Goal: Task Accomplishment & Management: Manage account settings

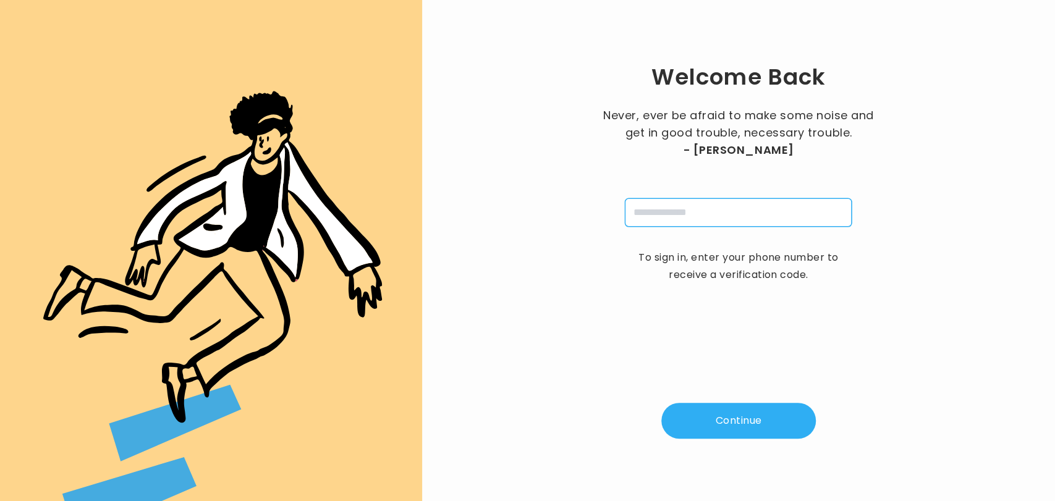
click at [703, 215] on input "tel" at bounding box center [738, 212] width 227 height 28
type input "**********"
click at [716, 417] on button "Continue" at bounding box center [738, 421] width 154 height 36
type input "*"
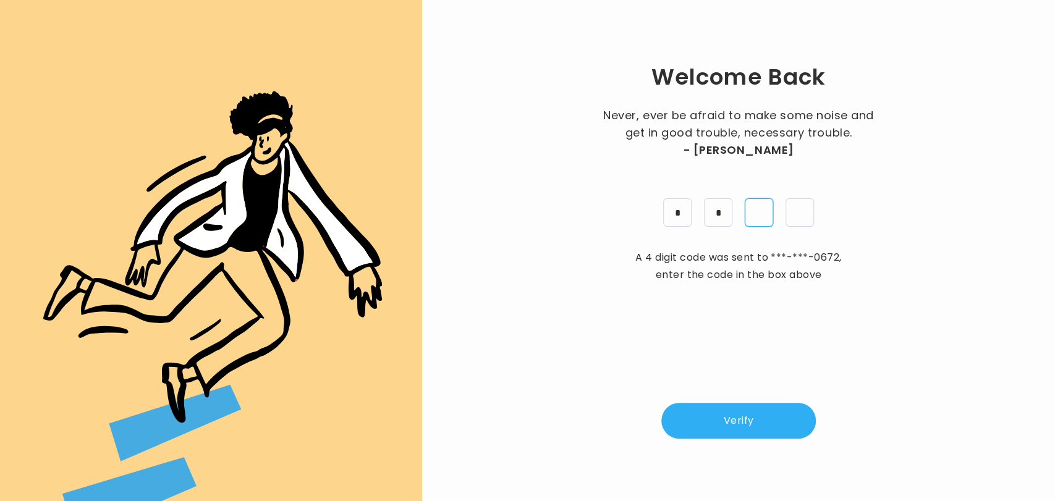
type input "*"
click at [722, 420] on button "Verify" at bounding box center [738, 421] width 154 height 36
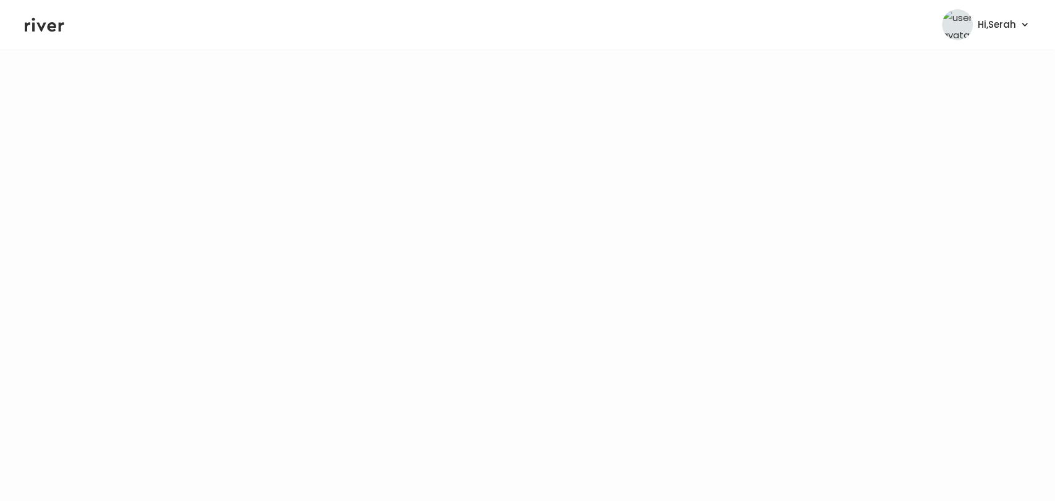
click at [50, 19] on icon at bounding box center [45, 24] width 40 height 19
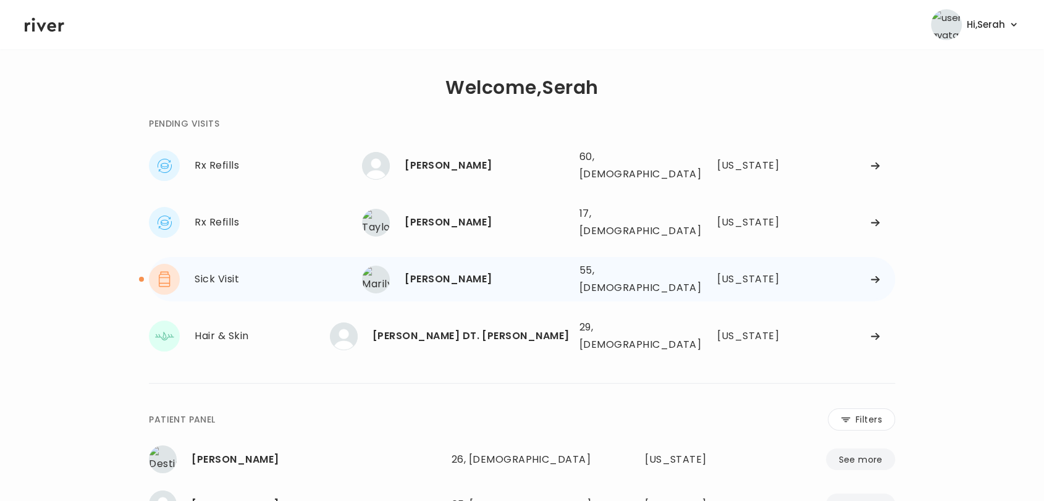
click at [471, 278] on div "Marilyn Pacheco 55, Female See more 55, Female Texas" at bounding box center [628, 280] width 533 height 40
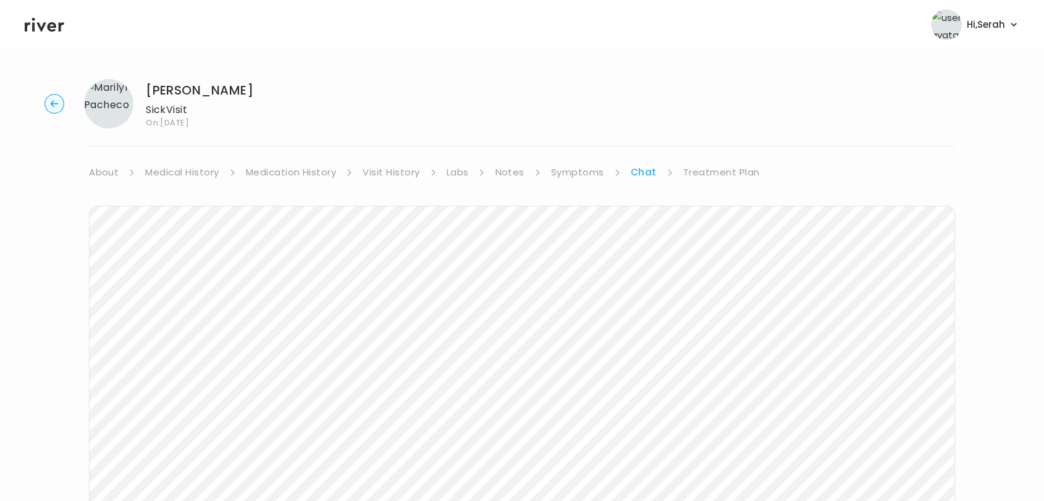
click at [447, 174] on link "Labs" at bounding box center [458, 172] width 22 height 17
click at [694, 175] on link "Treatment Plan" at bounding box center [722, 172] width 77 height 17
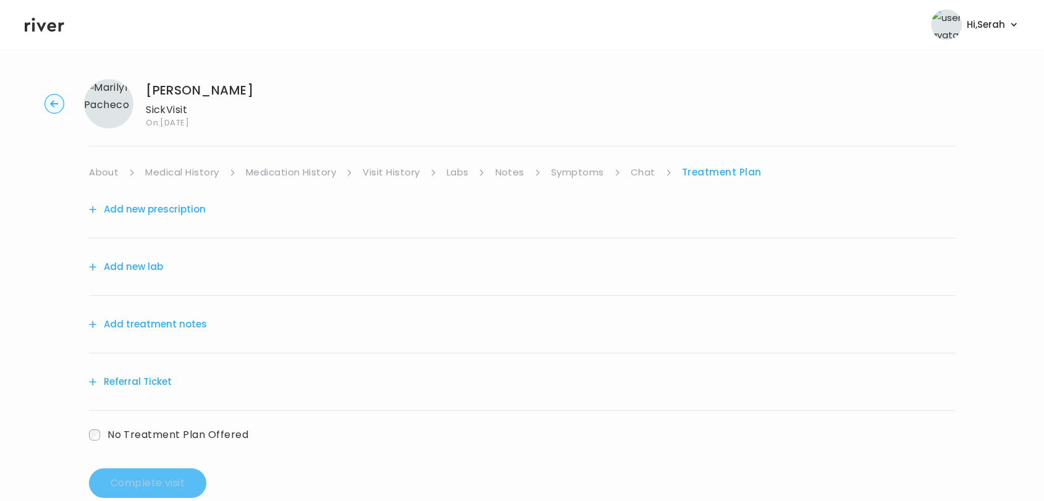
click at [138, 258] on button "Add new lab" at bounding box center [126, 266] width 74 height 17
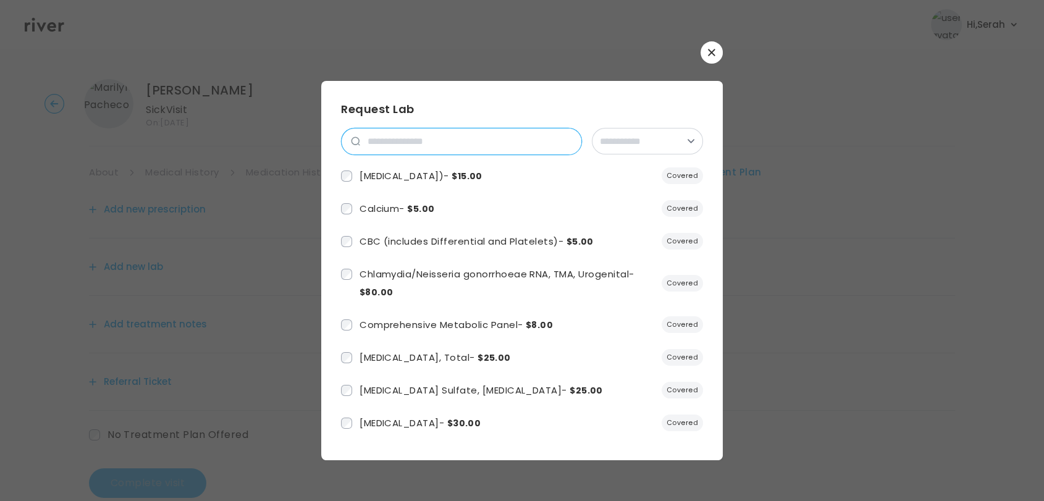
click at [440, 143] on input "search" at bounding box center [470, 142] width 221 height 26
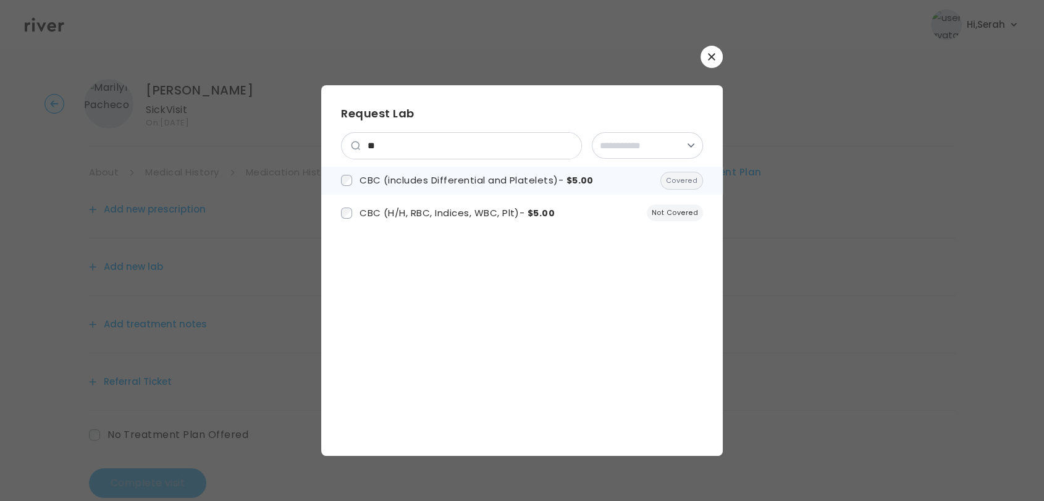
click at [431, 180] on span "CBC (includes Differential and Platelets) - $5.00" at bounding box center [477, 180] width 234 height 13
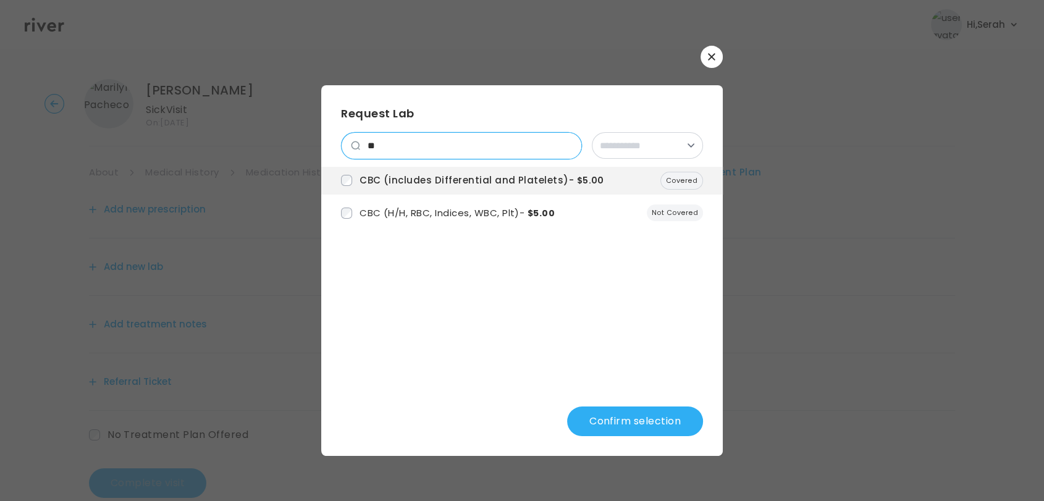
click at [405, 139] on input "**" at bounding box center [470, 146] width 221 height 26
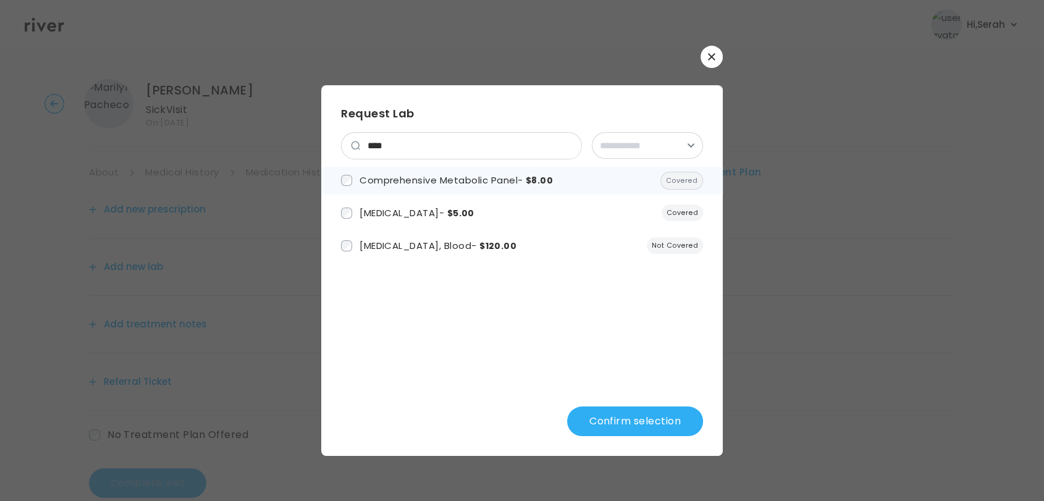
click at [409, 180] on span "Comprehensive Metabolic Panel - $8.00" at bounding box center [456, 180] width 193 height 13
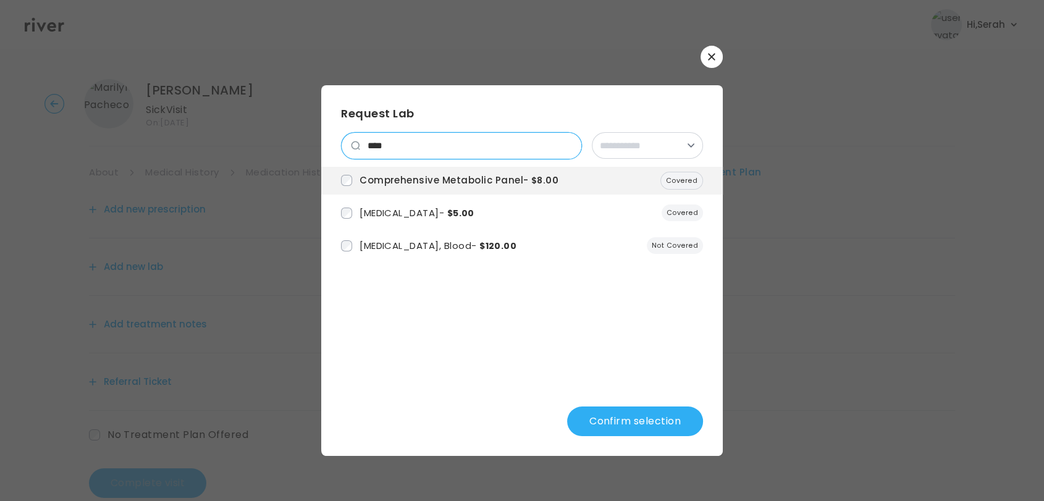
click at [403, 141] on input "****" at bounding box center [470, 146] width 221 height 26
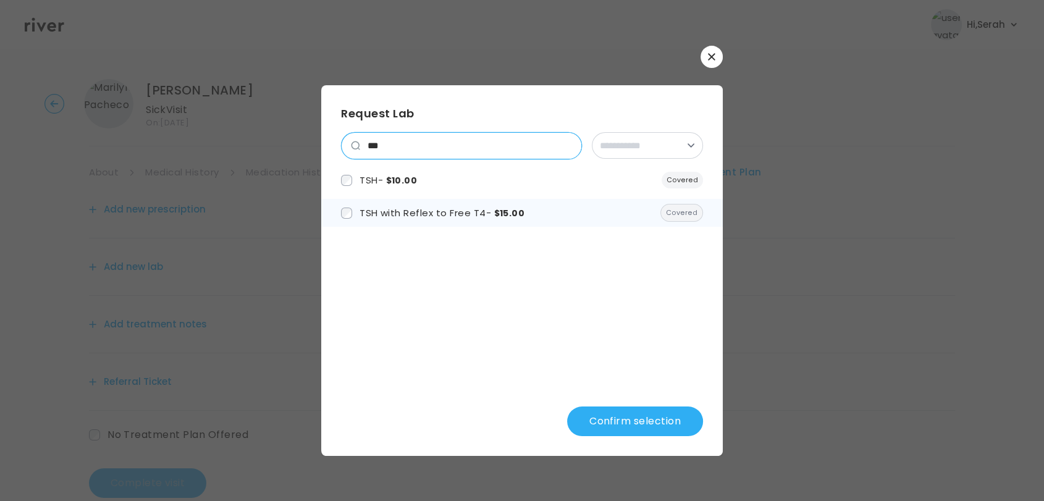
type input "***"
click at [389, 224] on li "TSH with Reflex to Free T4 - $15.00 Covered" at bounding box center [522, 213] width 402 height 28
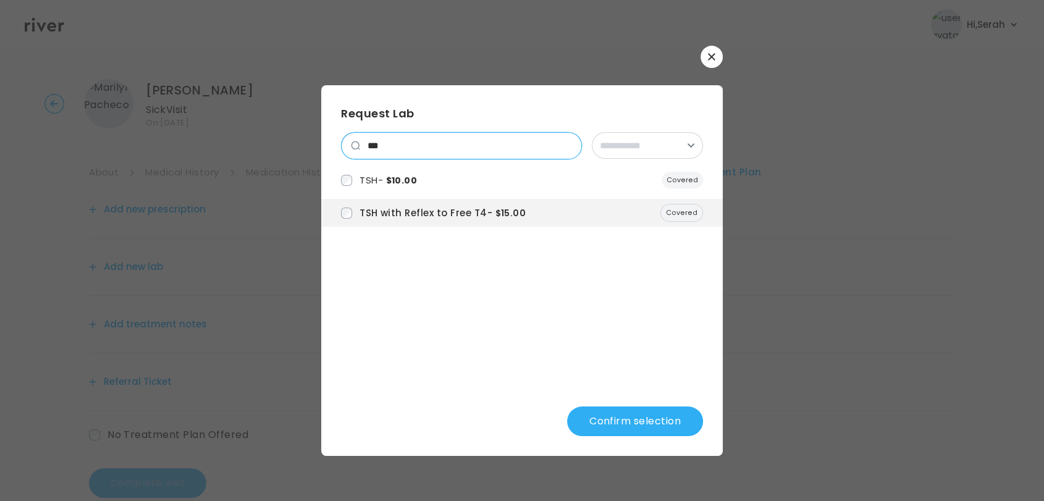
click at [565, 145] on input "***" at bounding box center [470, 146] width 221 height 26
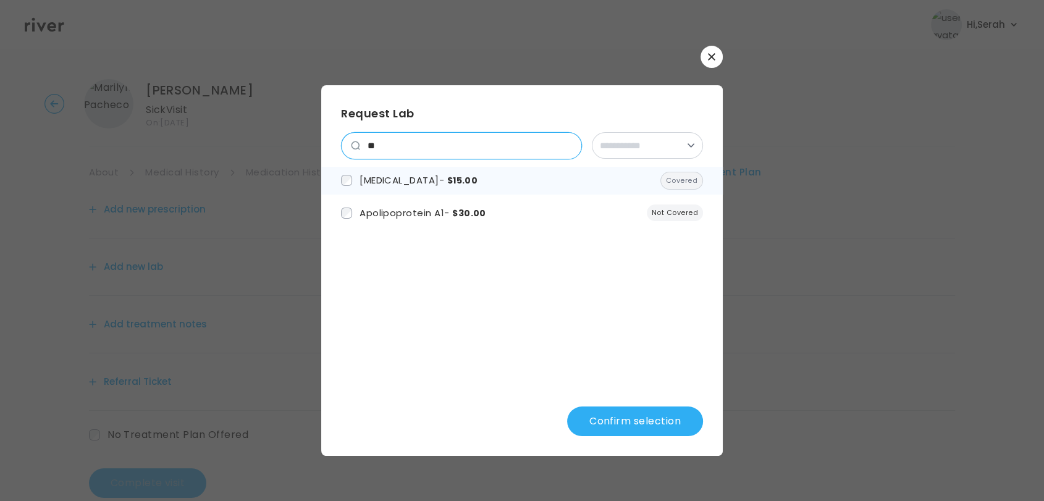
type input "**"
click at [430, 174] on span "Hemoglobin A1c - $15.00" at bounding box center [419, 180] width 118 height 13
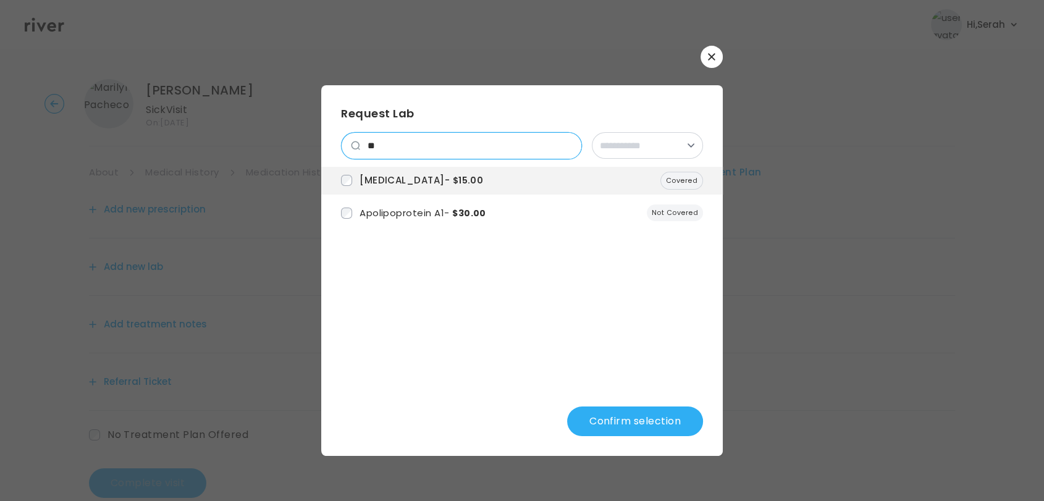
click at [568, 146] on input "**" at bounding box center [470, 146] width 221 height 26
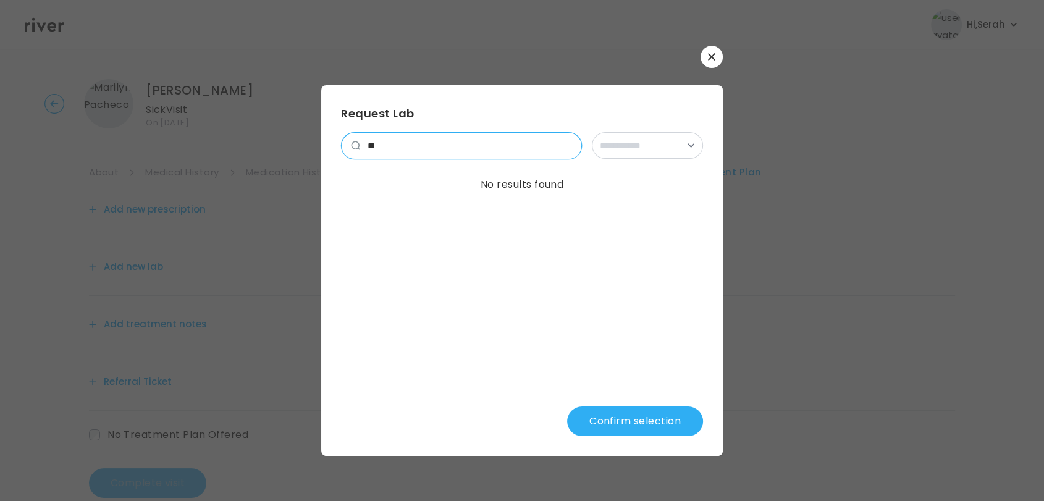
type input "*"
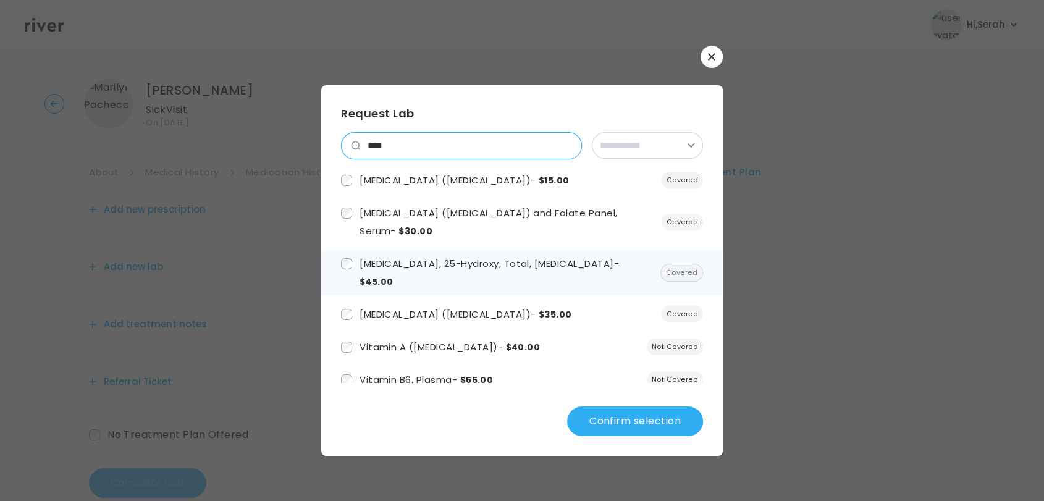
type input "****"
click at [449, 261] on span "Vitamin D, 25-Hydroxy, Total, Immunoassay - $45.00" at bounding box center [490, 272] width 260 height 31
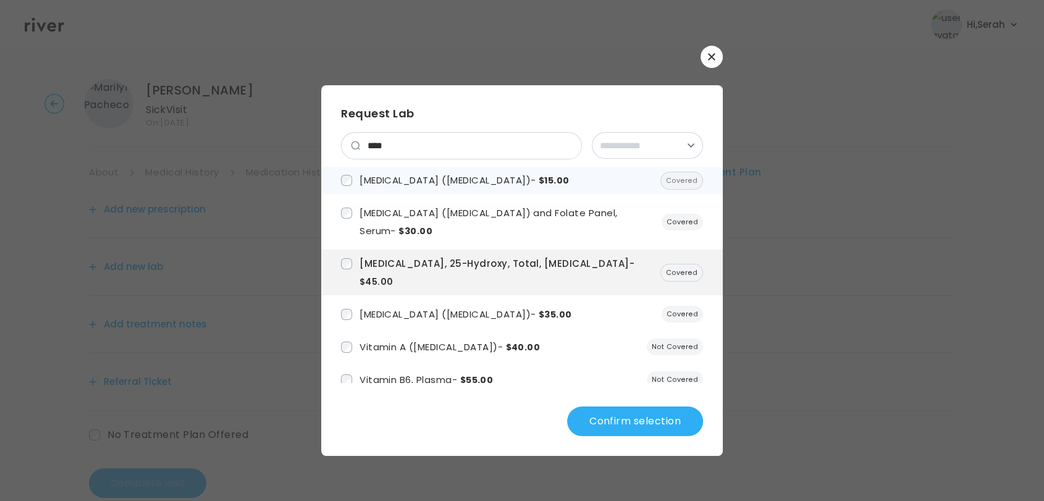
click at [411, 176] on span "Vitamin B12 (Cobalamin) - $15.00" at bounding box center [464, 180] width 209 height 13
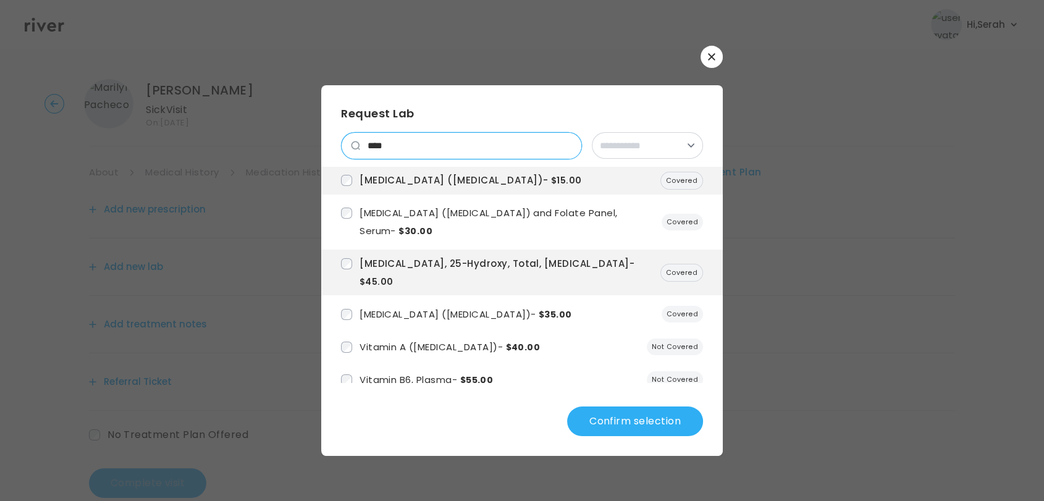
click at [570, 140] on input "****" at bounding box center [470, 146] width 221 height 26
click at [570, 148] on input "****" at bounding box center [470, 146] width 221 height 26
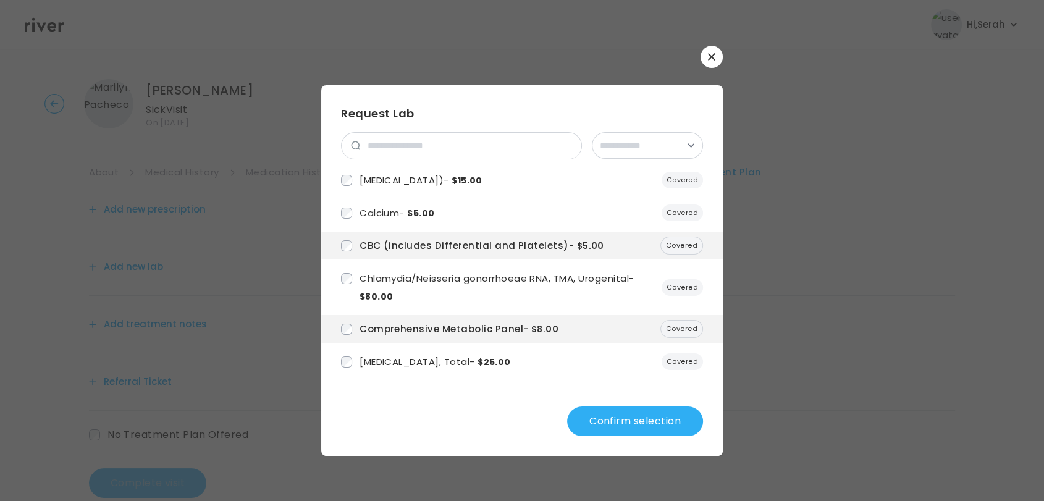
click at [628, 424] on button "Confirm selection" at bounding box center [635, 422] width 136 height 30
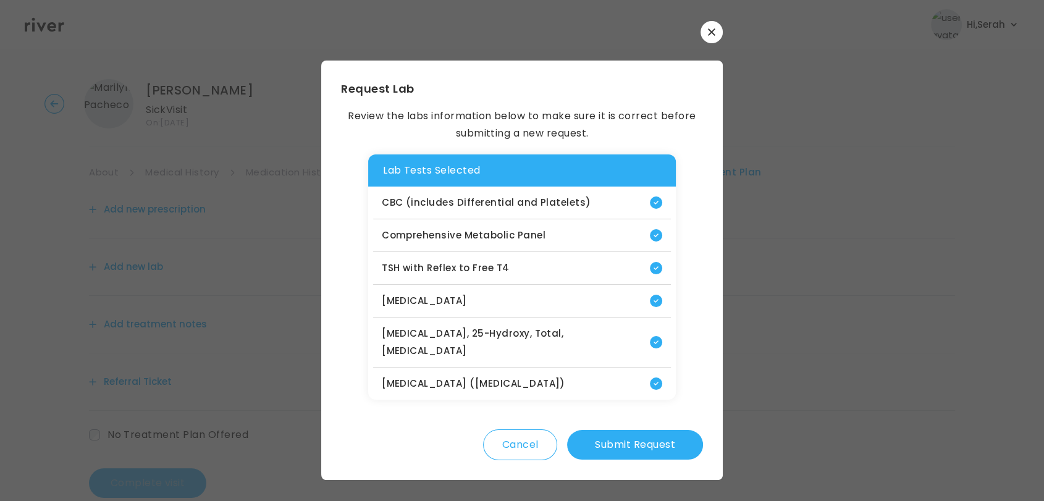
click at [628, 430] on button "Submit Request" at bounding box center [635, 445] width 136 height 30
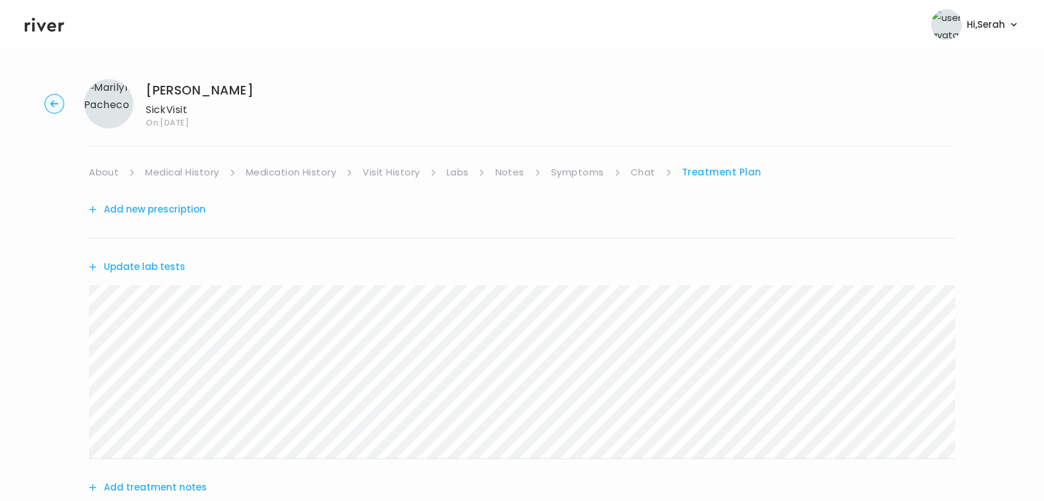
scroll to position [189, 0]
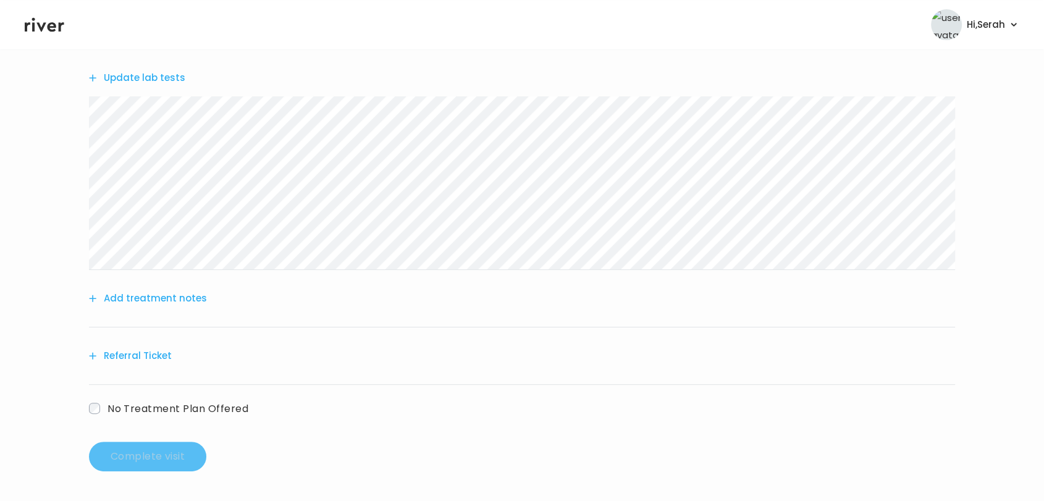
click at [132, 292] on button "Add treatment notes" at bounding box center [148, 298] width 118 height 17
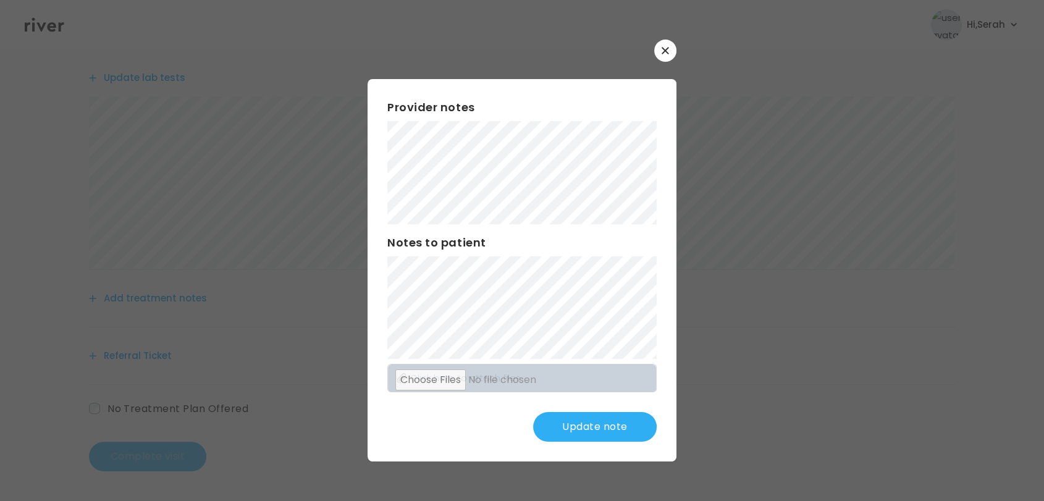
click at [460, 434] on div "Update note" at bounding box center [521, 427] width 269 height 30
click at [410, 464] on div at bounding box center [522, 250] width 1044 height 501
click at [591, 437] on button "Update note" at bounding box center [595, 427] width 124 height 30
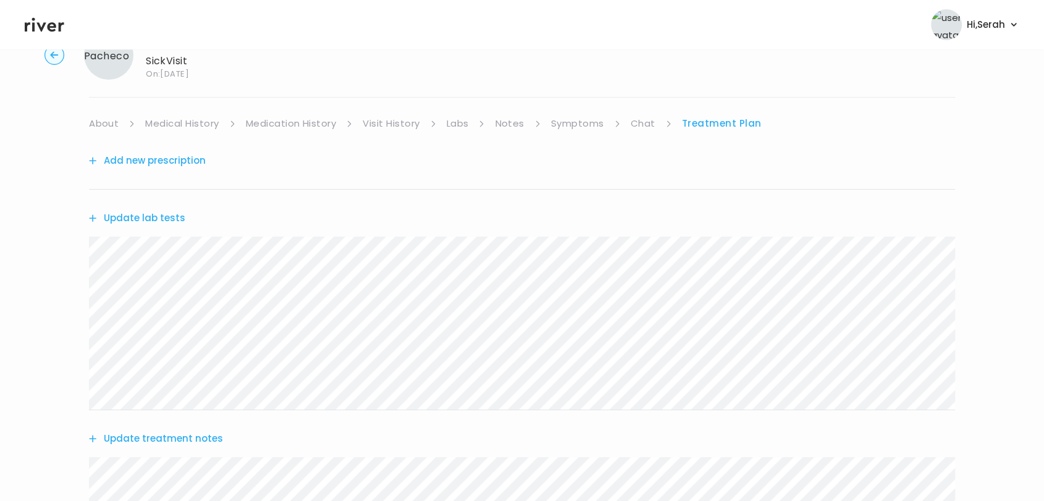
scroll to position [408, 0]
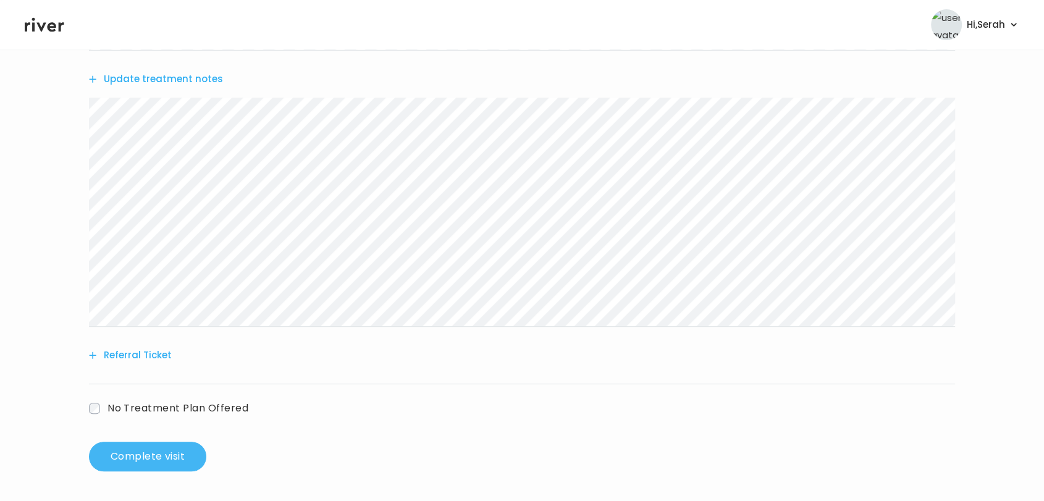
click at [147, 457] on button "Complete visit" at bounding box center [147, 457] width 117 height 30
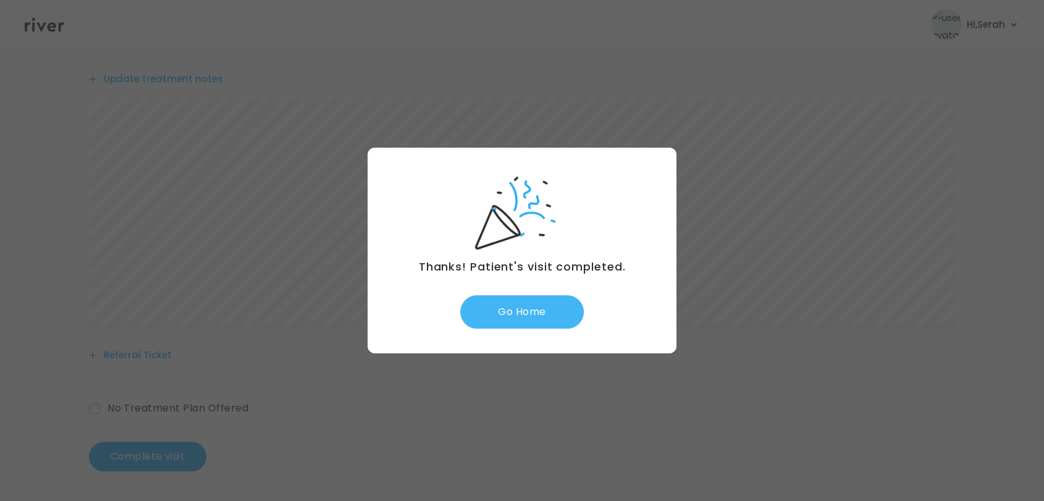
click at [503, 318] on button "Go Home" at bounding box center [522, 311] width 124 height 33
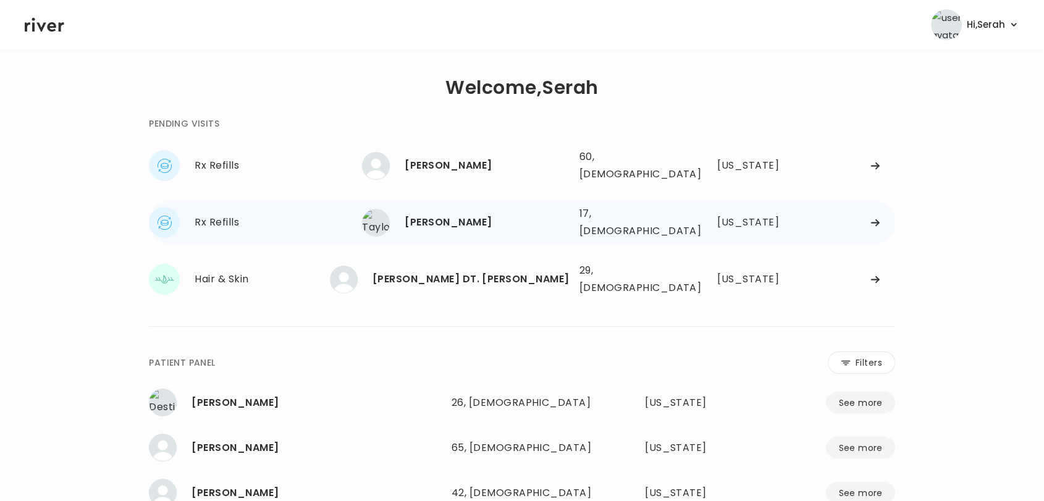
click at [414, 214] on div "[PERSON_NAME]" at bounding box center [487, 222] width 164 height 17
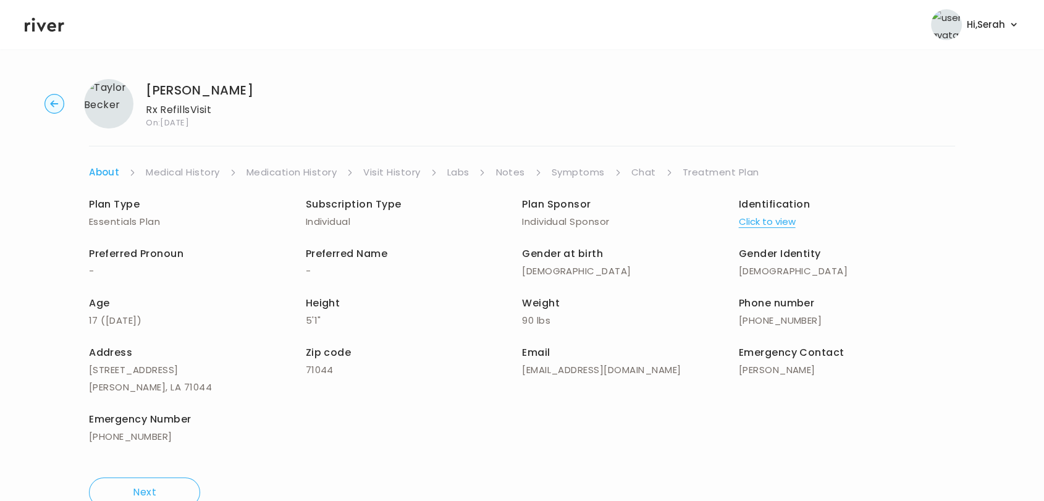
click at [576, 172] on link "Symptoms" at bounding box center [578, 172] width 53 height 17
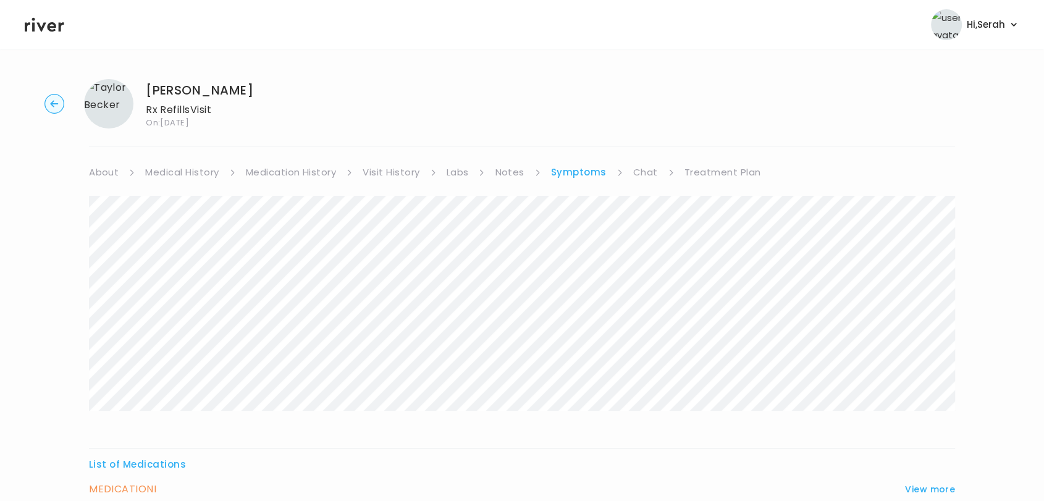
scroll to position [159, 0]
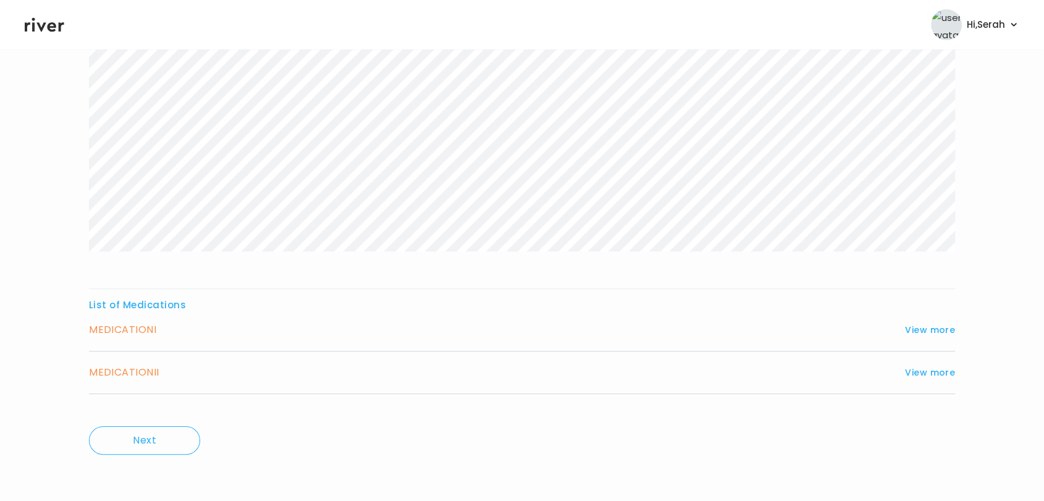
click at [924, 337] on div "MEDICATION I View more" at bounding box center [522, 329] width 866 height 17
click at [923, 334] on button "View more" at bounding box center [930, 330] width 50 height 15
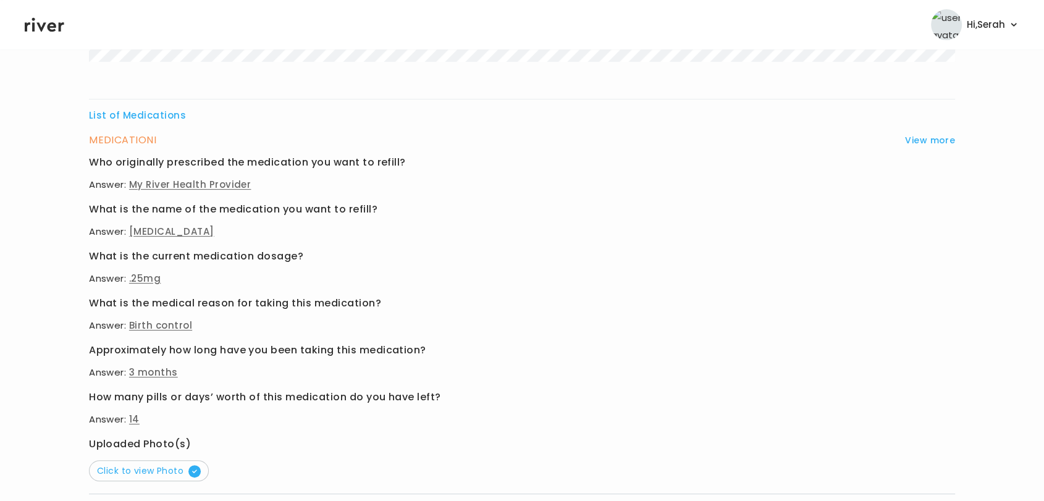
scroll to position [491, 0]
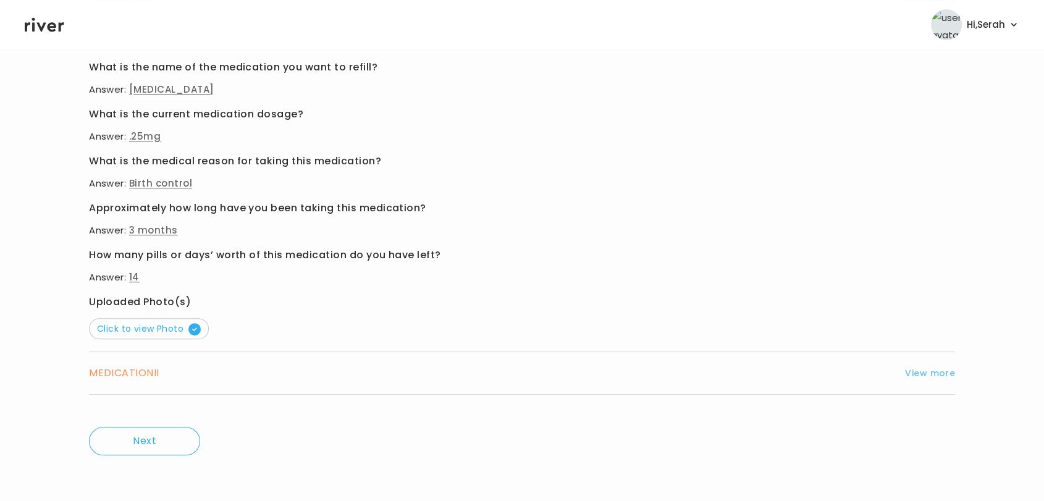
click at [926, 377] on button "View more" at bounding box center [930, 373] width 50 height 15
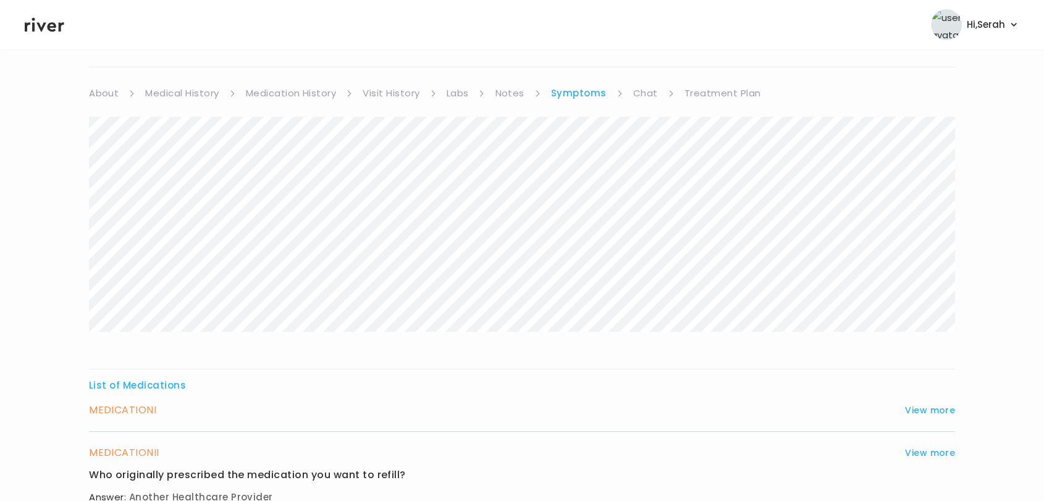
scroll to position [0, 0]
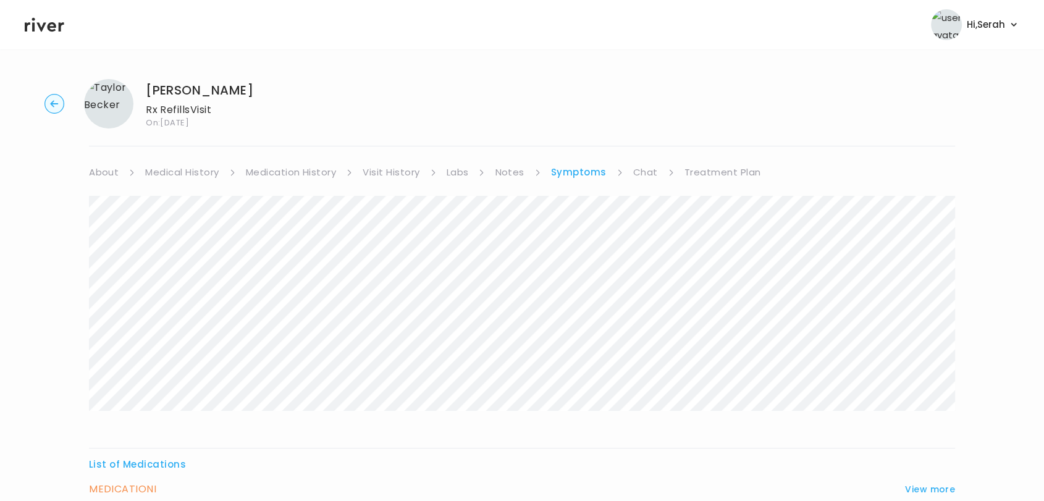
click at [285, 177] on link "Medication History" at bounding box center [291, 172] width 91 height 17
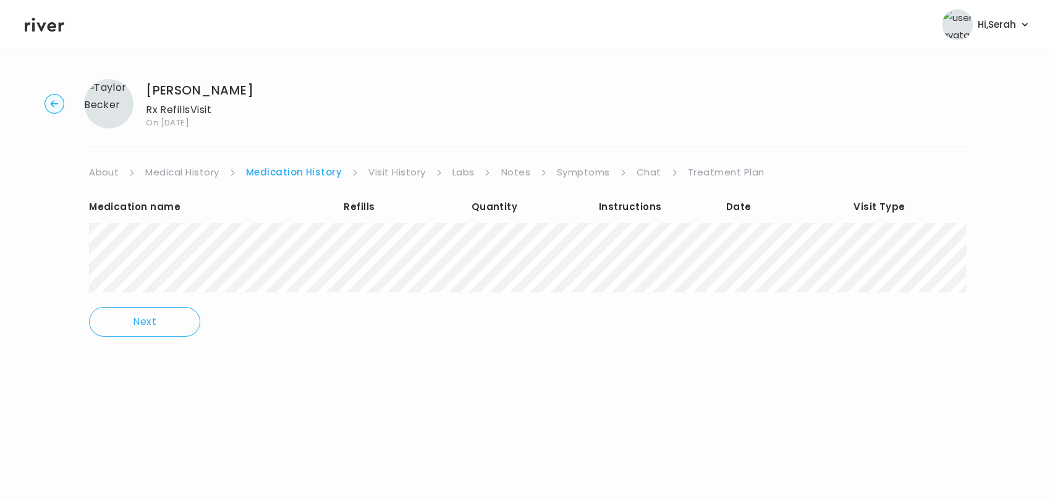
click at [641, 173] on link "Chat" at bounding box center [648, 172] width 25 height 17
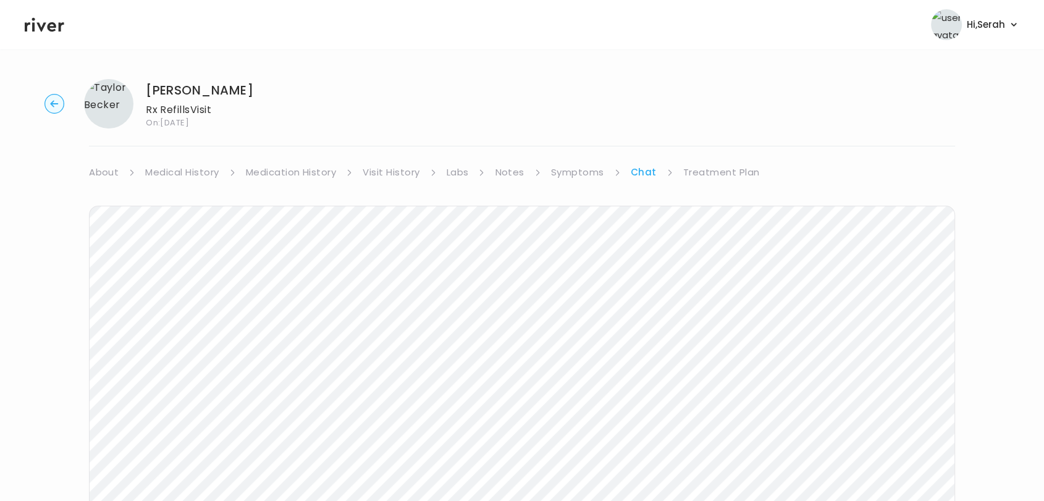
scroll to position [185, 0]
click at [35, 35] on header "Hi, Serah Profile Logout" at bounding box center [522, 24] width 1044 height 49
click at [38, 27] on icon at bounding box center [45, 24] width 40 height 19
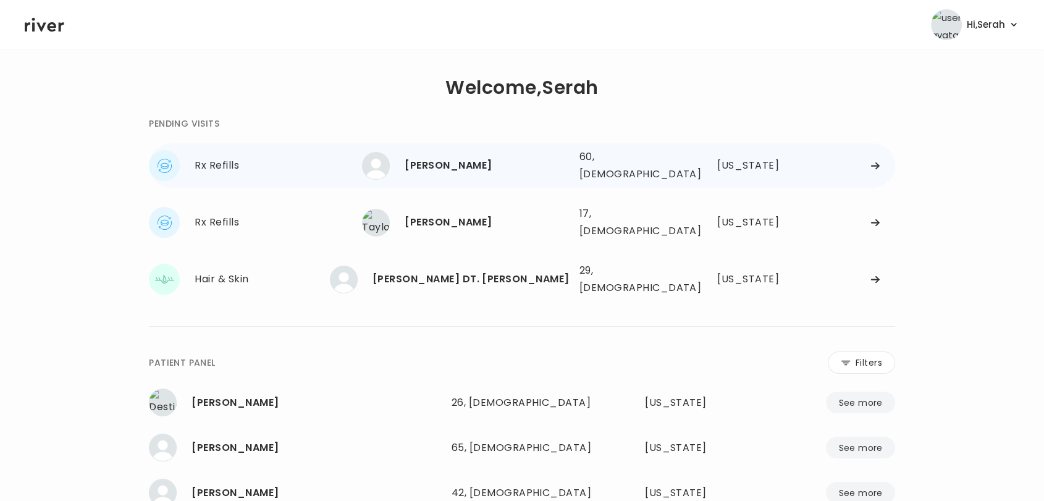
click at [432, 159] on div "[PERSON_NAME]" at bounding box center [487, 165] width 164 height 17
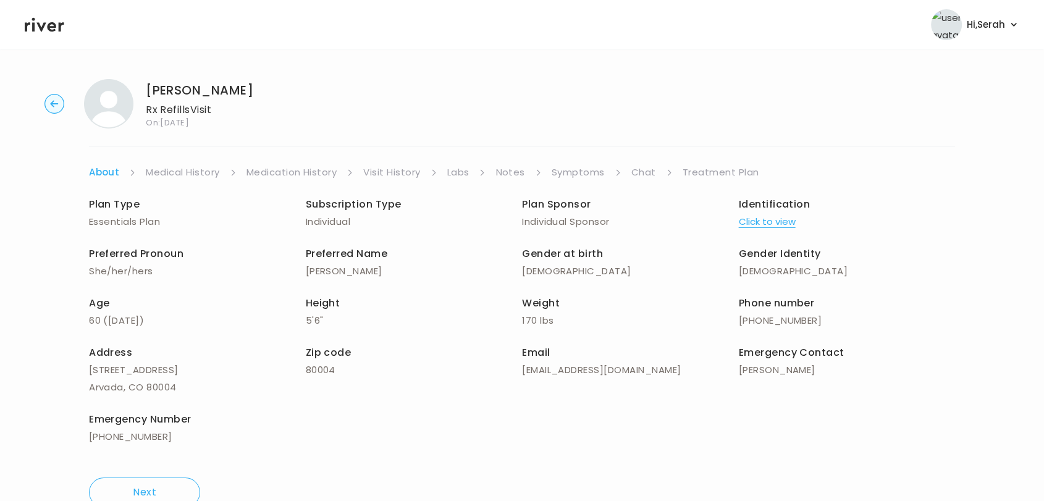
click at [599, 175] on link "Symptoms" at bounding box center [578, 172] width 53 height 17
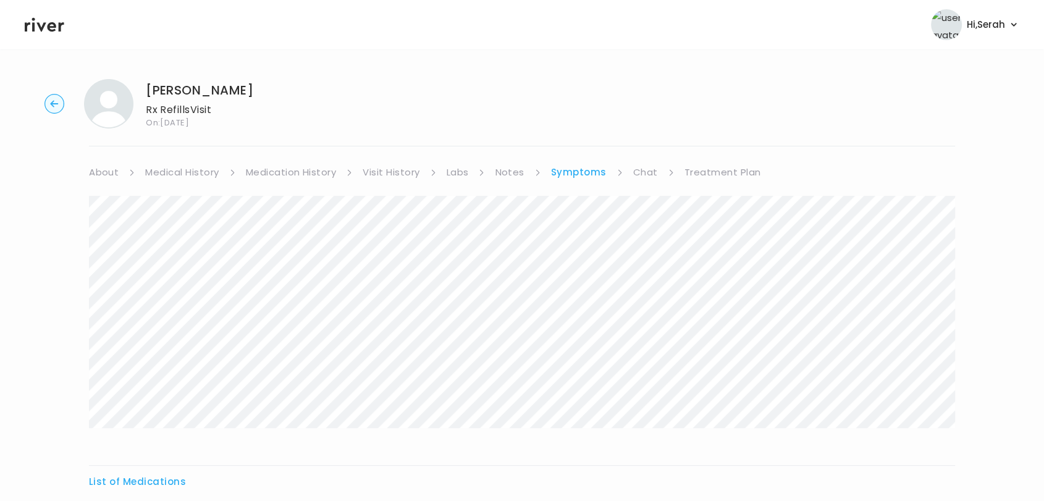
scroll to position [134, 0]
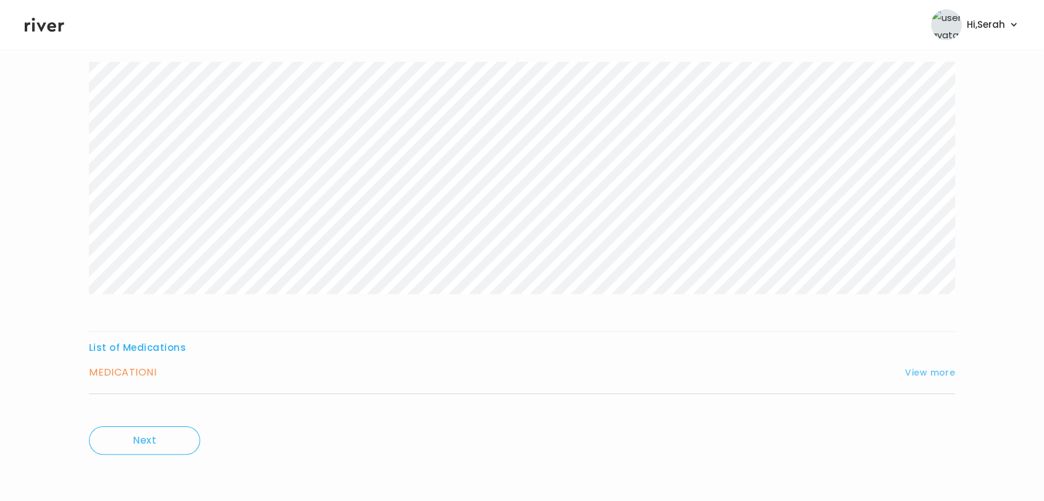
click at [919, 365] on button "View more" at bounding box center [930, 372] width 50 height 15
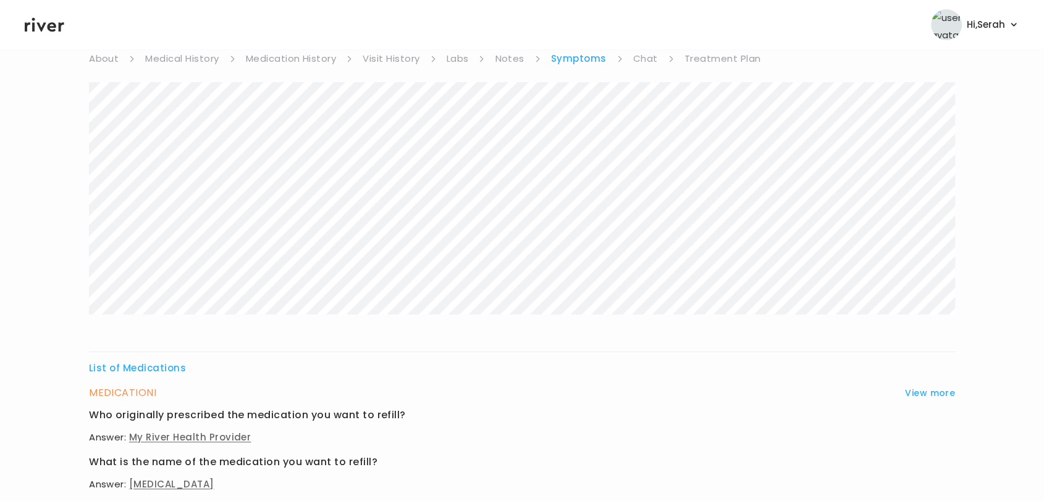
scroll to position [0, 0]
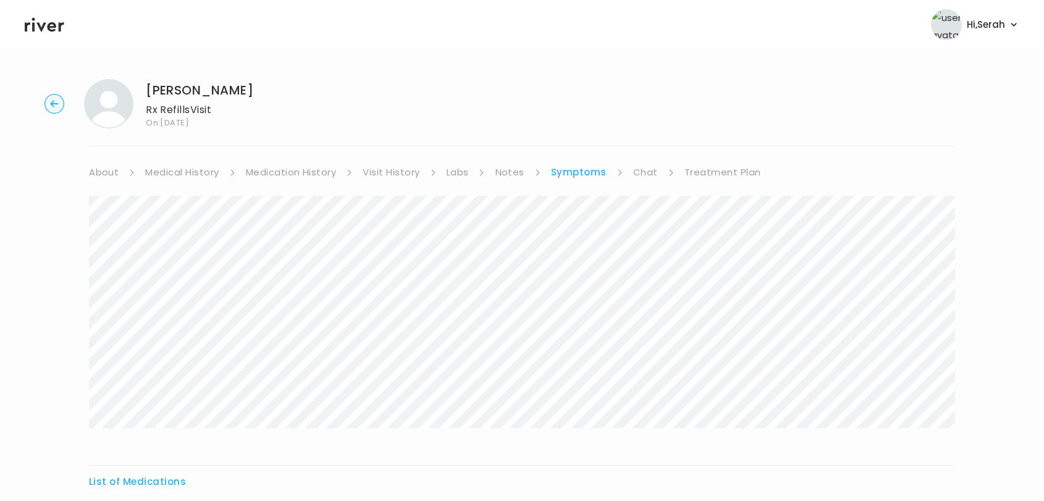
click at [290, 172] on link "Medication History" at bounding box center [291, 172] width 91 height 17
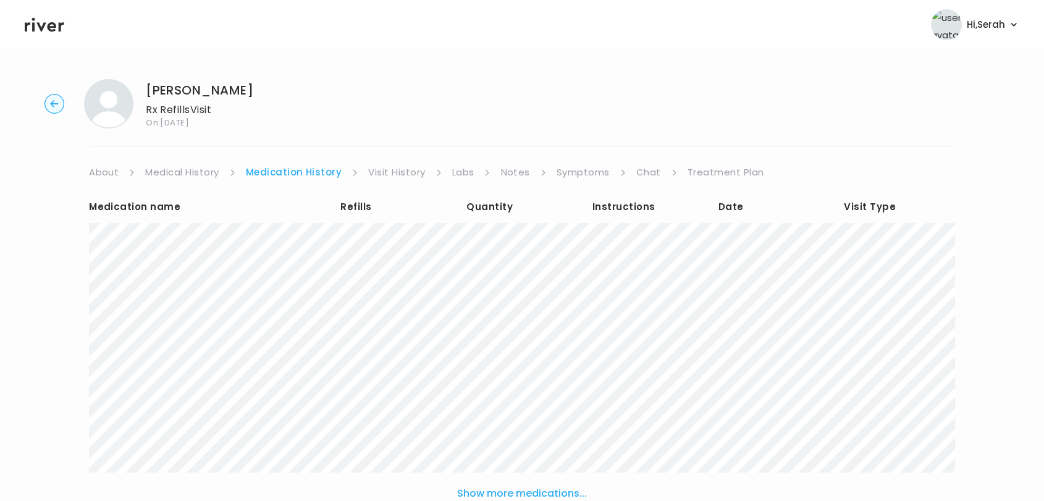
click at [586, 164] on link "Symptoms" at bounding box center [583, 172] width 53 height 17
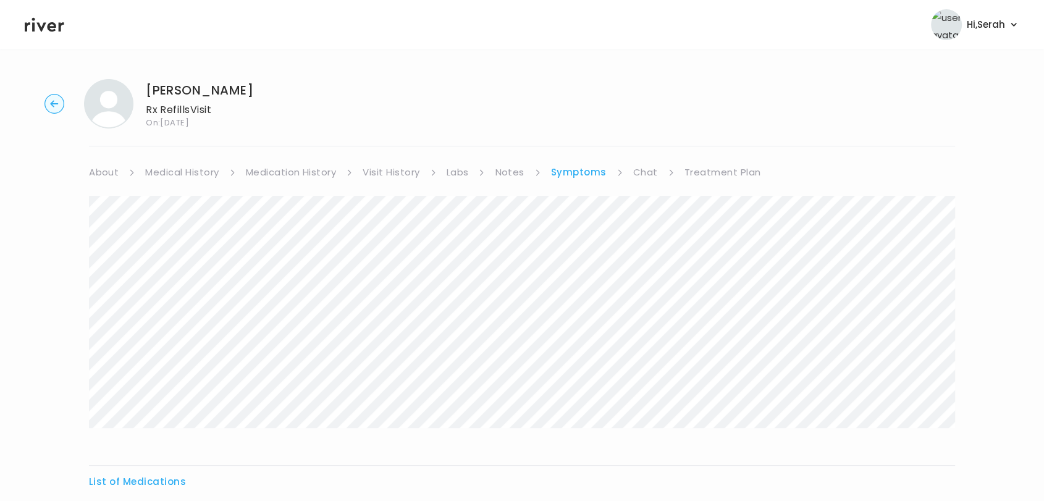
click at [641, 171] on link "Chat" at bounding box center [645, 172] width 25 height 17
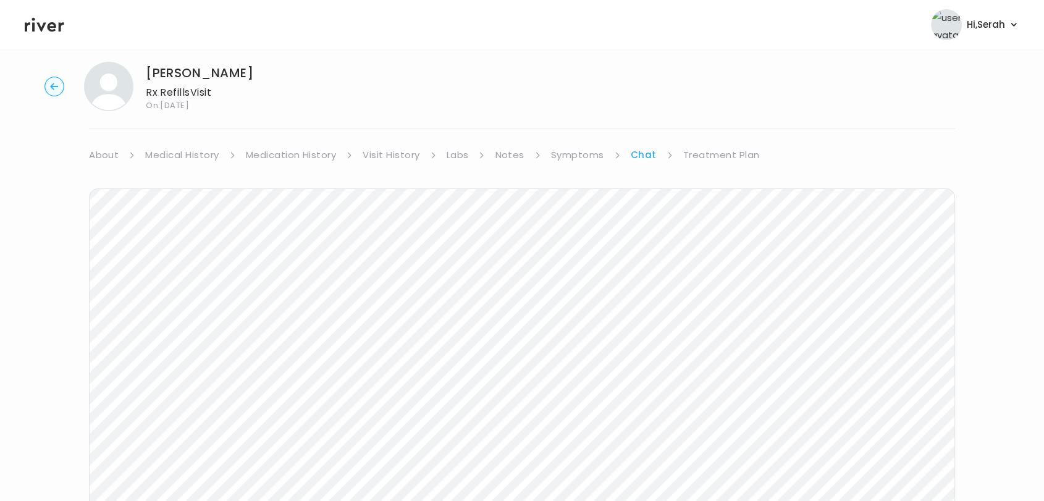
scroll to position [15, 0]
click at [576, 154] on link "Symptoms" at bounding box center [577, 157] width 53 height 17
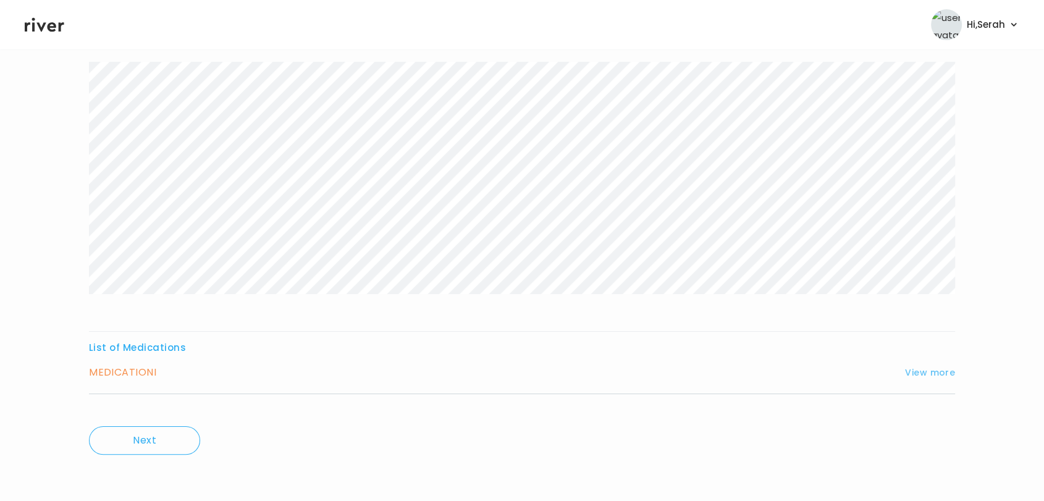
click at [937, 374] on button "View more" at bounding box center [930, 372] width 50 height 15
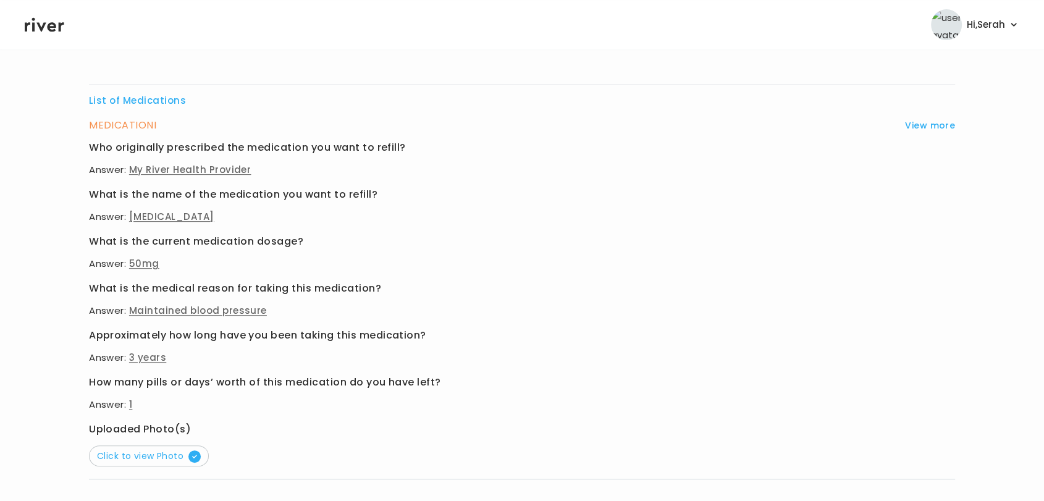
scroll to position [0, 0]
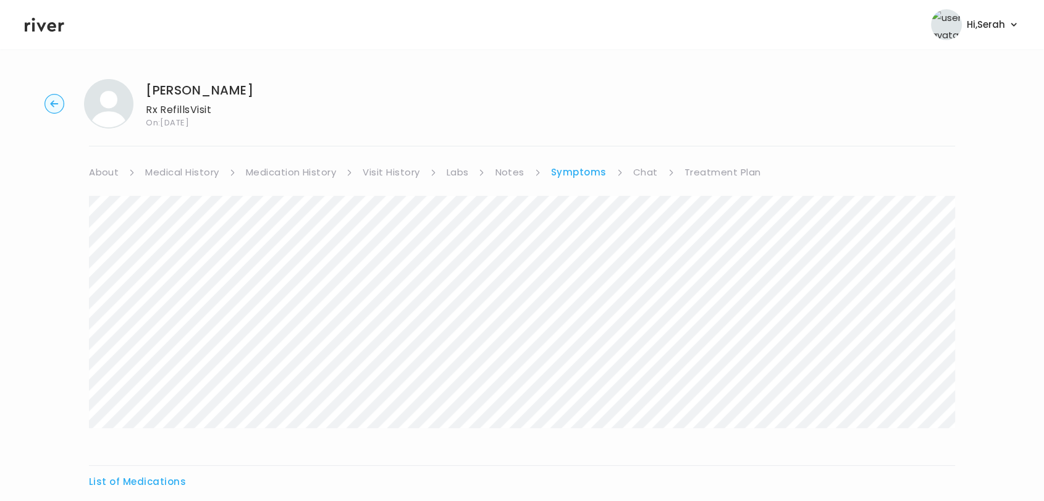
click at [633, 170] on link "Chat" at bounding box center [645, 172] width 25 height 17
click at [698, 172] on link "Treatment Plan" at bounding box center [721, 172] width 77 height 17
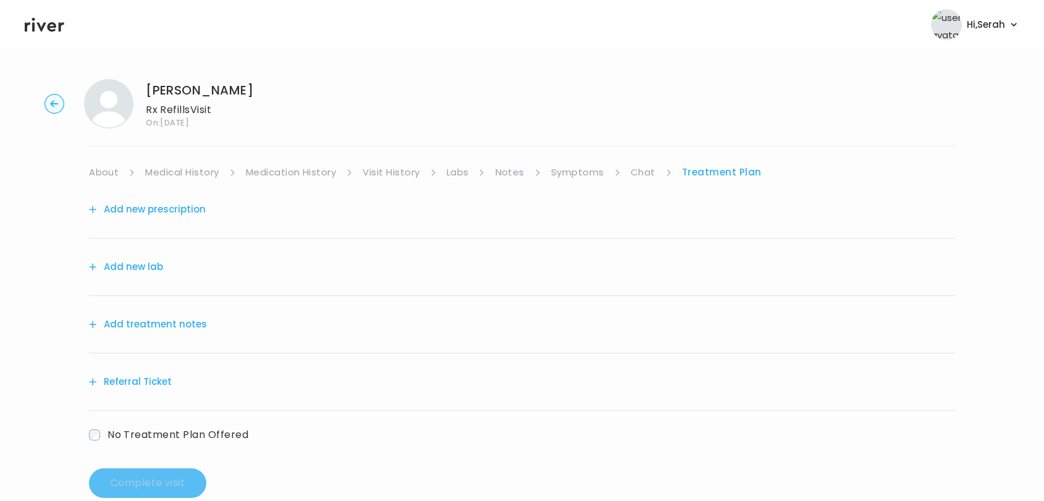
click at [136, 270] on button "Add new lab" at bounding box center [126, 266] width 74 height 17
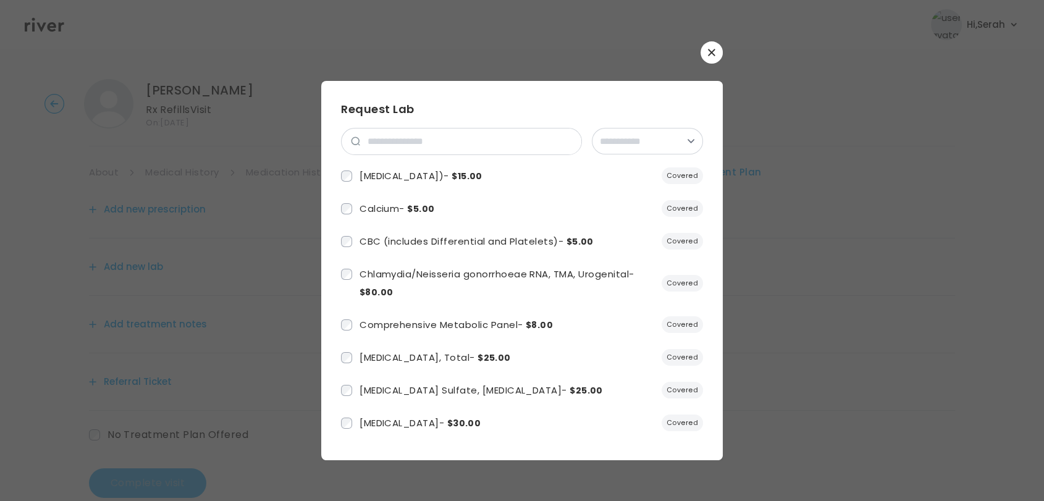
click at [712, 49] on icon "button" at bounding box center [711, 52] width 7 height 7
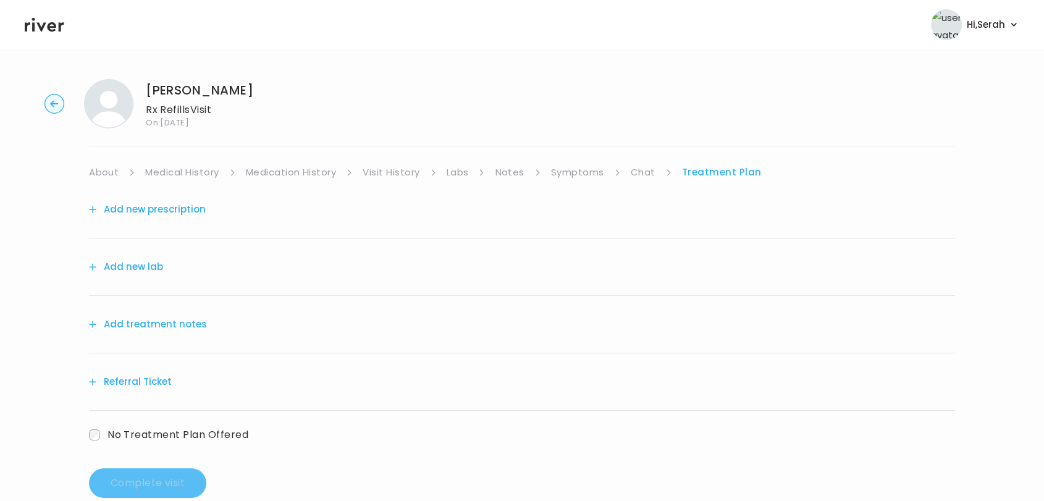
click at [99, 209] on button "Add new prescription" at bounding box center [147, 209] width 117 height 17
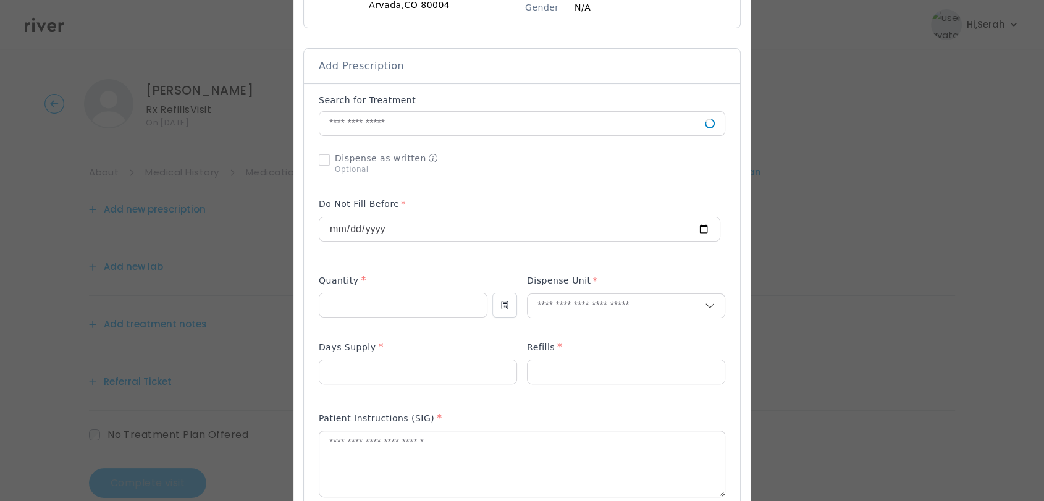
scroll to position [222, 0]
click at [382, 121] on input "text" at bounding box center [512, 121] width 386 height 23
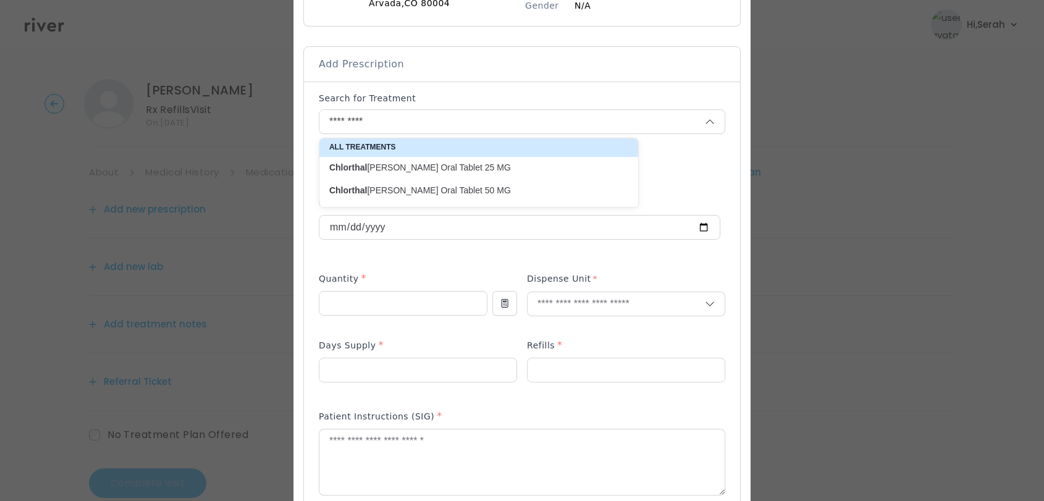
click at [395, 193] on p "Chlorthal idone Oral Tablet 50 MG" at bounding box center [471, 191] width 284 height 12
type input "**********"
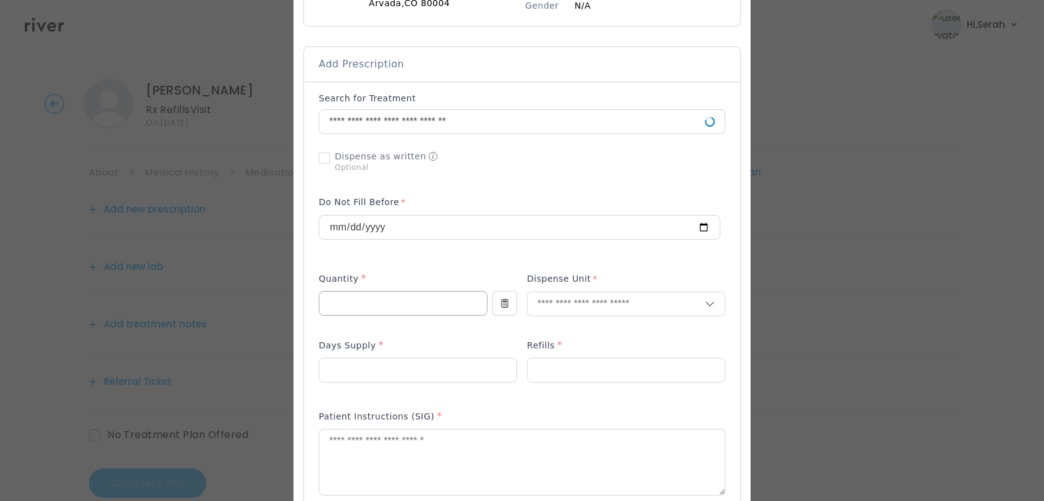
click at [369, 303] on input "number" at bounding box center [402, 303] width 167 height 23
type input "**"
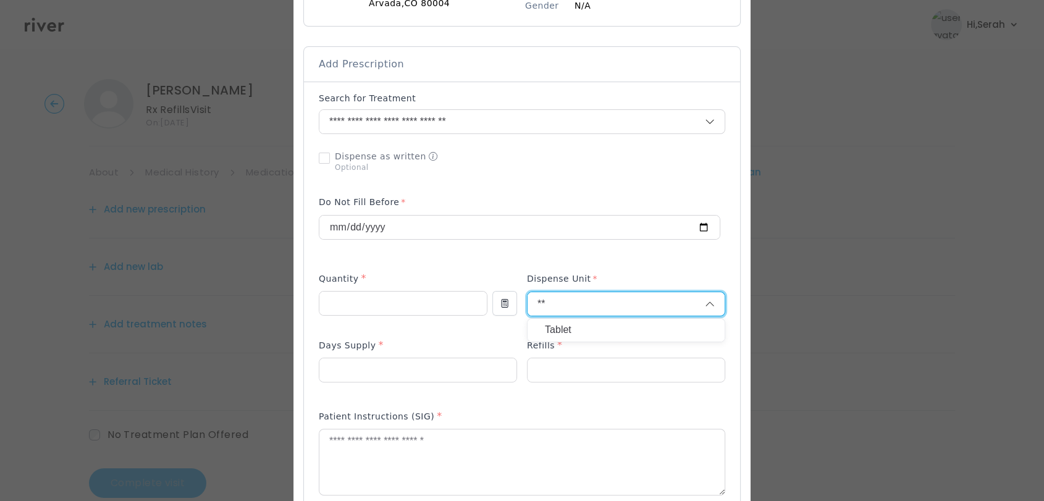
type input "**"
click at [565, 328] on p "Tablet" at bounding box center [626, 330] width 163 height 18
click at [428, 384] on p at bounding box center [418, 390] width 198 height 13
drag, startPoint x: 429, startPoint y: 383, endPoint x: 418, endPoint y: 376, distance: 12.9
click at [418, 376] on input "number" at bounding box center [417, 369] width 197 height 23
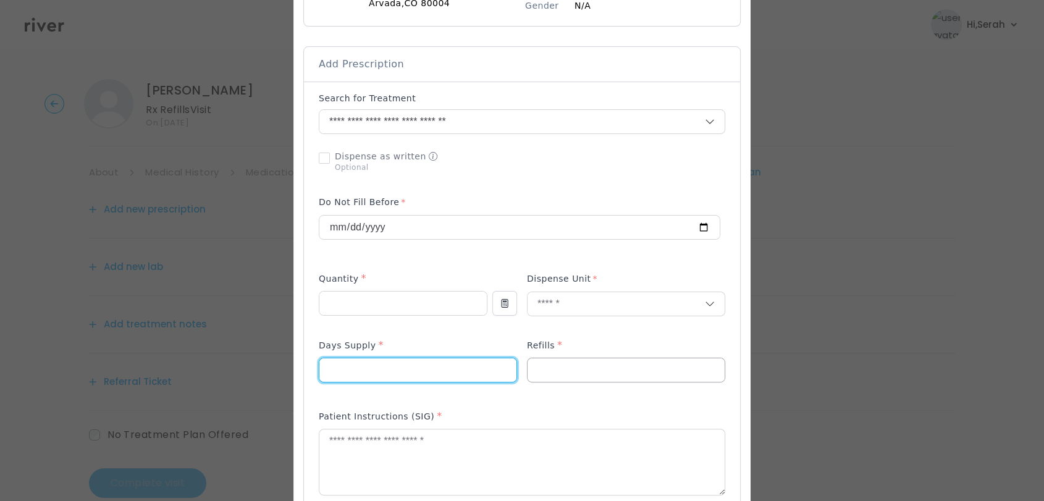
type input "**"
click at [578, 367] on input "number" at bounding box center [626, 369] width 197 height 23
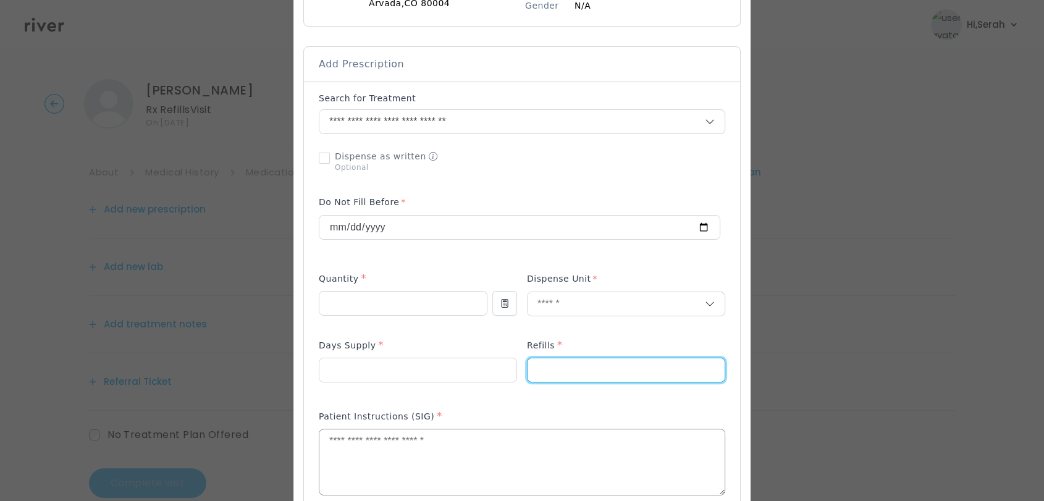
type input "*"
click at [431, 465] on textarea at bounding box center [521, 461] width 405 height 65
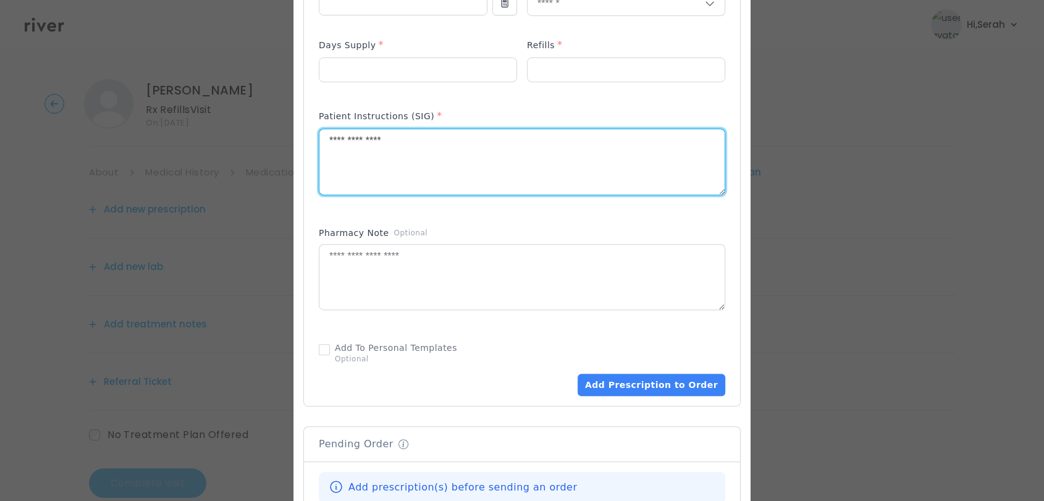
scroll to position [551, 0]
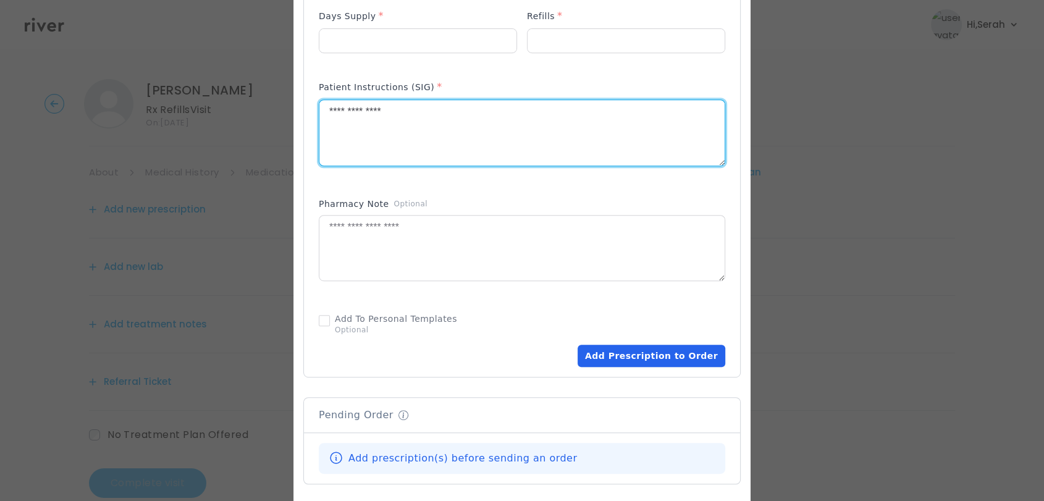
type textarea "**********"
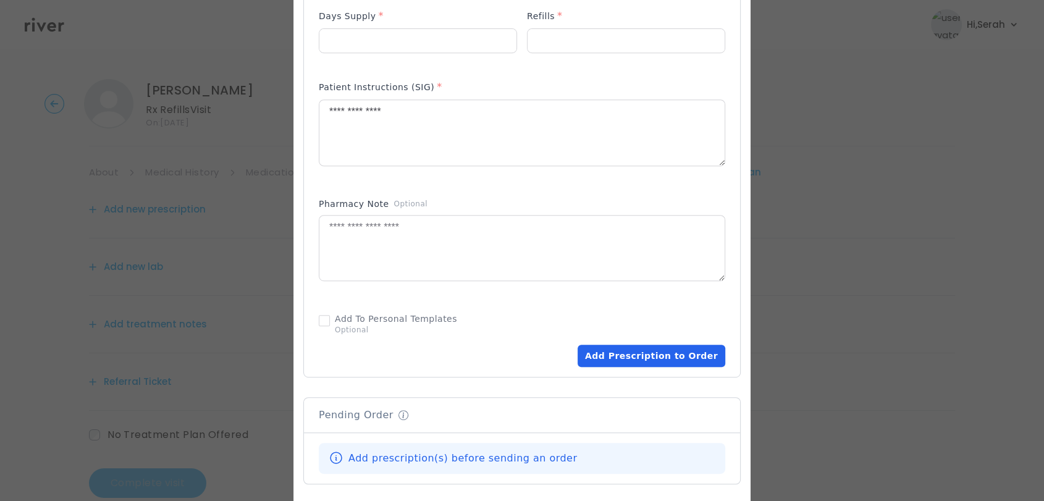
click at [640, 365] on button "Add Prescription to Order" at bounding box center [652, 356] width 148 height 22
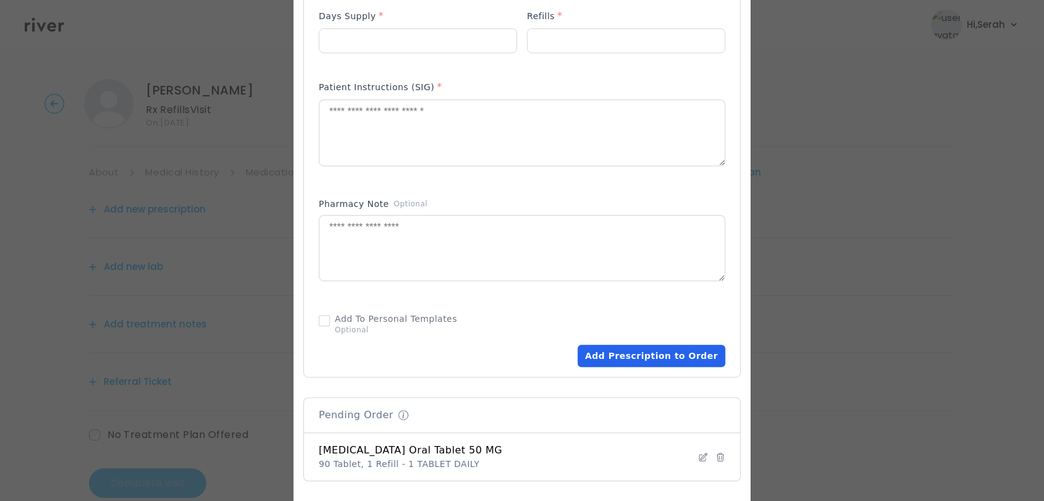
scroll to position [834, 0]
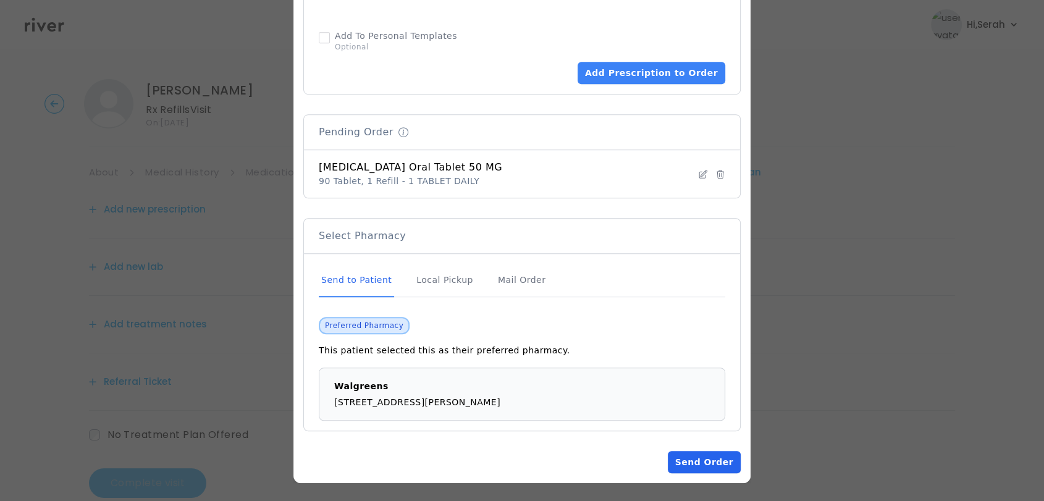
click at [693, 470] on button "Send Order" at bounding box center [704, 462] width 73 height 22
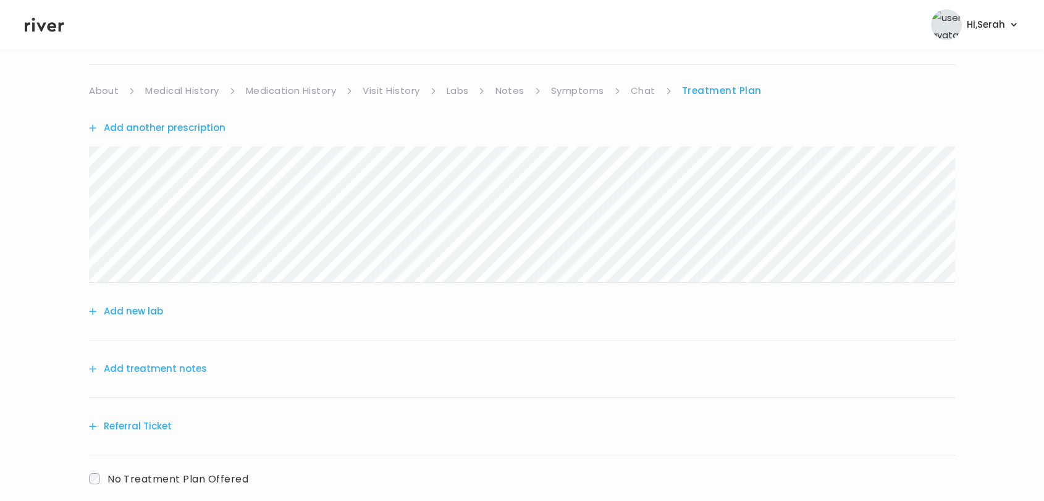
scroll to position [88, 0]
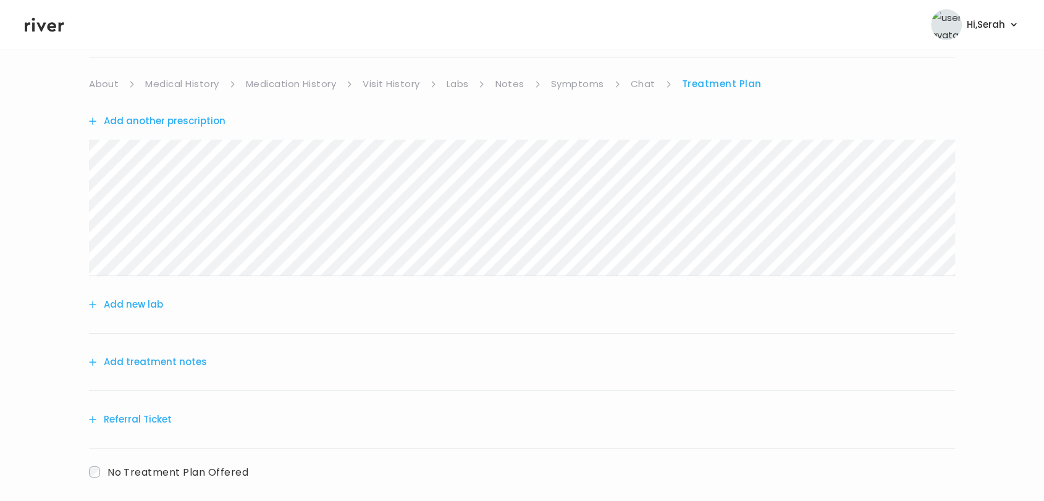
click at [169, 352] on div "Add treatment notes" at bounding box center [522, 362] width 866 height 57
click at [147, 358] on button "Add treatment notes" at bounding box center [148, 361] width 118 height 17
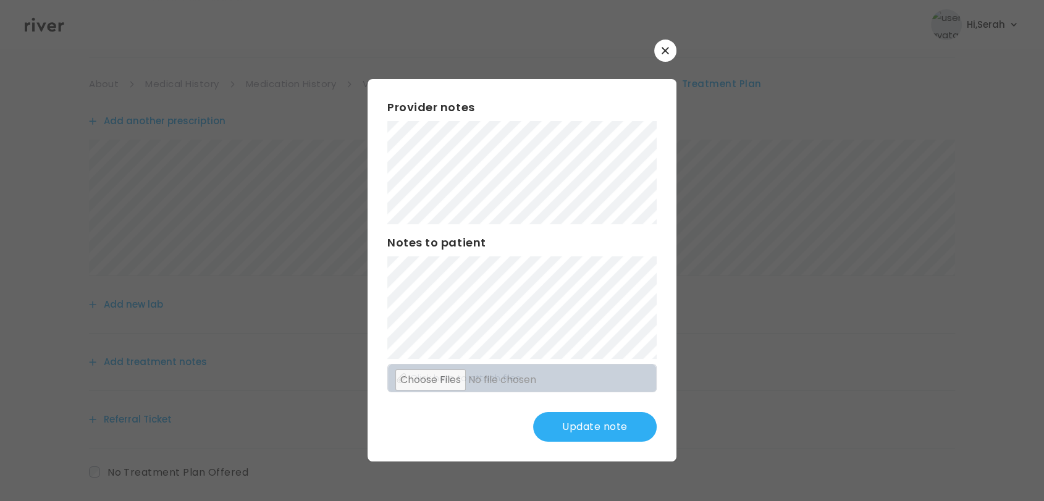
click at [431, 455] on div "Provider notes Notes to patient Click here to attach files Update note" at bounding box center [522, 270] width 309 height 382
click at [608, 430] on button "Update note" at bounding box center [595, 427] width 124 height 30
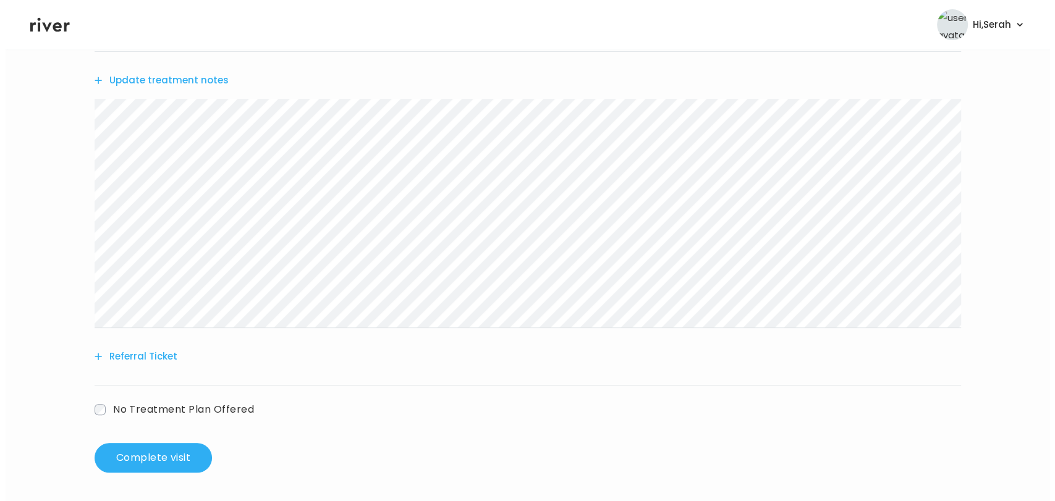
scroll to position [0, 0]
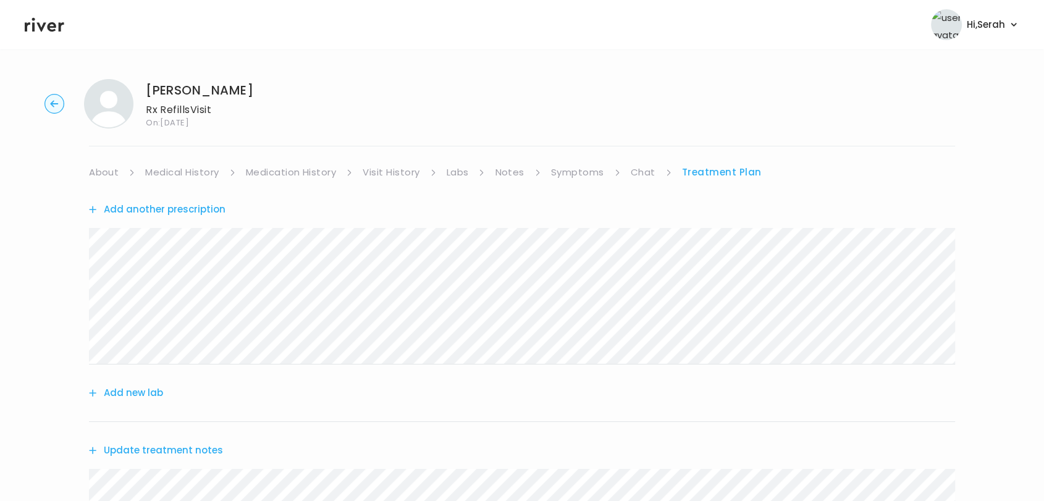
click at [460, 169] on link "Labs" at bounding box center [458, 172] width 22 height 17
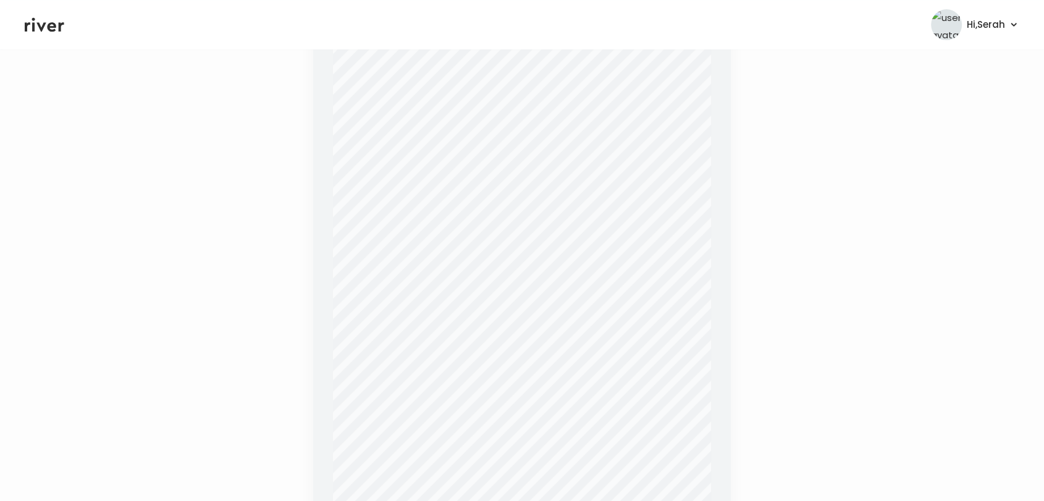
scroll to position [380, 0]
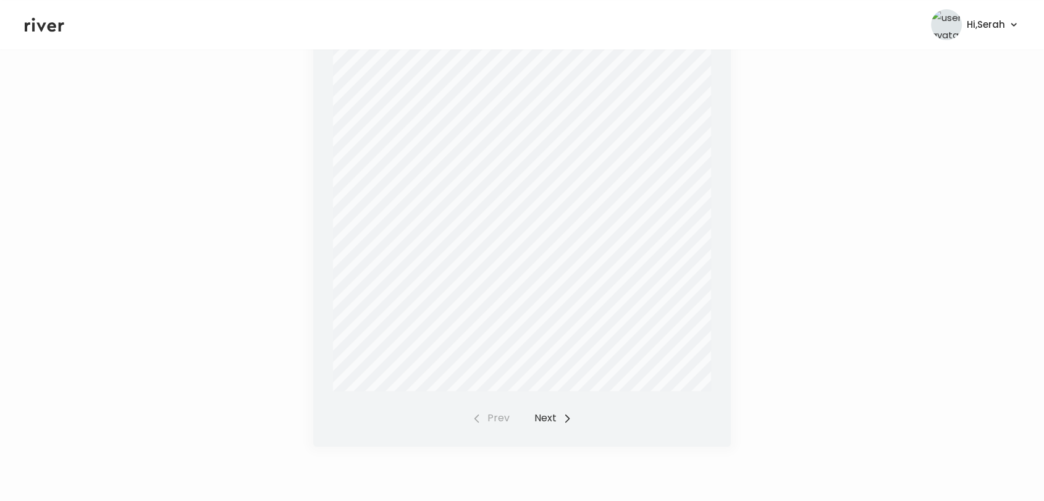
click at [536, 417] on button "Next" at bounding box center [553, 418] width 38 height 17
click at [54, 20] on icon at bounding box center [45, 24] width 40 height 19
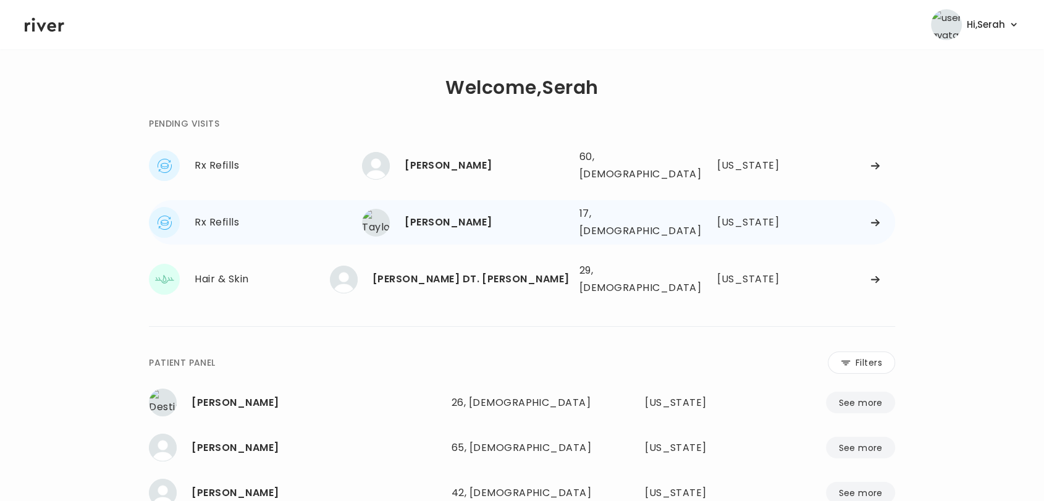
click at [449, 214] on div "[PERSON_NAME]" at bounding box center [487, 222] width 164 height 17
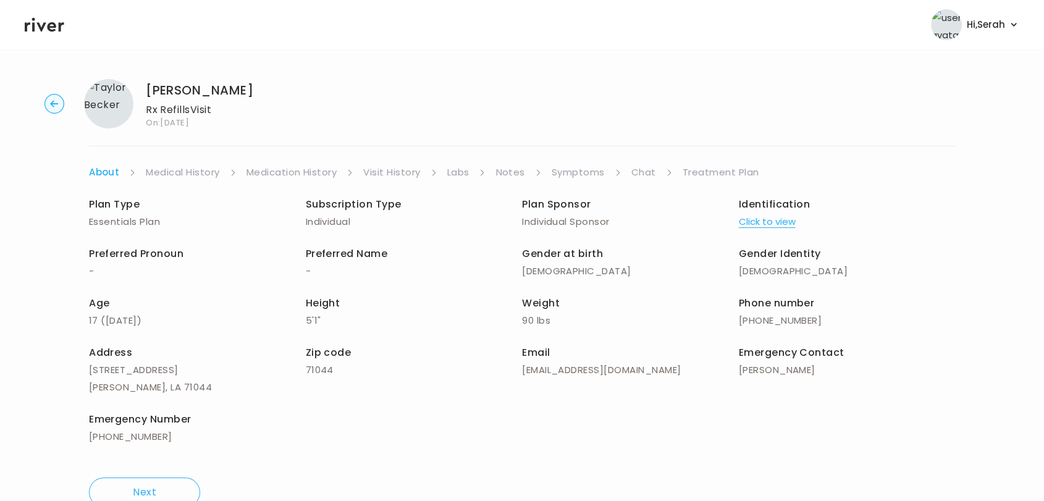
click at [581, 165] on link "Symptoms" at bounding box center [578, 172] width 53 height 17
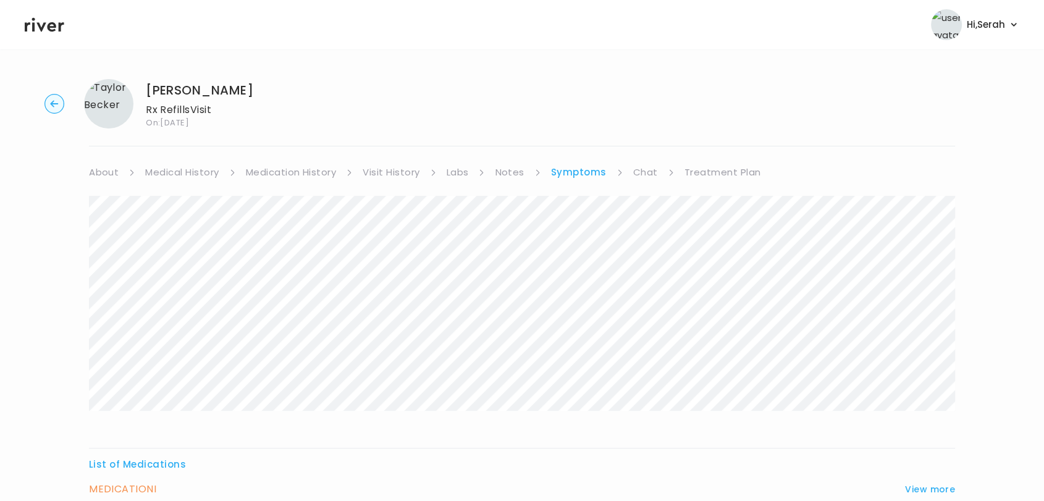
click at [203, 179] on link "Medical History" at bounding box center [182, 172] width 74 height 17
click at [108, 167] on link "About" at bounding box center [104, 172] width 30 height 17
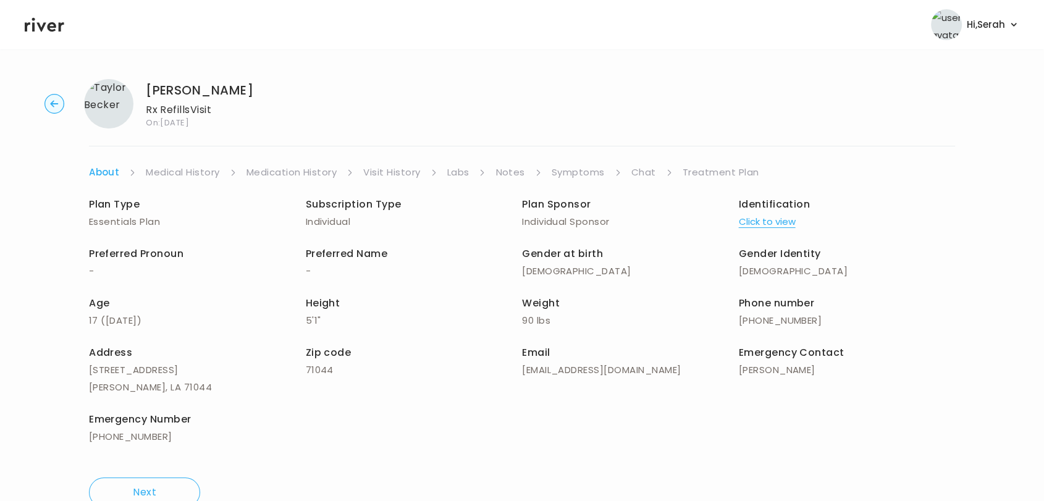
click at [567, 167] on link "Symptoms" at bounding box center [578, 172] width 53 height 17
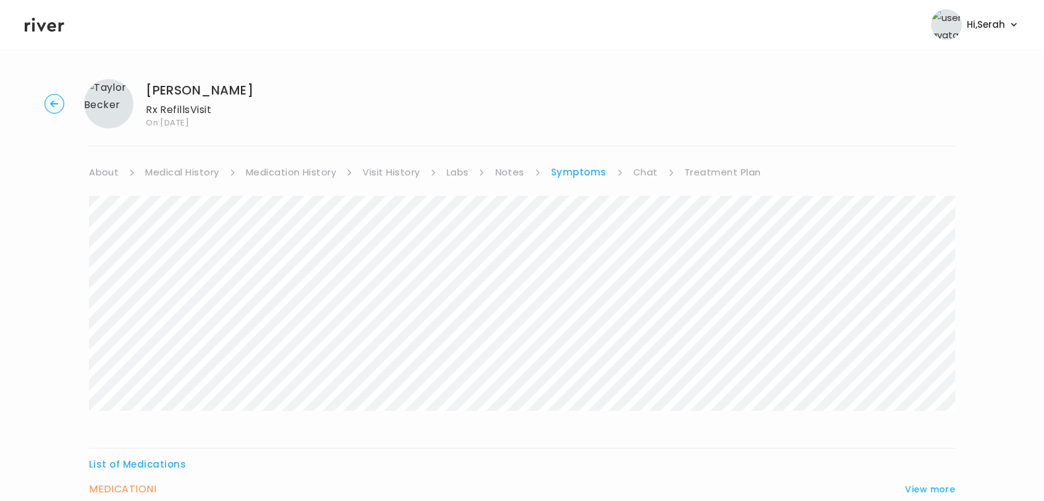
scroll to position [159, 0]
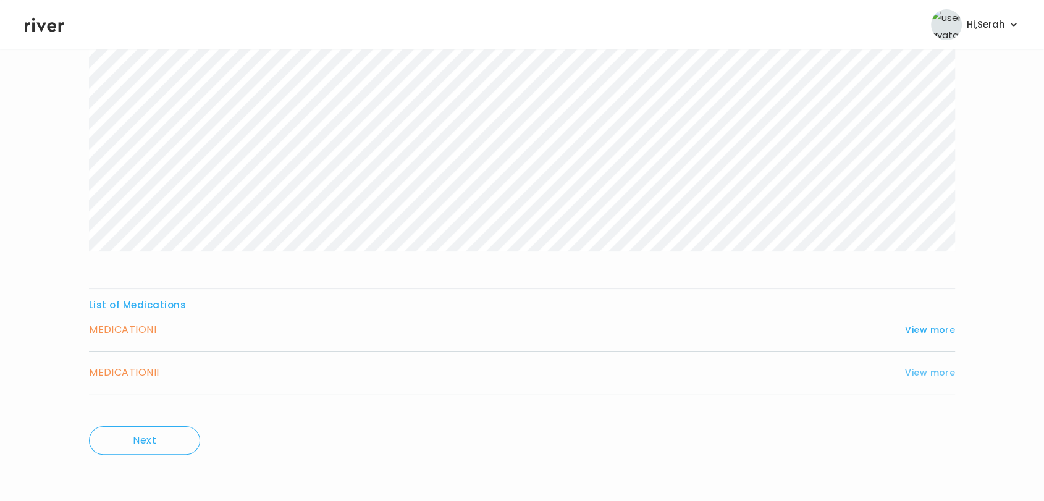
click at [926, 377] on button "View more" at bounding box center [930, 372] width 50 height 15
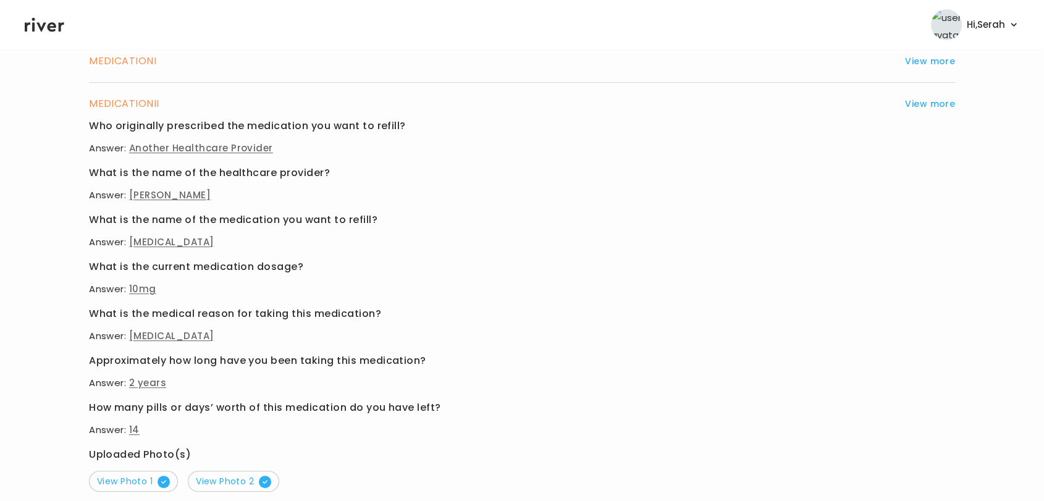
scroll to position [431, 0]
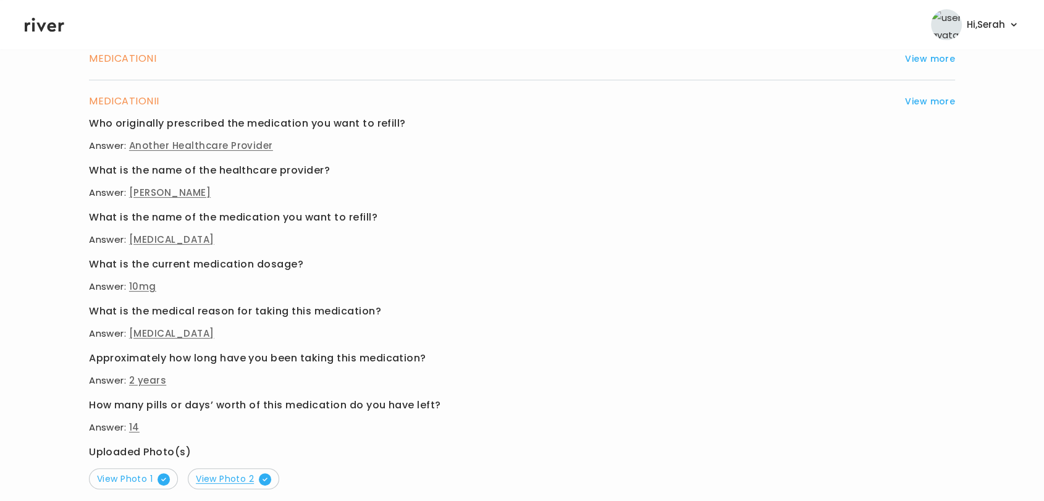
click at [235, 483] on span "View Photo 2" at bounding box center [233, 479] width 75 height 12
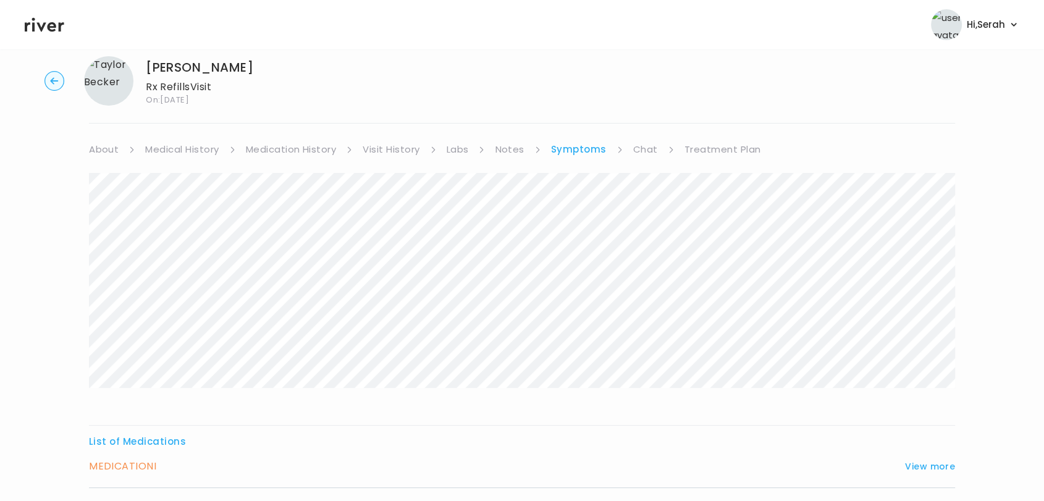
scroll to position [0, 0]
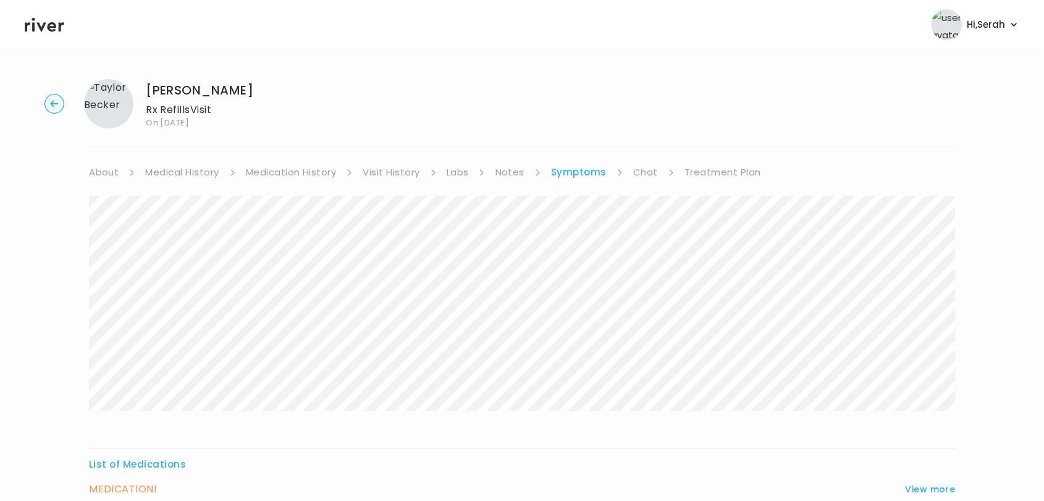
click at [638, 167] on link "Chat" at bounding box center [645, 172] width 25 height 17
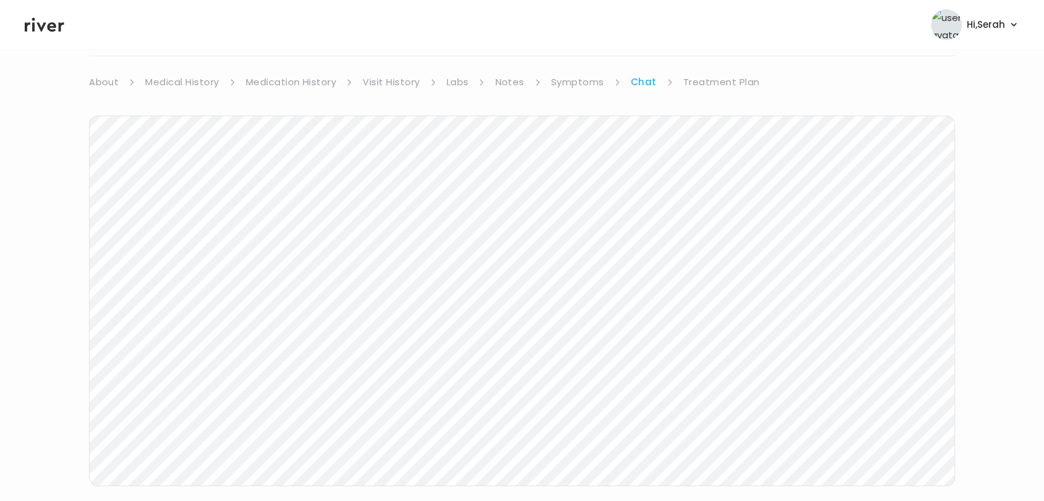
click at [707, 88] on link "Treatment Plan" at bounding box center [721, 82] width 77 height 17
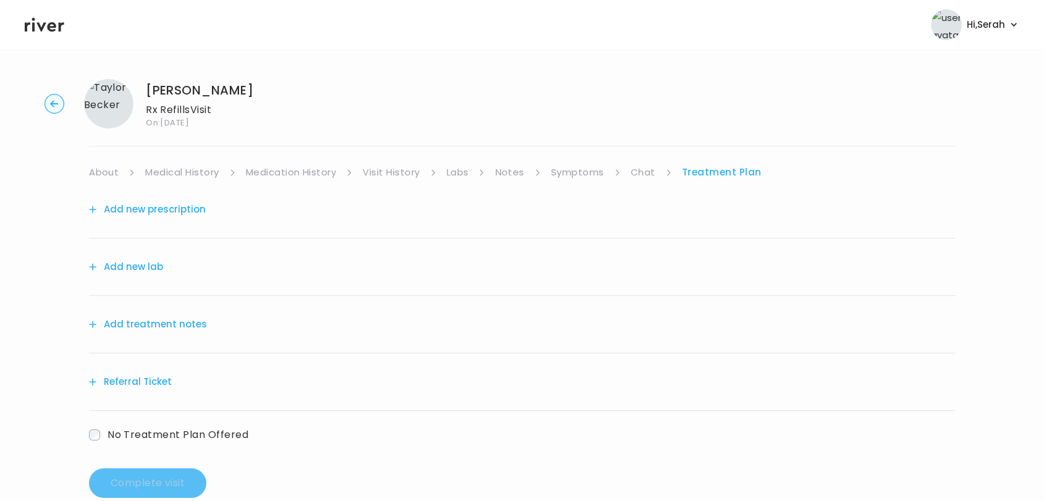
click at [143, 202] on button "Add new prescription" at bounding box center [147, 209] width 117 height 17
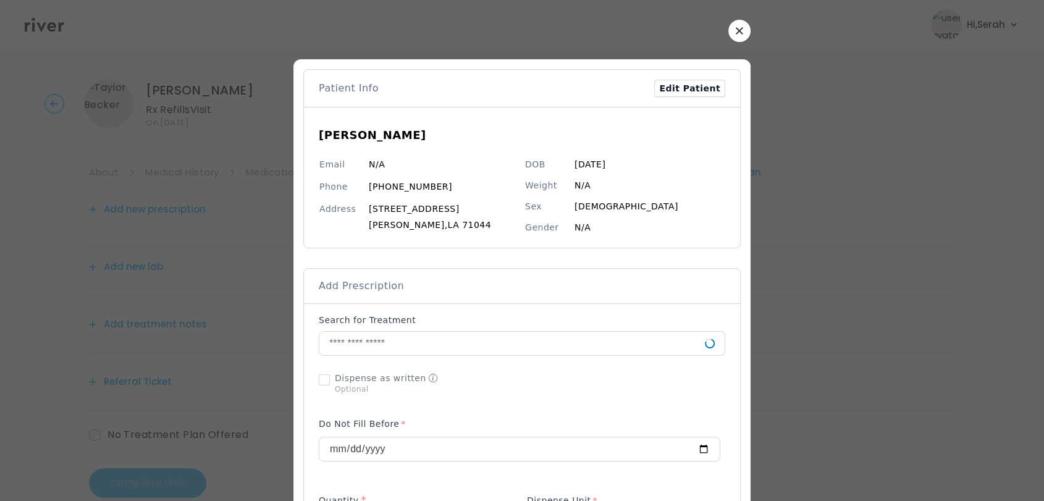
scroll to position [89, 0]
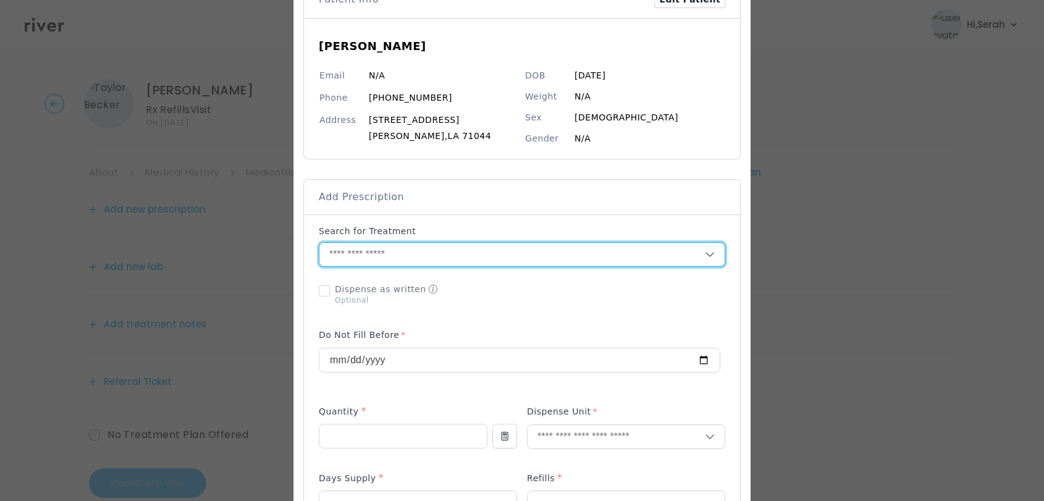
click at [415, 256] on input "text" at bounding box center [512, 254] width 386 height 23
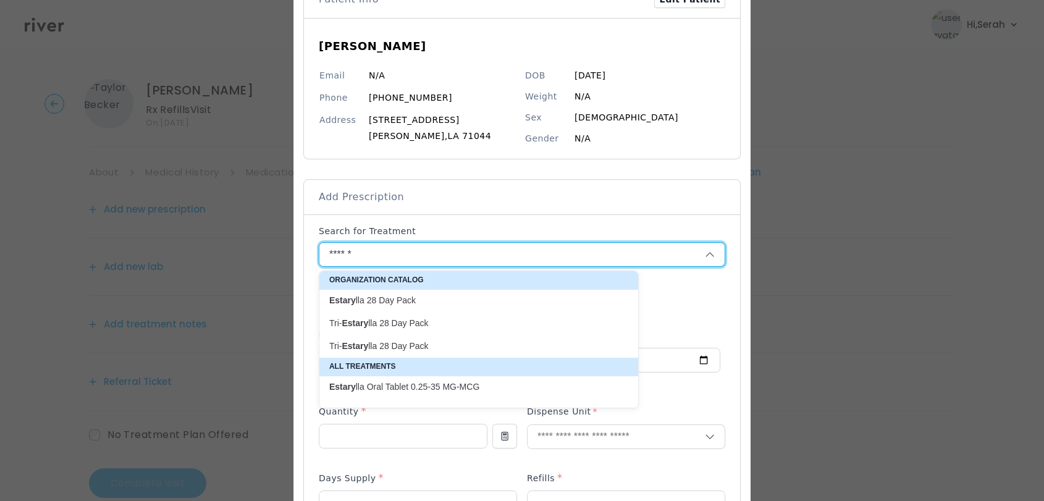
click at [394, 298] on p "Estary lla 28 Day Pack" at bounding box center [471, 301] width 284 height 12
type input "**********"
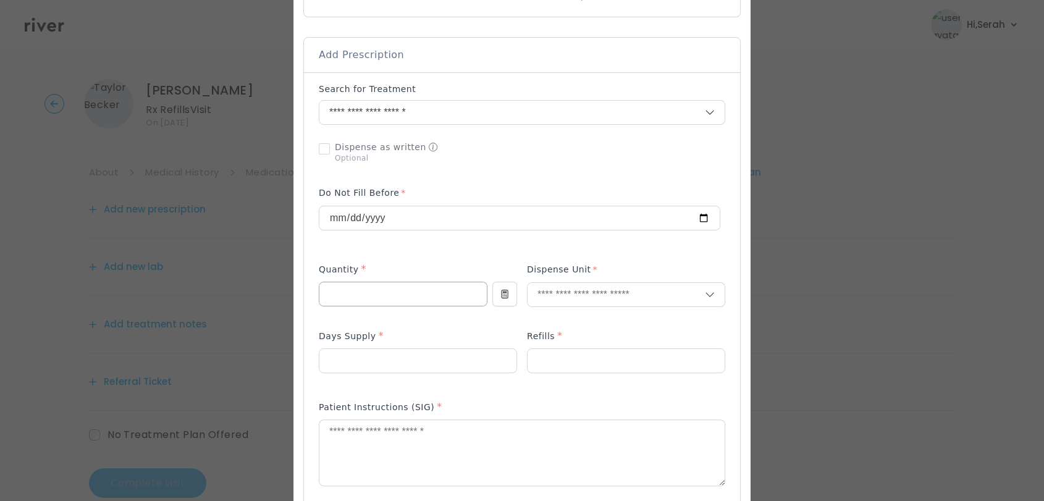
scroll to position [232, 0]
click at [366, 283] on input "number" at bounding box center [402, 292] width 167 height 23
type input "**"
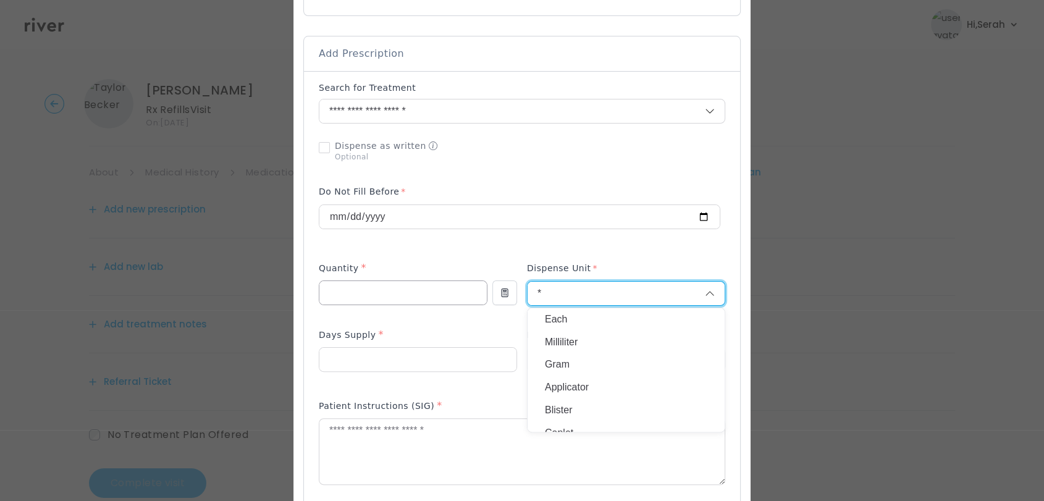
type input "**"
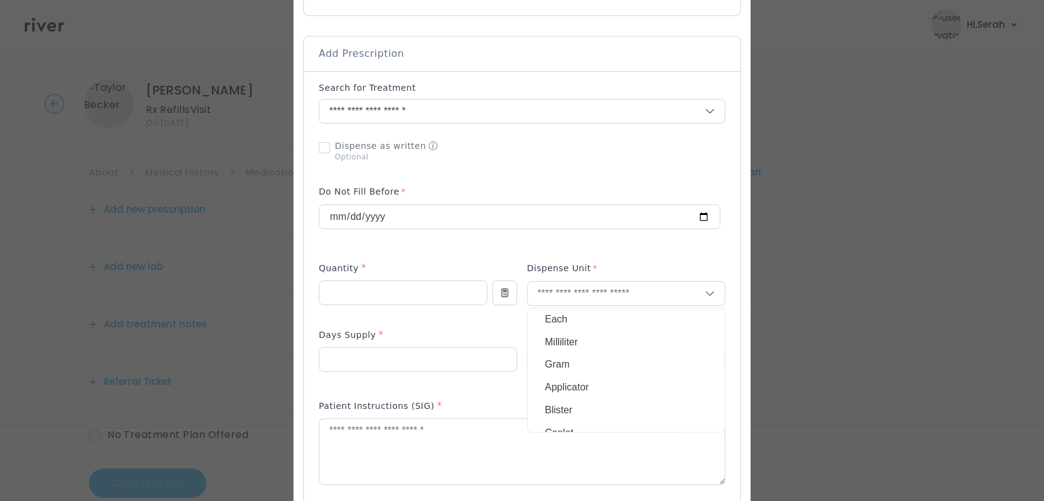
click at [451, 344] on div "Days Supply *" at bounding box center [418, 337] width 198 height 20
click at [439, 352] on input "number" at bounding box center [417, 359] width 197 height 23
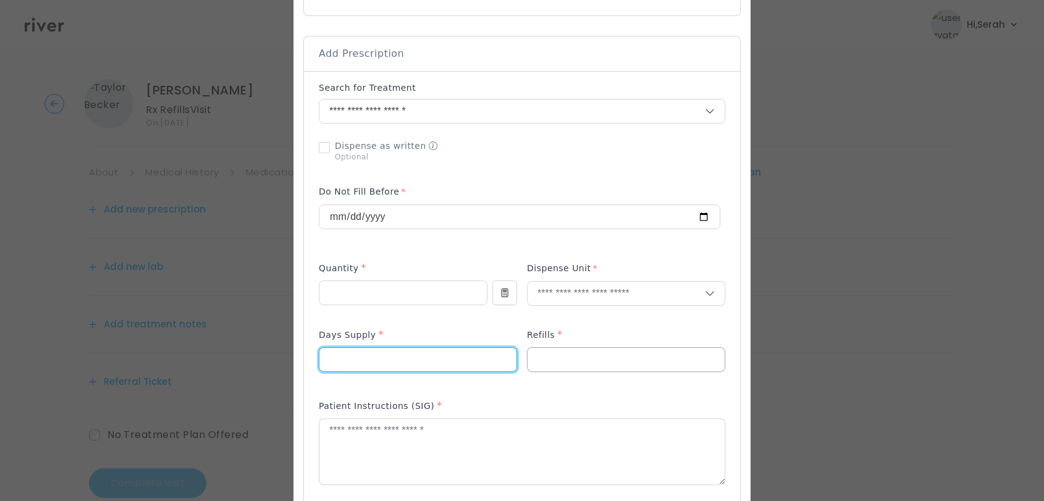
type input "**"
click at [564, 360] on input "number" at bounding box center [626, 359] width 197 height 23
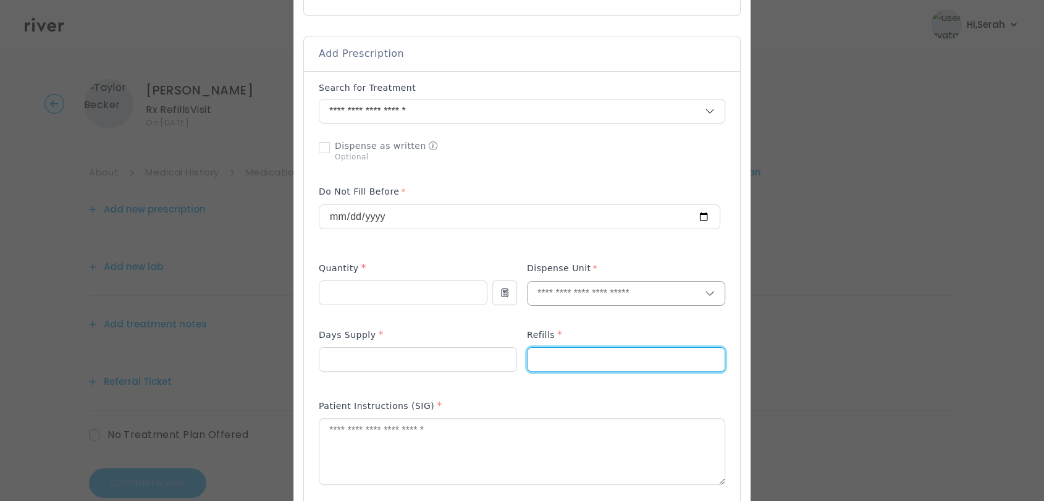
type input "*"
click at [566, 292] on input "text" at bounding box center [616, 293] width 177 height 23
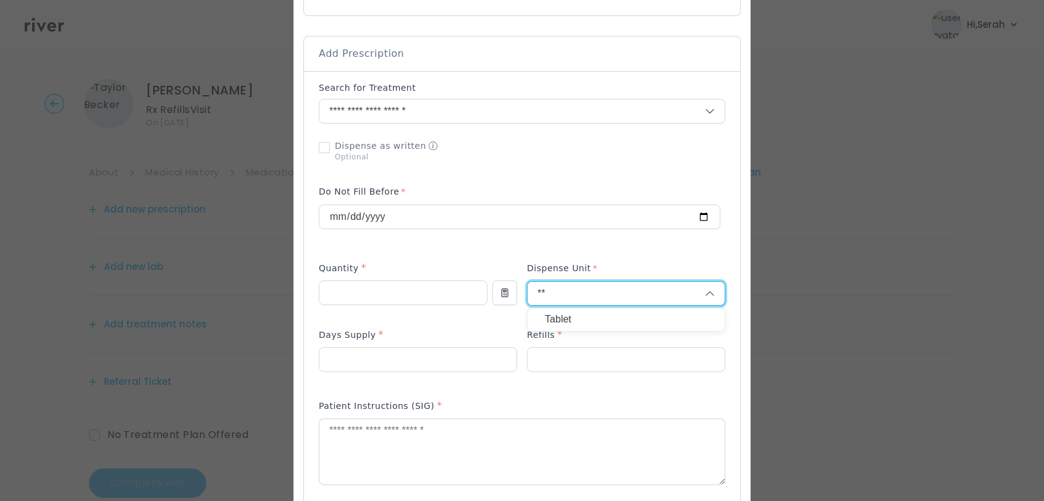
type input "**"
click at [564, 321] on p "Tablet" at bounding box center [626, 320] width 163 height 18
click at [454, 445] on textarea at bounding box center [521, 451] width 405 height 65
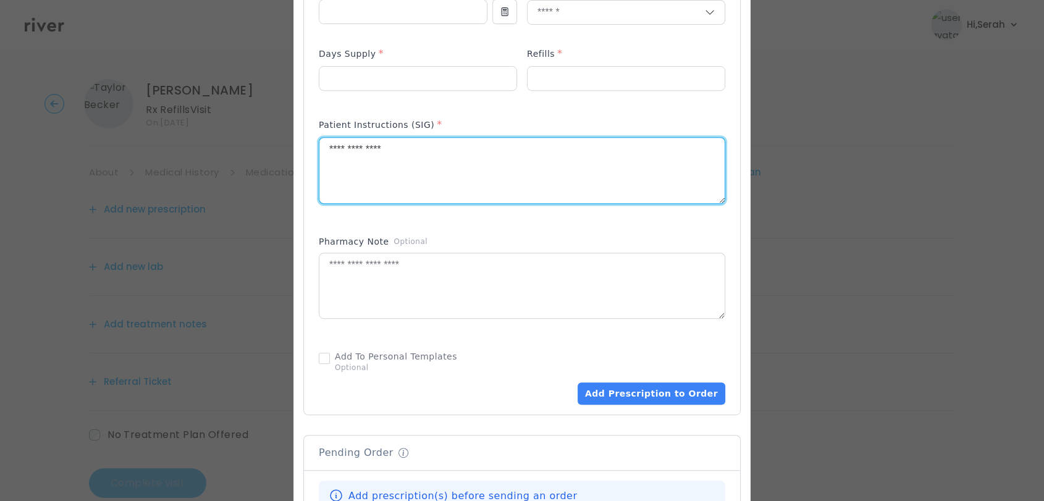
scroll to position [530, 0]
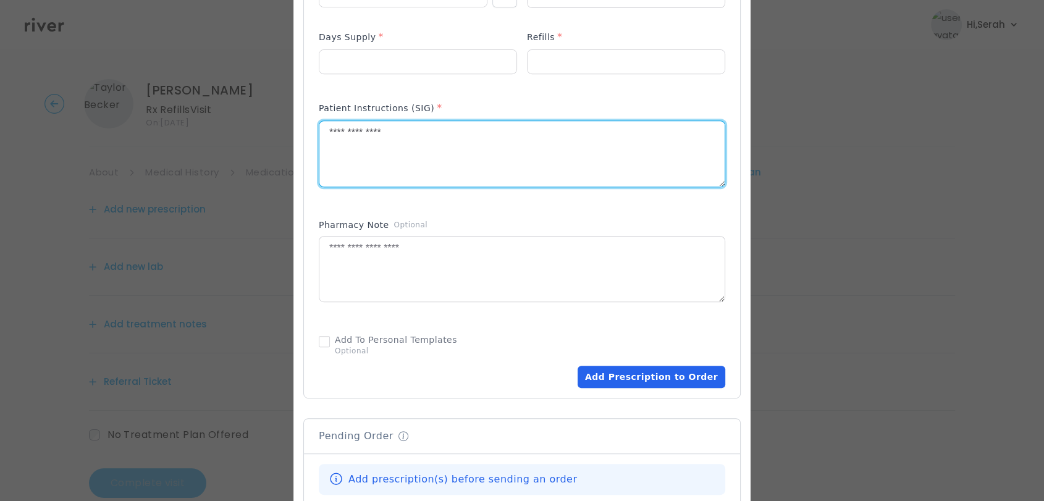
type textarea "**********"
click at [657, 371] on button "Add Prescription to Order" at bounding box center [652, 377] width 148 height 22
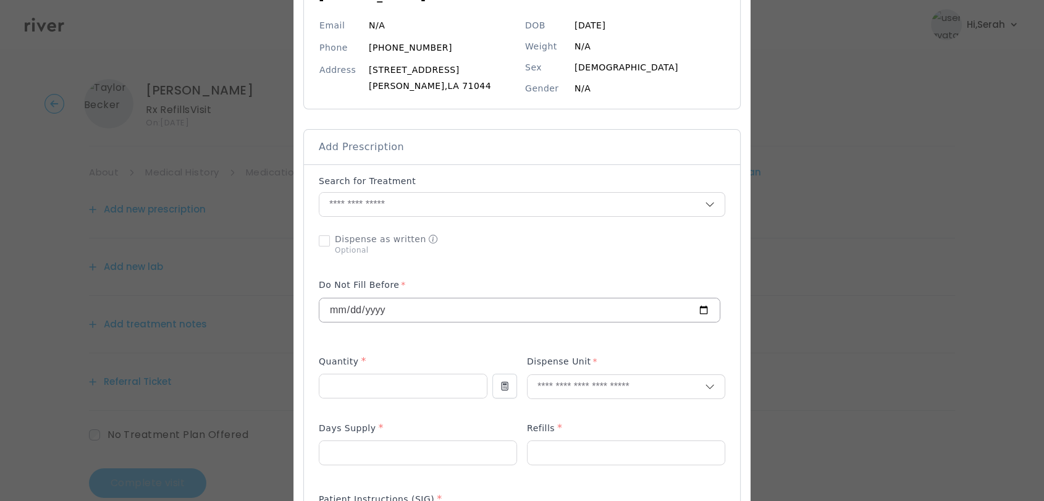
scroll to position [138, 0]
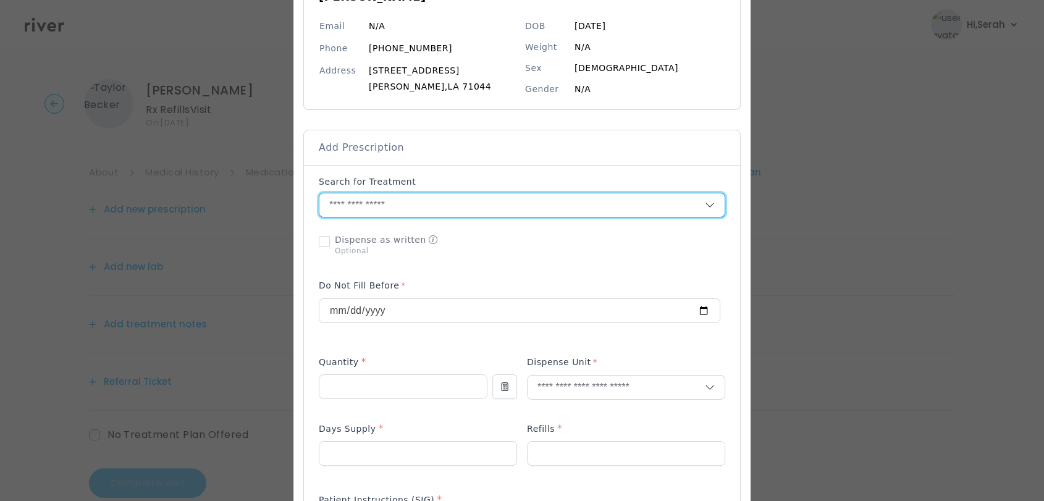
click at [411, 214] on input "text" at bounding box center [512, 204] width 386 height 23
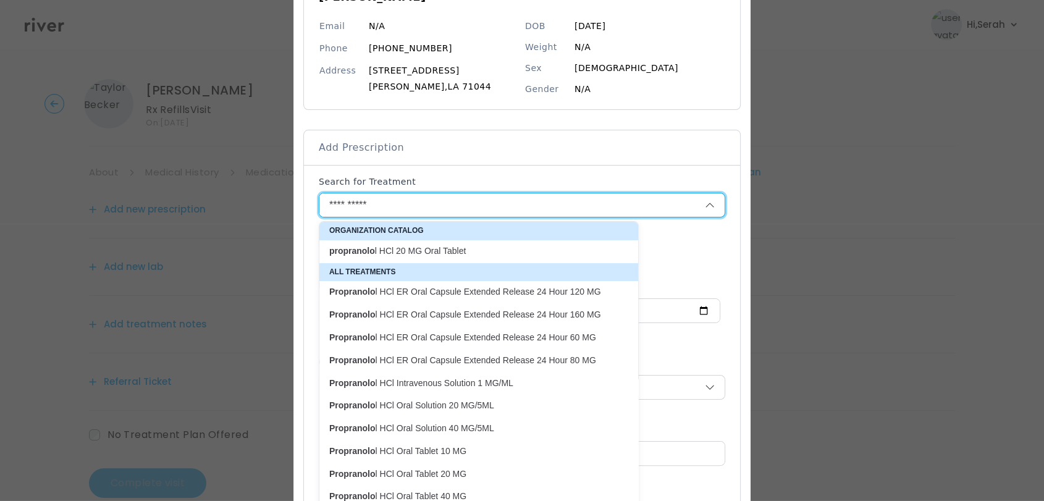
click at [410, 447] on p "Propranolo l HCl Oral Tablet 10 MG" at bounding box center [471, 451] width 284 height 12
type input "**********"
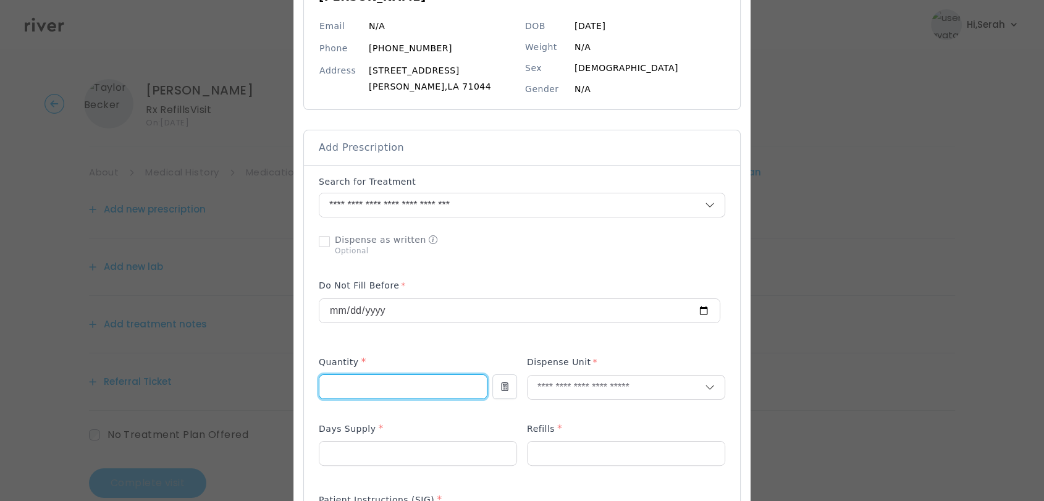
click at [386, 387] on input "number" at bounding box center [402, 386] width 167 height 23
type input "**"
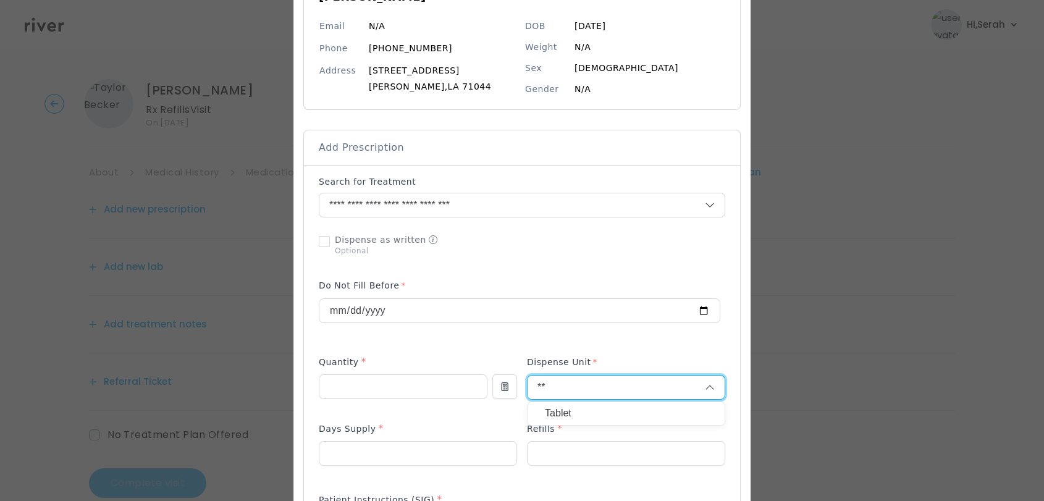
type input "**"
click at [580, 424] on div "Tablet" at bounding box center [626, 413] width 197 height 23
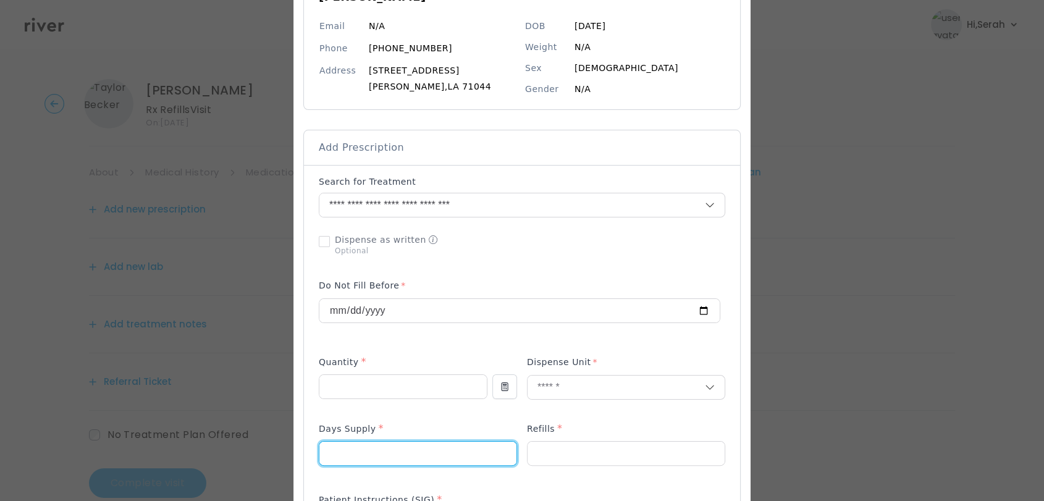
click at [425, 460] on input "number" at bounding box center [417, 453] width 197 height 23
type input "**"
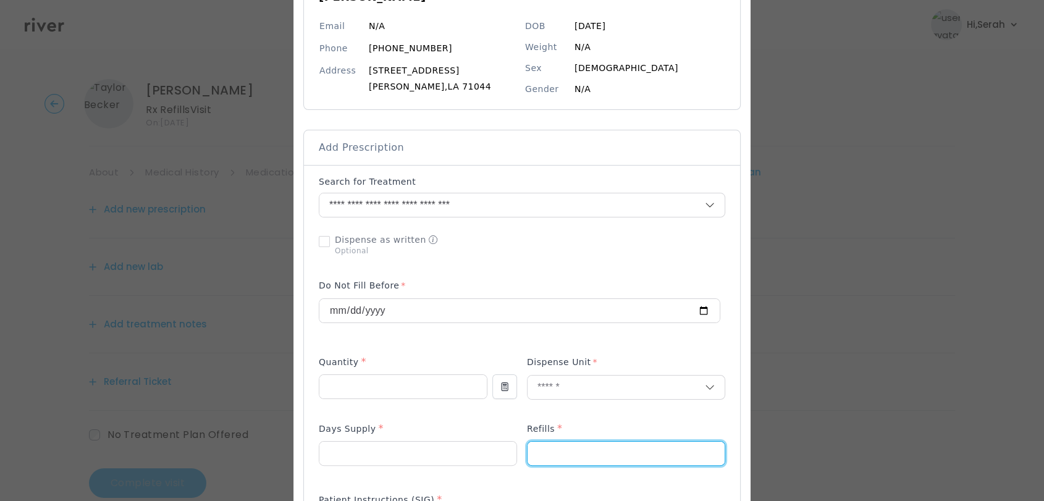
type input "*"
click at [517, 408] on div at bounding box center [522, 384] width 407 height 59
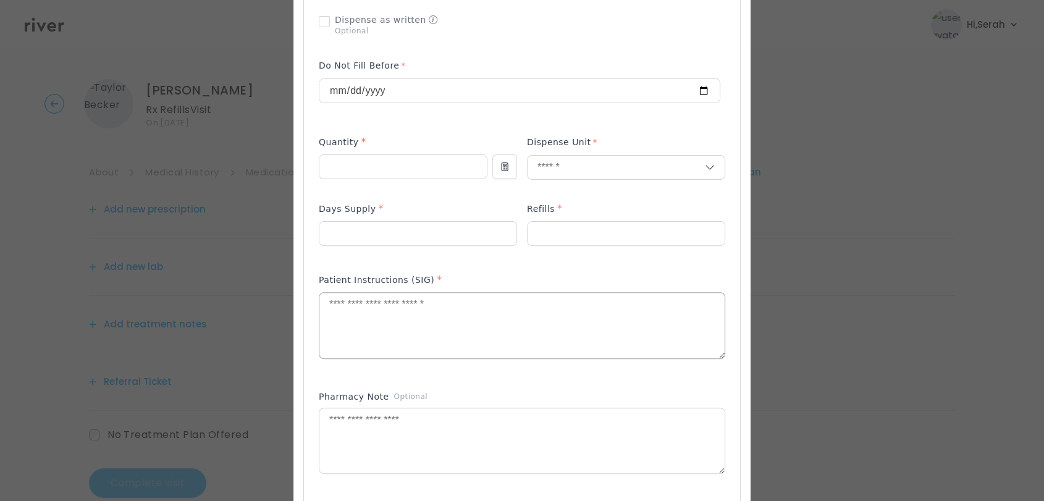
scroll to position [588, 0]
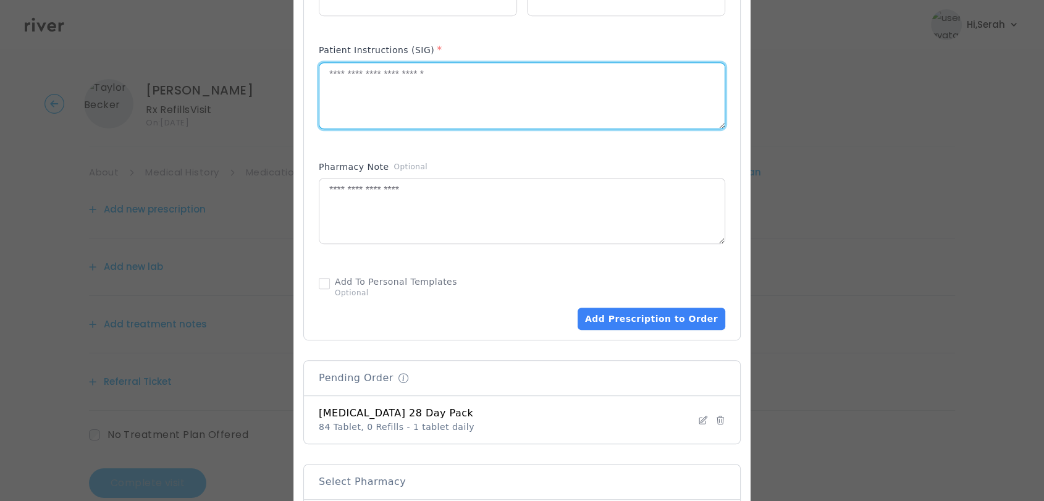
click at [419, 92] on textarea at bounding box center [521, 95] width 405 height 65
type textarea "**********"
click at [645, 319] on button "Add Prescription to Order" at bounding box center [652, 319] width 148 height 22
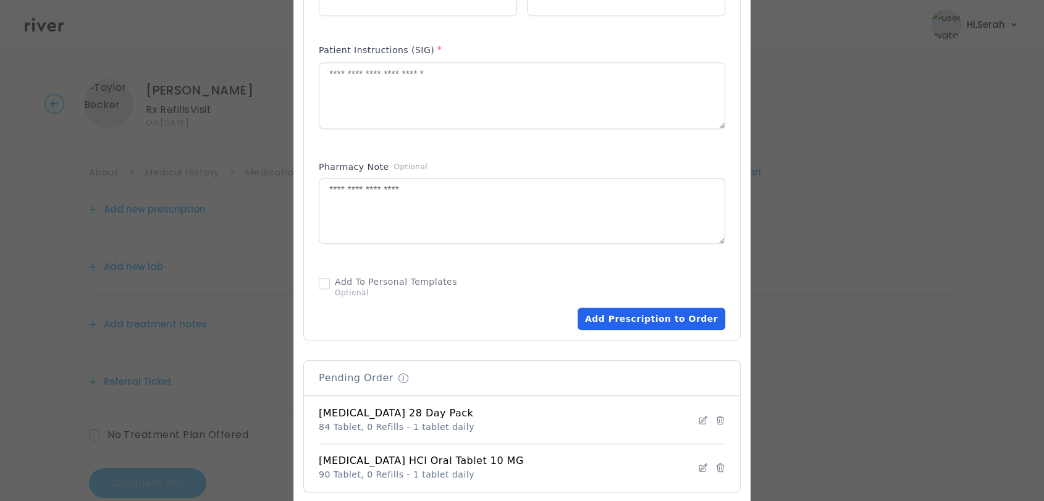
scroll to position [829, 0]
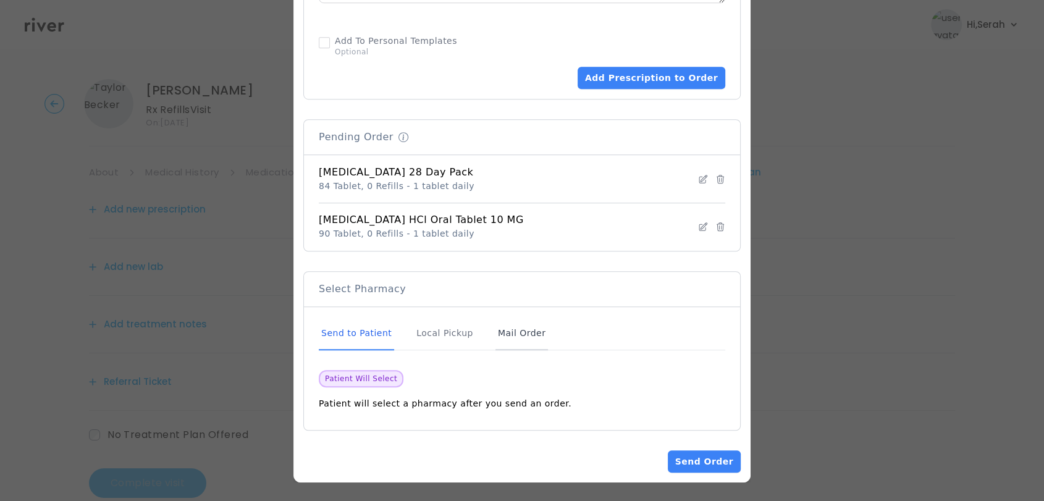
click at [509, 328] on div "Mail Order" at bounding box center [522, 333] width 53 height 33
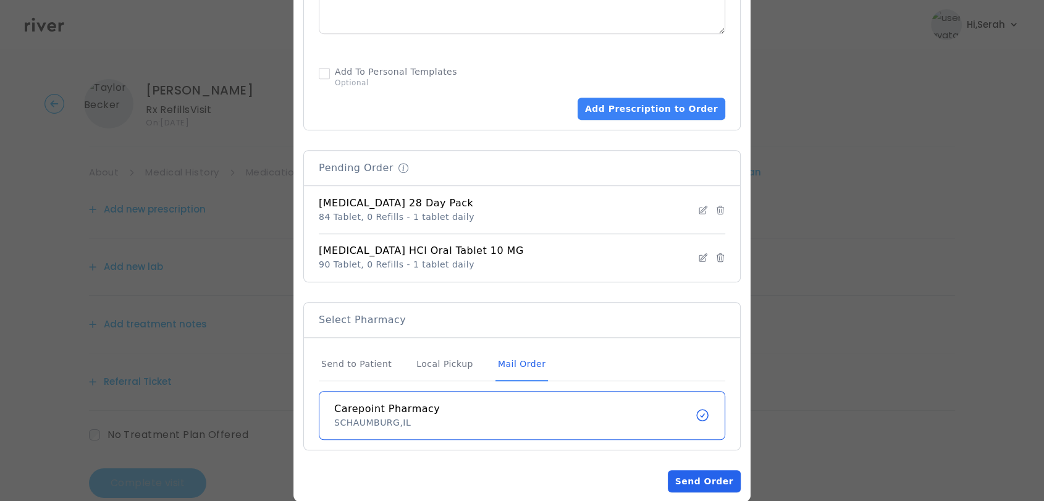
scroll to position [795, 0]
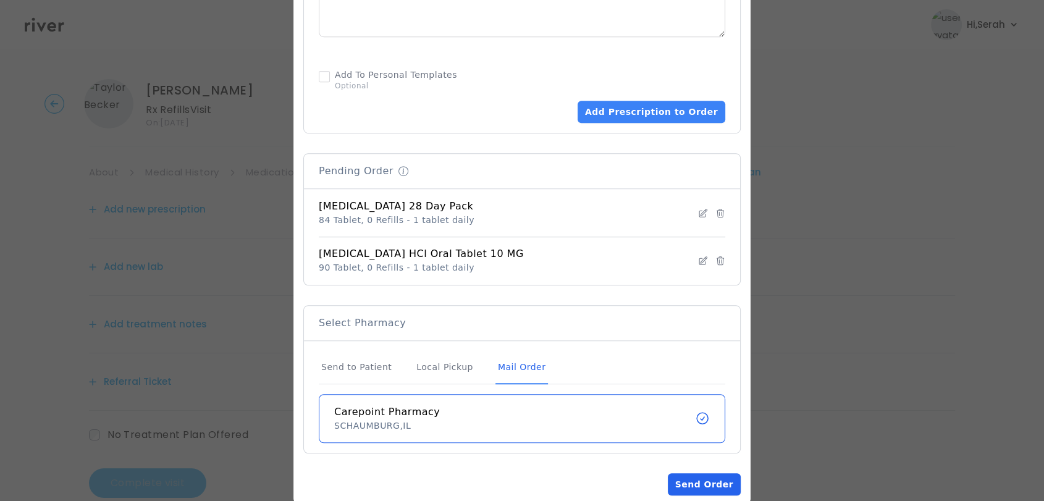
click at [702, 488] on button "Send Order" at bounding box center [704, 484] width 73 height 22
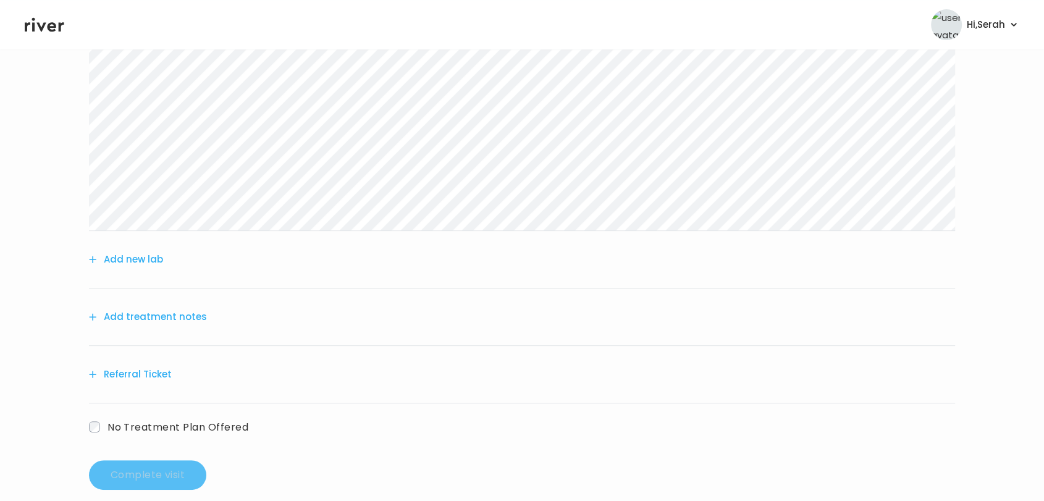
scroll to position [275, 0]
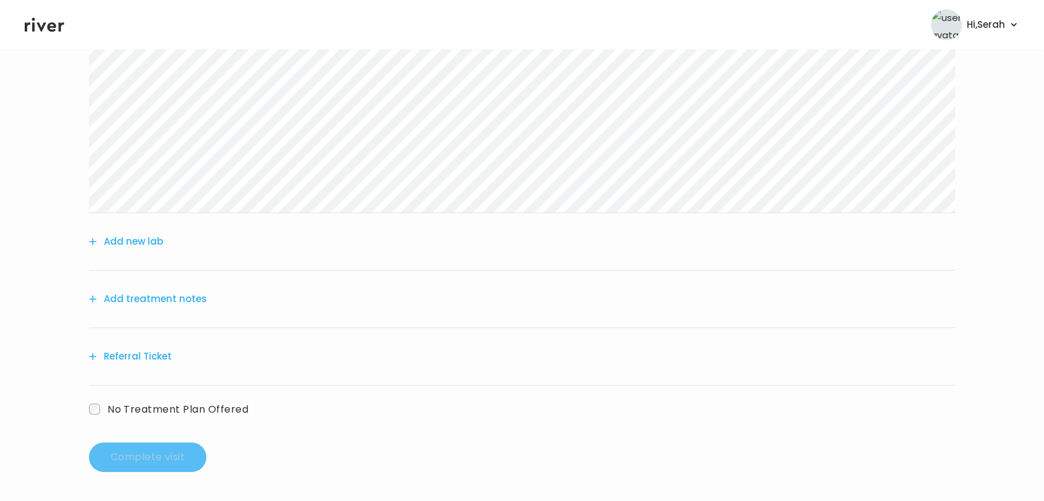
click at [169, 293] on button "Add treatment notes" at bounding box center [148, 298] width 118 height 17
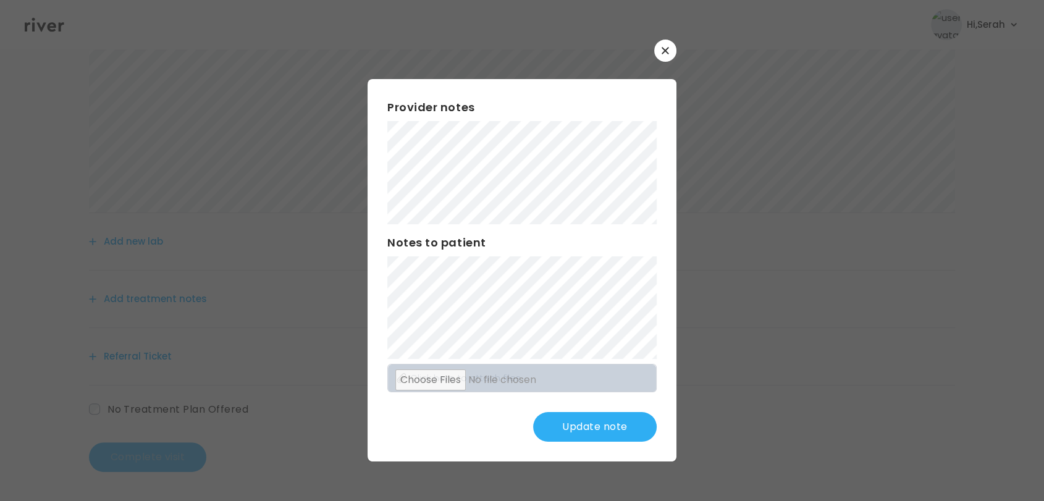
click at [569, 426] on button "Update note" at bounding box center [595, 427] width 124 height 30
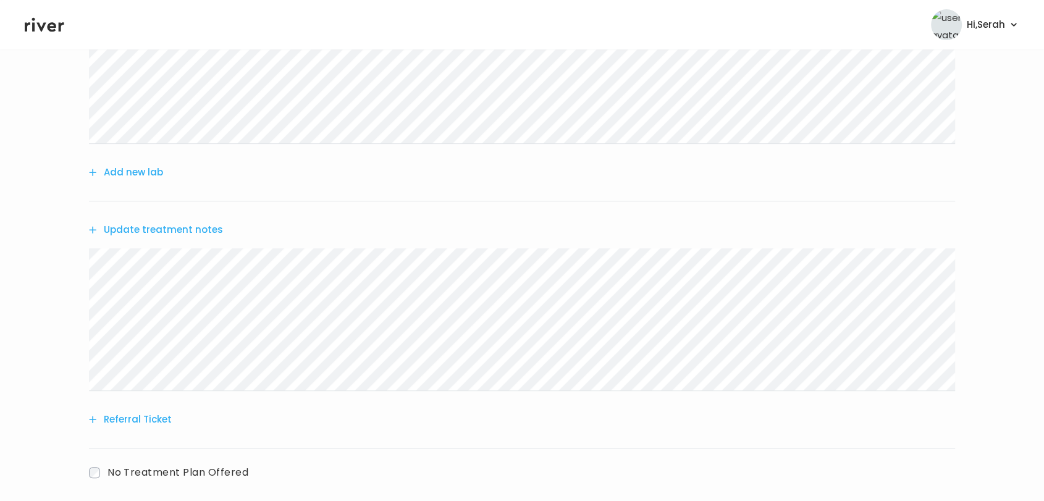
scroll to position [334, 0]
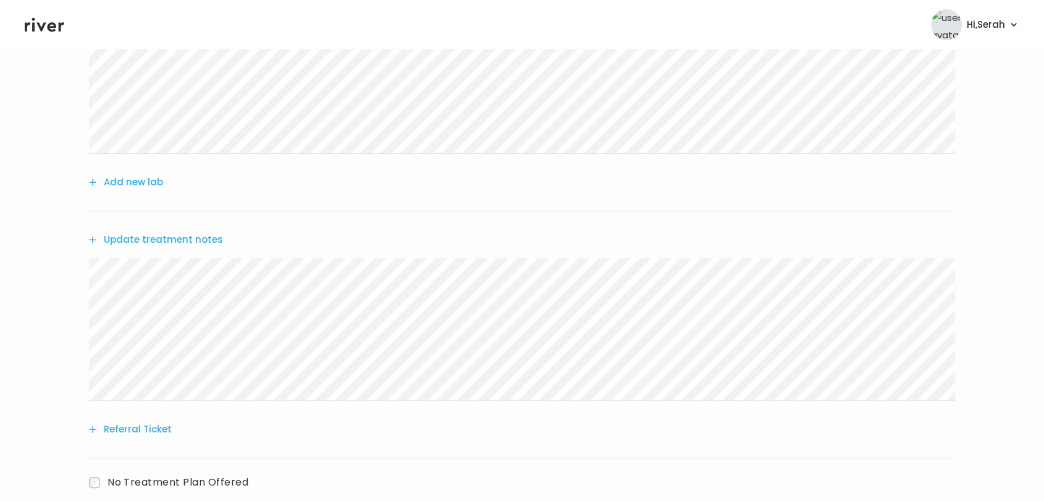
click at [187, 239] on button "Update treatment notes" at bounding box center [156, 239] width 134 height 17
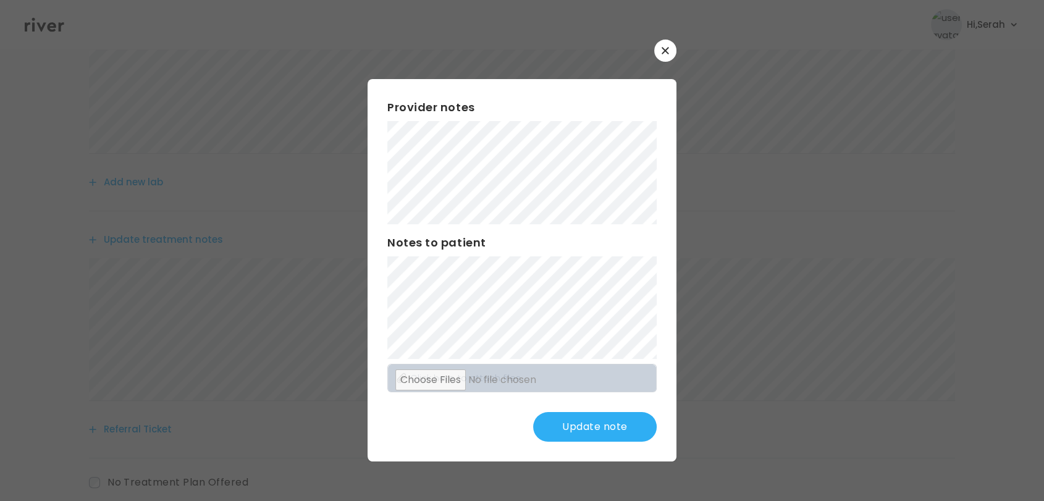
click at [187, 239] on div at bounding box center [522, 250] width 1044 height 501
click at [581, 418] on button "Update note" at bounding box center [595, 427] width 124 height 30
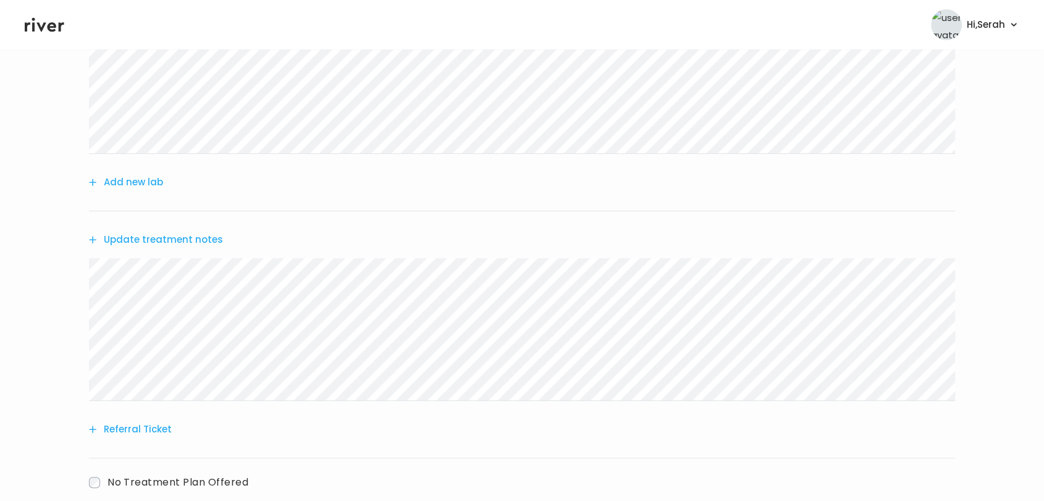
scroll to position [408, 0]
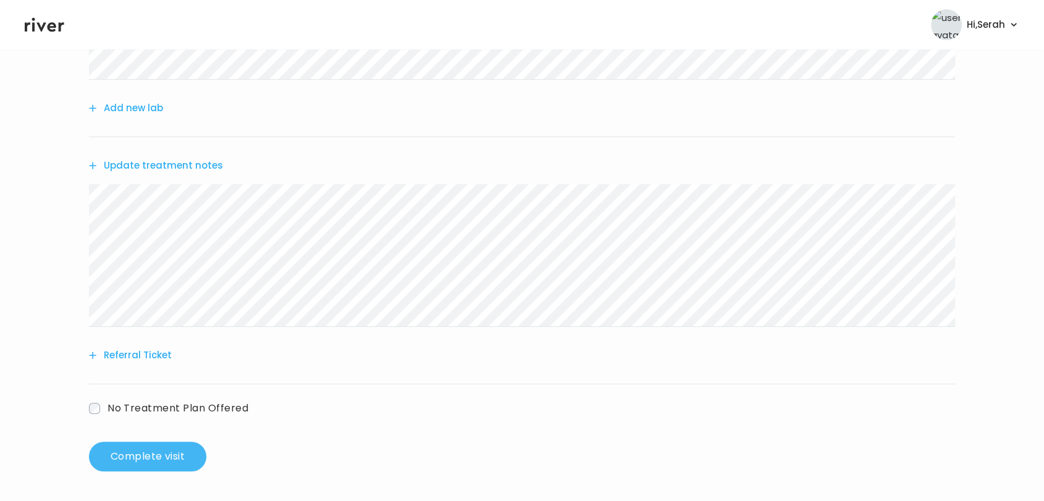
click at [158, 458] on button "Complete visit" at bounding box center [147, 457] width 117 height 30
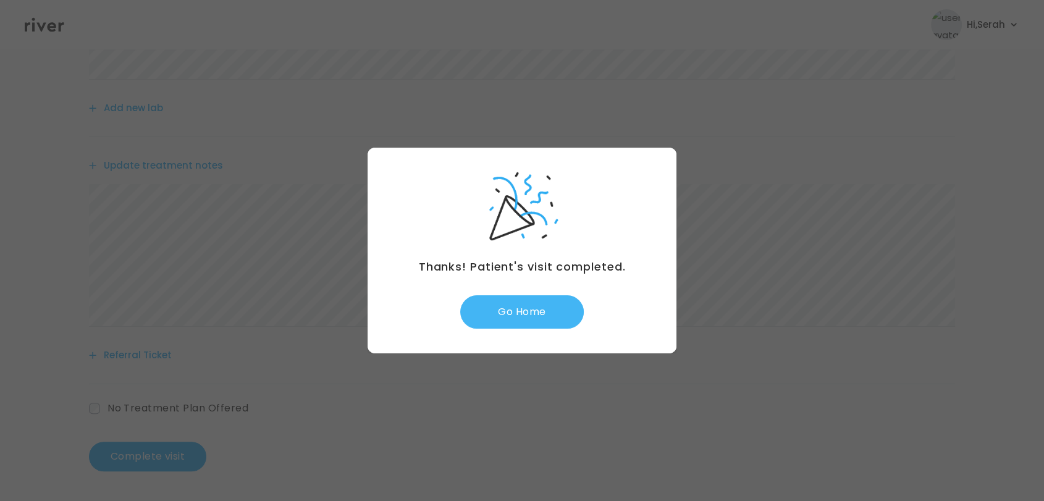
click at [519, 316] on button "Go Home" at bounding box center [522, 311] width 124 height 33
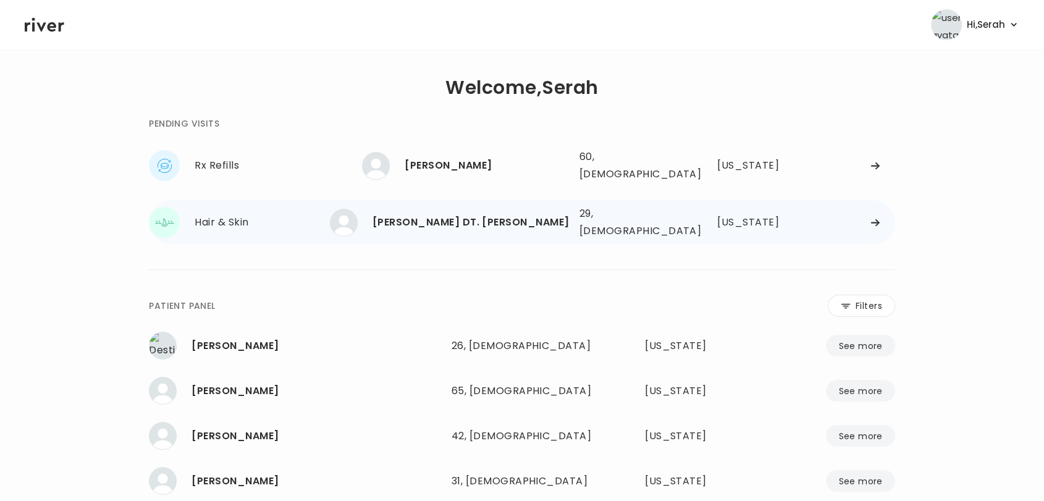
click at [434, 217] on div "[PERSON_NAME] DT. [PERSON_NAME]" at bounding box center [471, 222] width 197 height 17
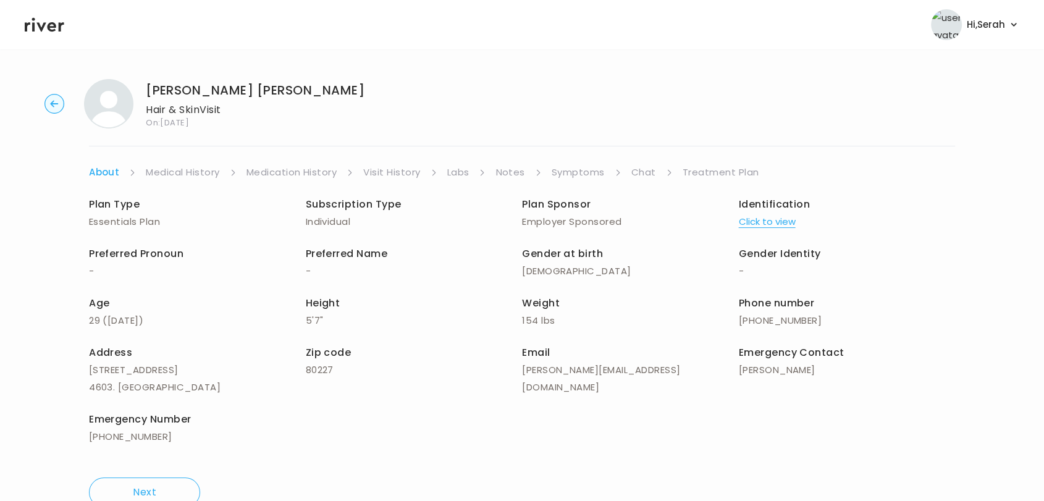
click at [578, 171] on link "Symptoms" at bounding box center [578, 172] width 53 height 17
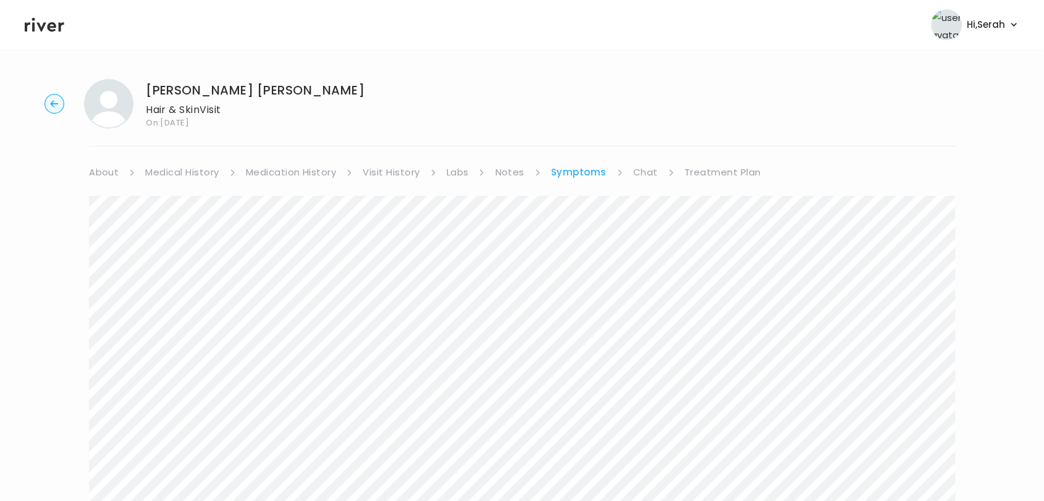
scroll to position [458, 0]
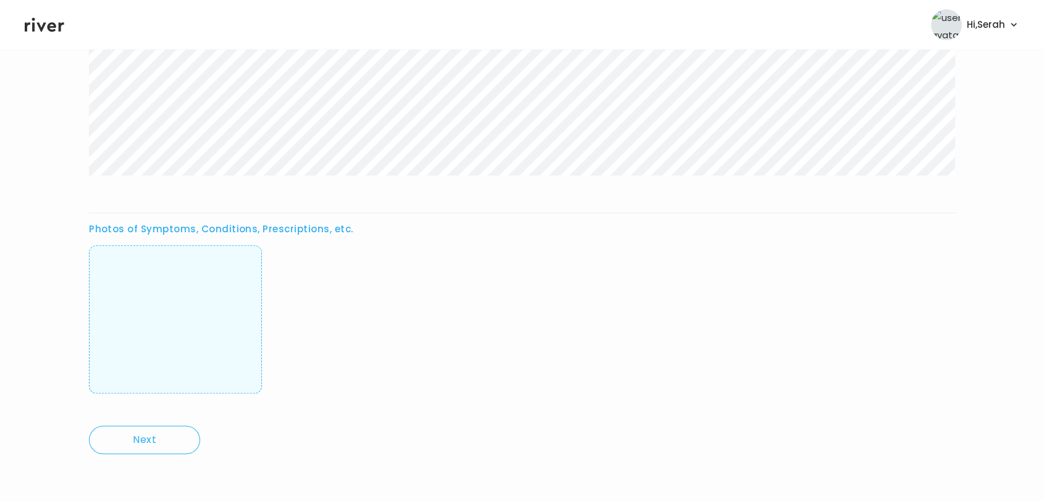
click at [175, 331] on img at bounding box center [175, 319] width 0 height 122
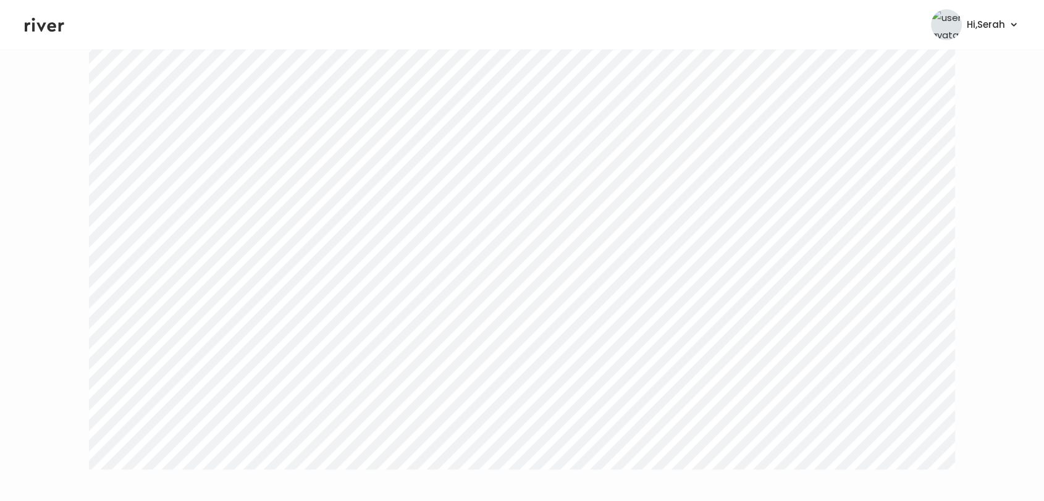
scroll to position [0, 0]
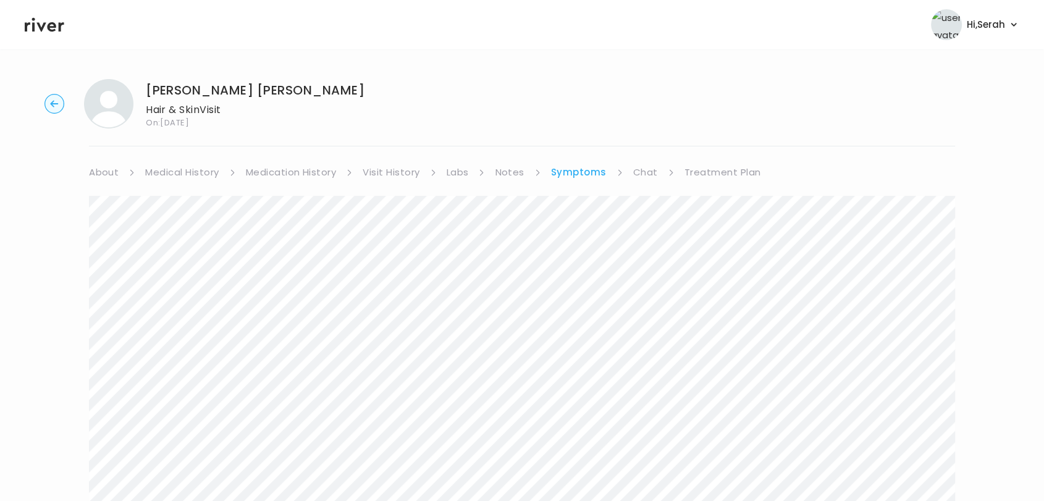
click at [644, 166] on link "Chat" at bounding box center [645, 172] width 25 height 17
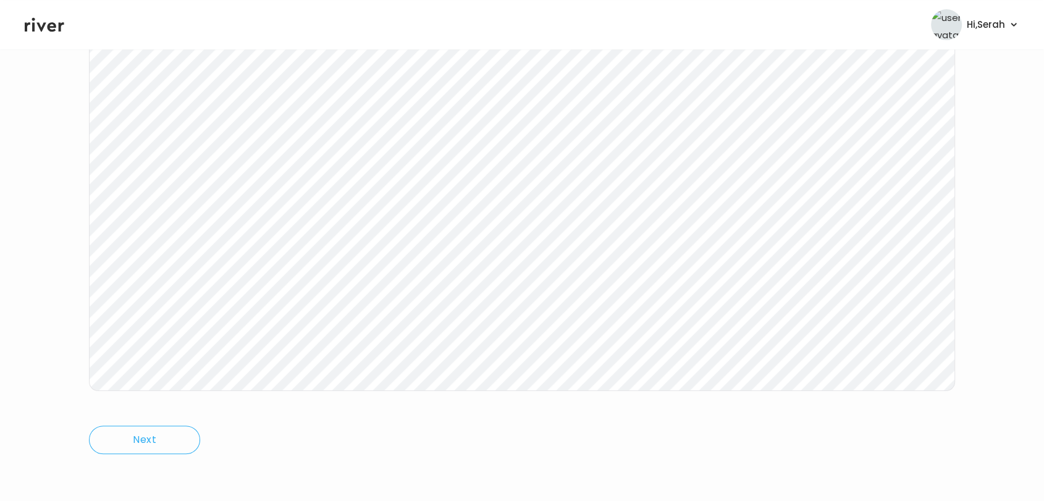
scroll to position [183, 0]
click at [50, 22] on icon at bounding box center [45, 25] width 40 height 14
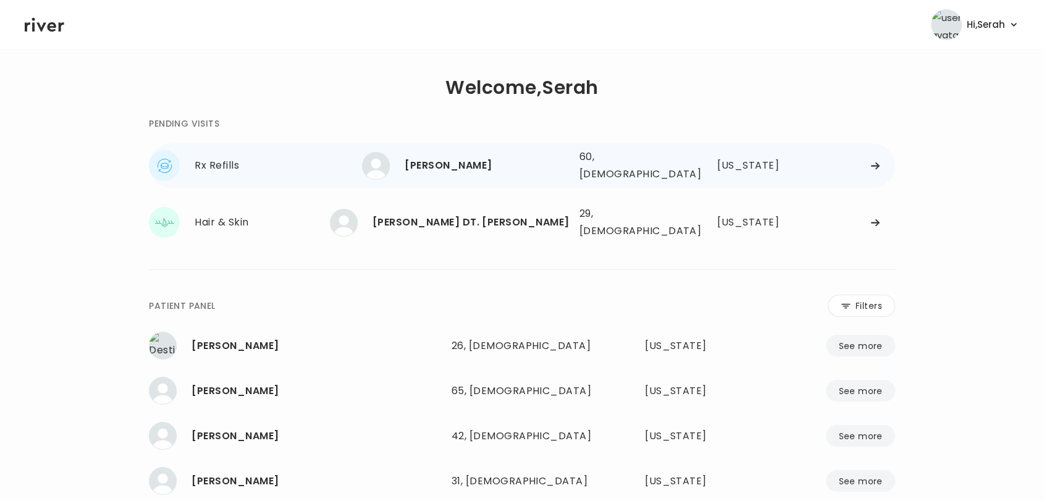
click at [460, 159] on div "Rebecca Bishop" at bounding box center [487, 165] width 164 height 17
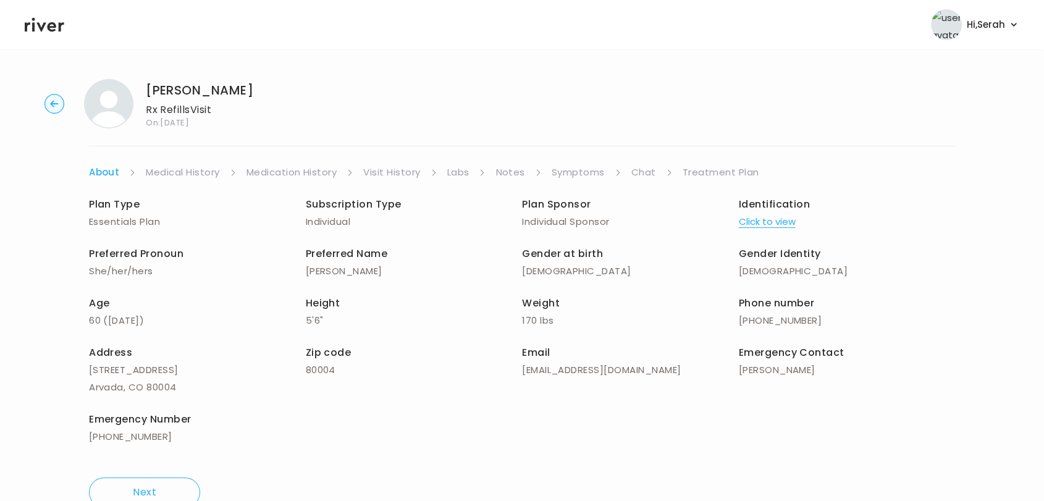
click at [318, 175] on link "Medication History" at bounding box center [292, 172] width 91 height 17
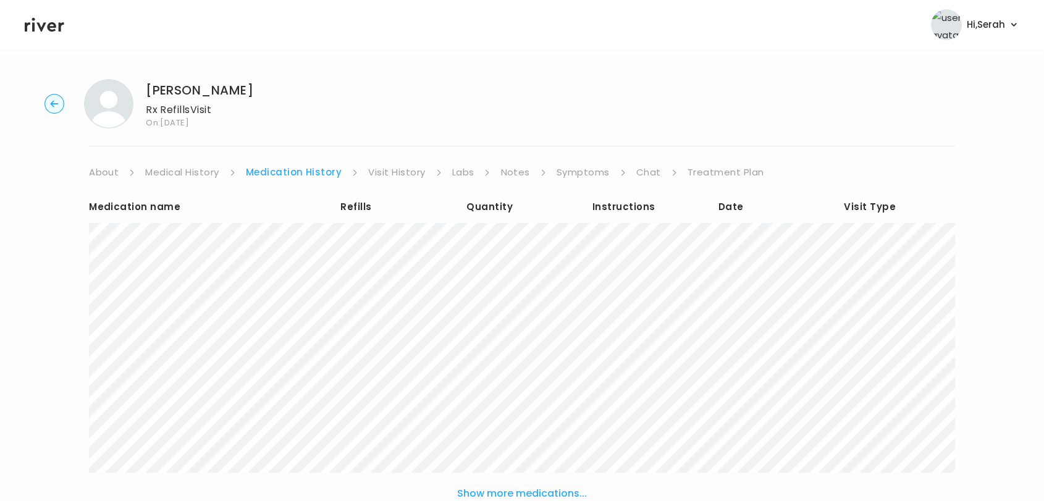
click at [394, 172] on link "Visit History" at bounding box center [396, 172] width 57 height 17
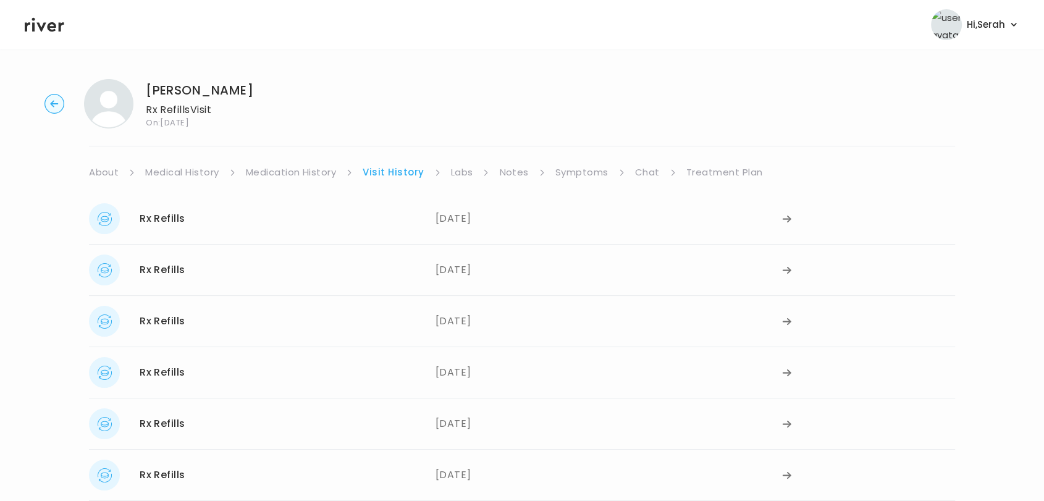
click at [289, 176] on link "Medication History" at bounding box center [291, 172] width 91 height 17
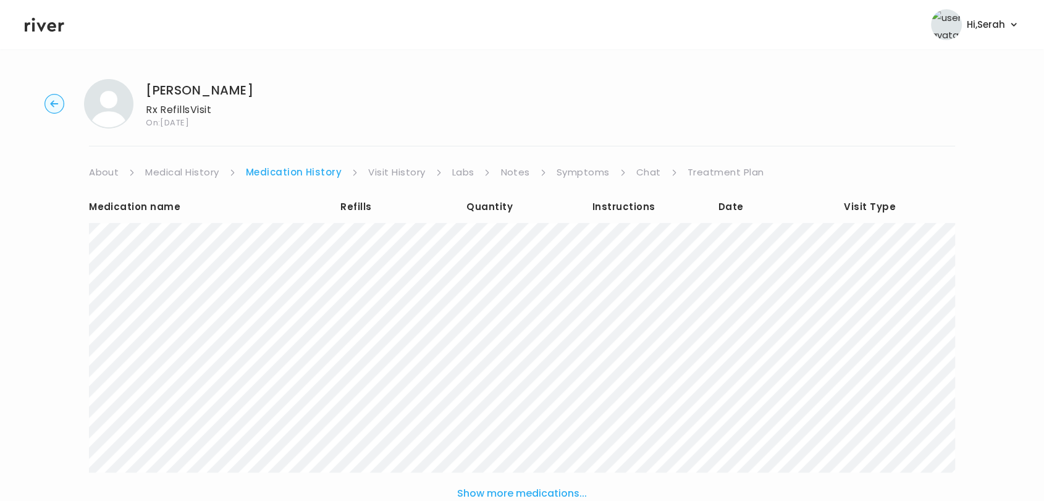
click at [46, 20] on icon at bounding box center [45, 24] width 40 height 19
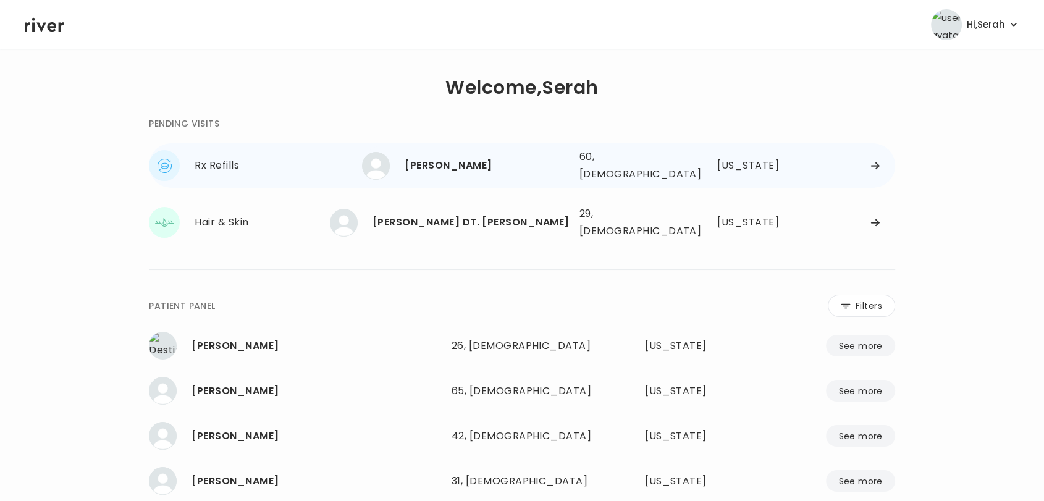
click at [494, 162] on div "Rebecca Bishop" at bounding box center [487, 165] width 164 height 17
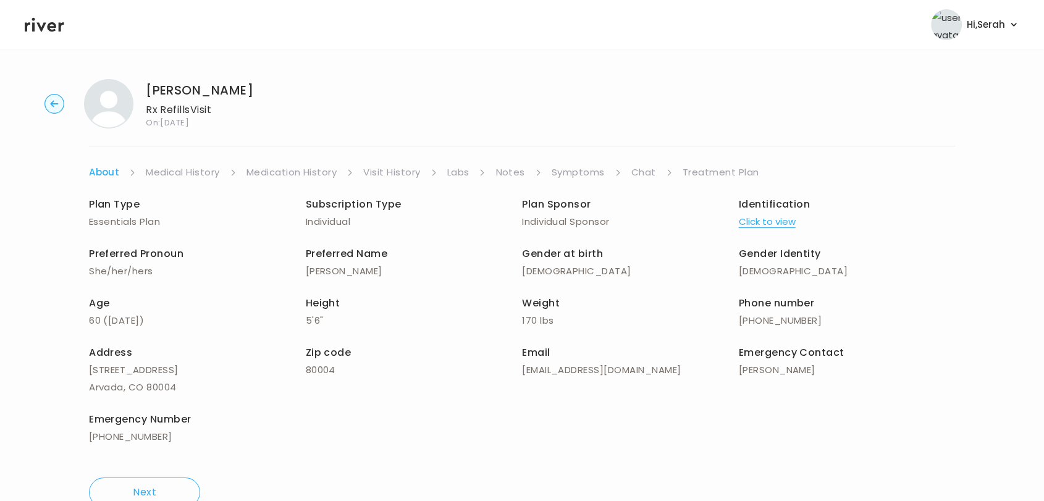
click at [645, 170] on link "Chat" at bounding box center [643, 172] width 25 height 17
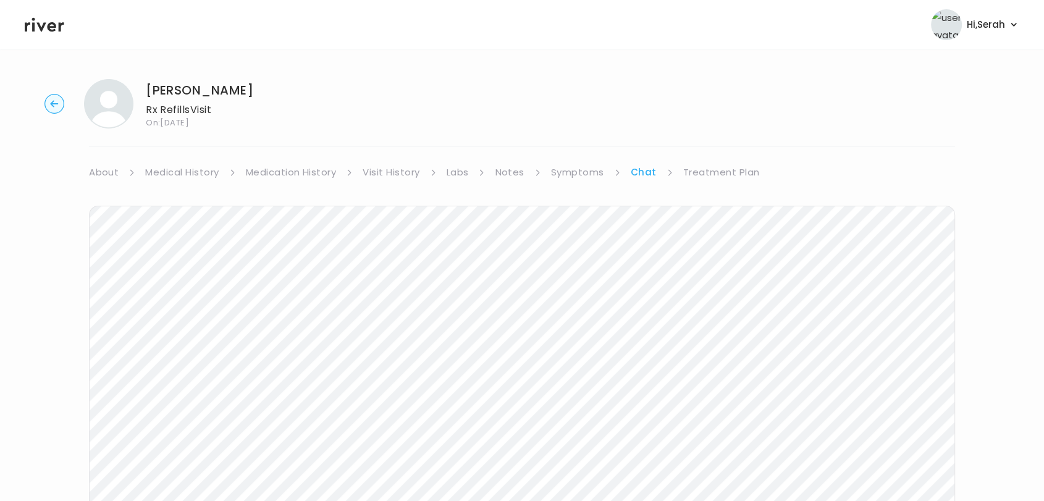
scroll to position [49, 0]
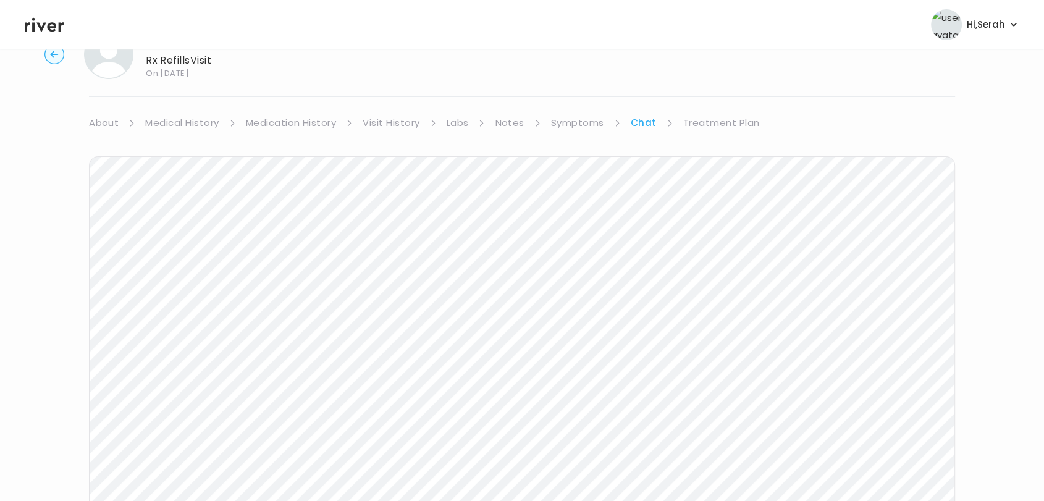
click at [709, 125] on link "Treatment Plan" at bounding box center [721, 122] width 77 height 17
click at [185, 298] on button "Update treatment notes" at bounding box center [156, 303] width 134 height 17
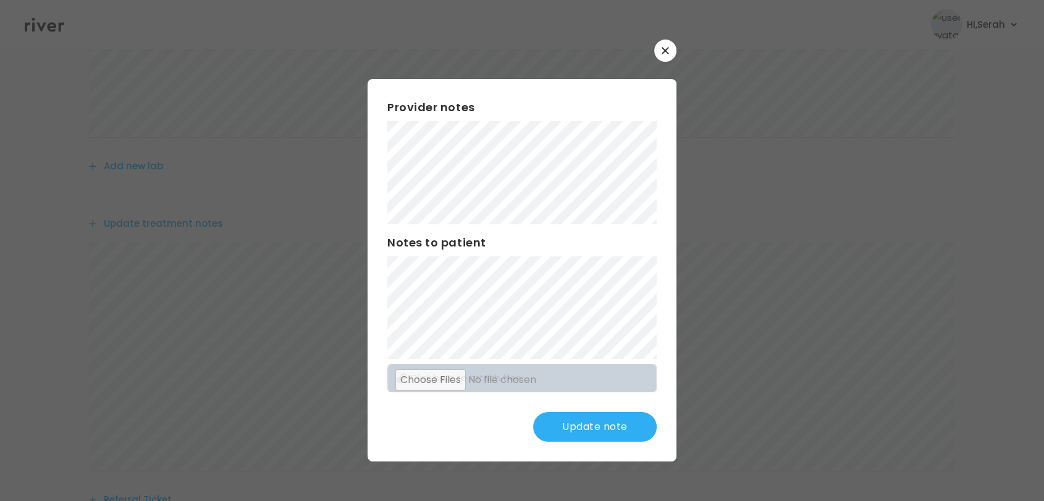
scroll to position [232, 0]
click at [593, 436] on button "Update note" at bounding box center [595, 427] width 124 height 30
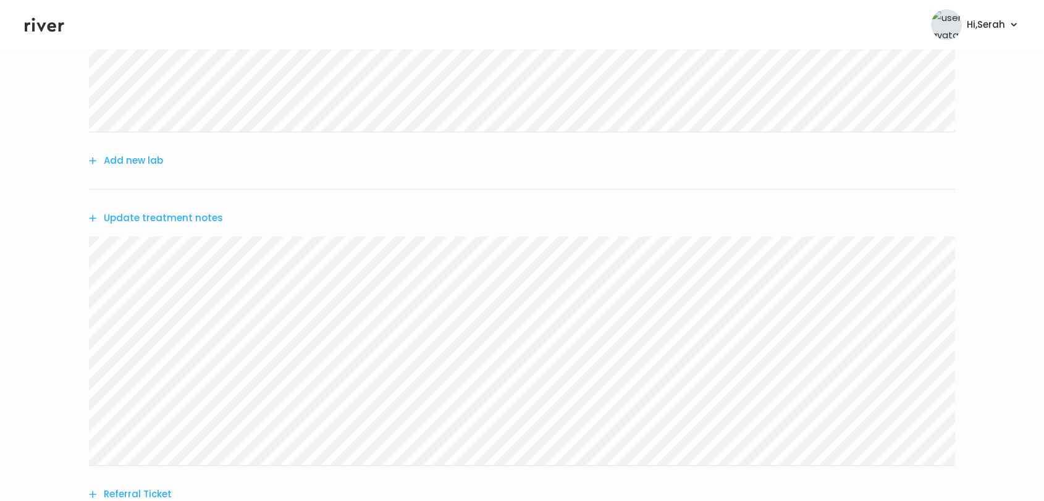
scroll to position [371, 0]
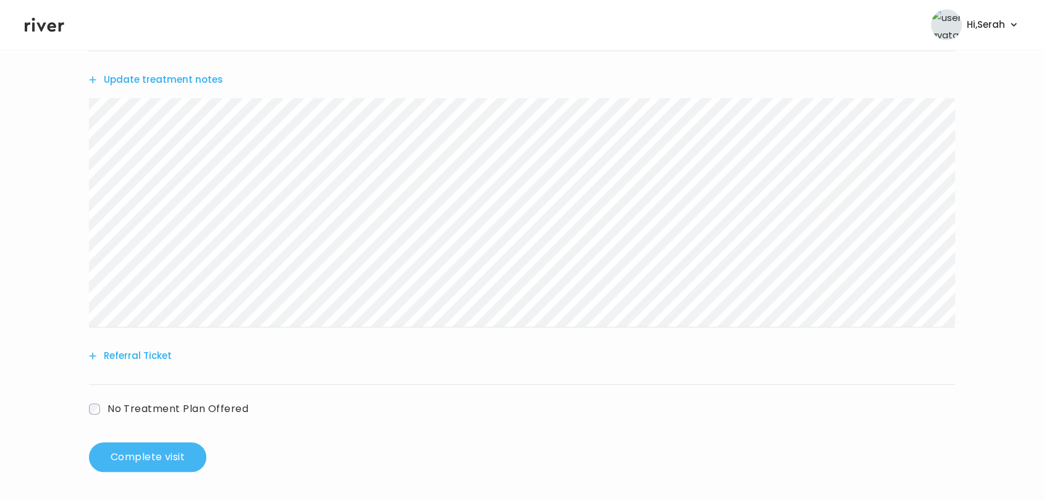
click at [183, 454] on button "Complete visit" at bounding box center [147, 457] width 117 height 30
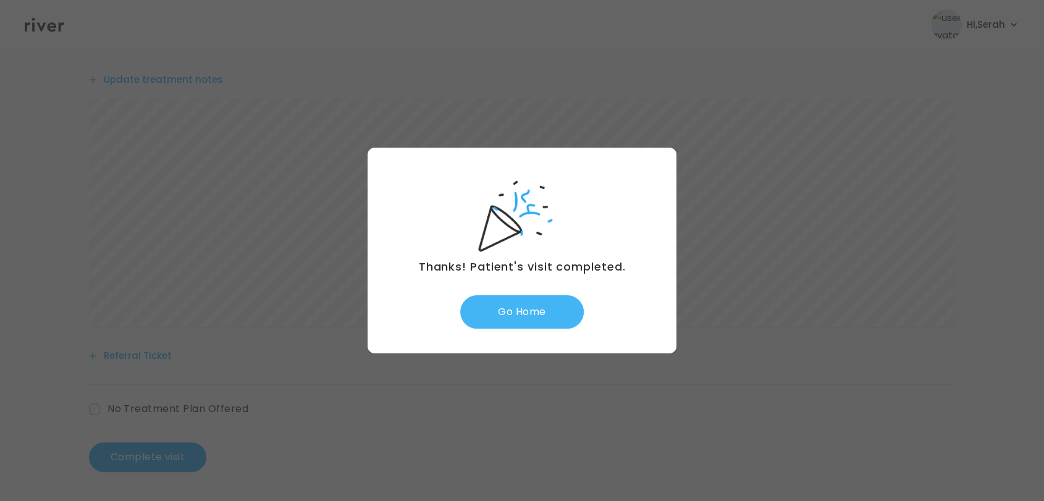
click at [524, 325] on button "Go Home" at bounding box center [522, 311] width 124 height 33
